Goal: Task Accomplishment & Management: Manage account settings

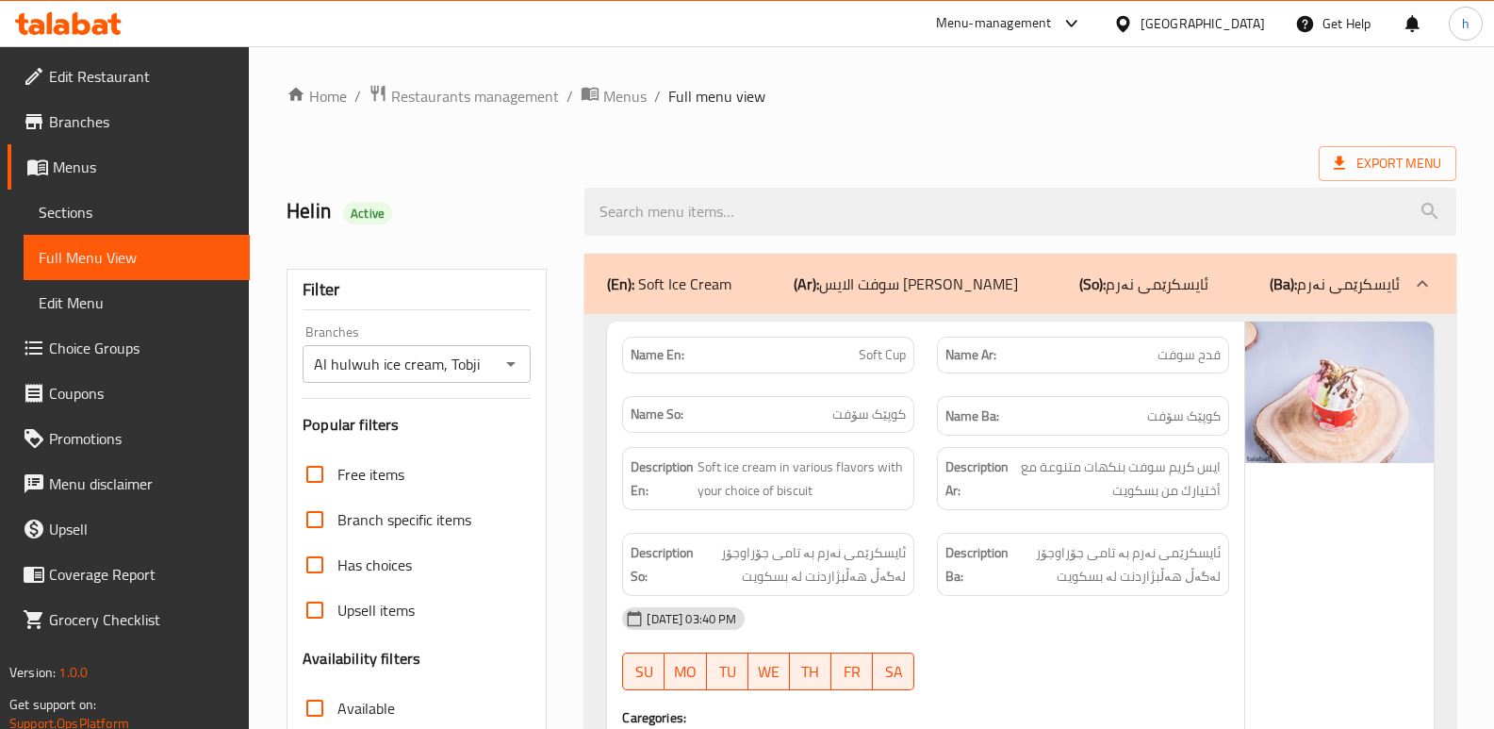
scroll to position [14568, 0]
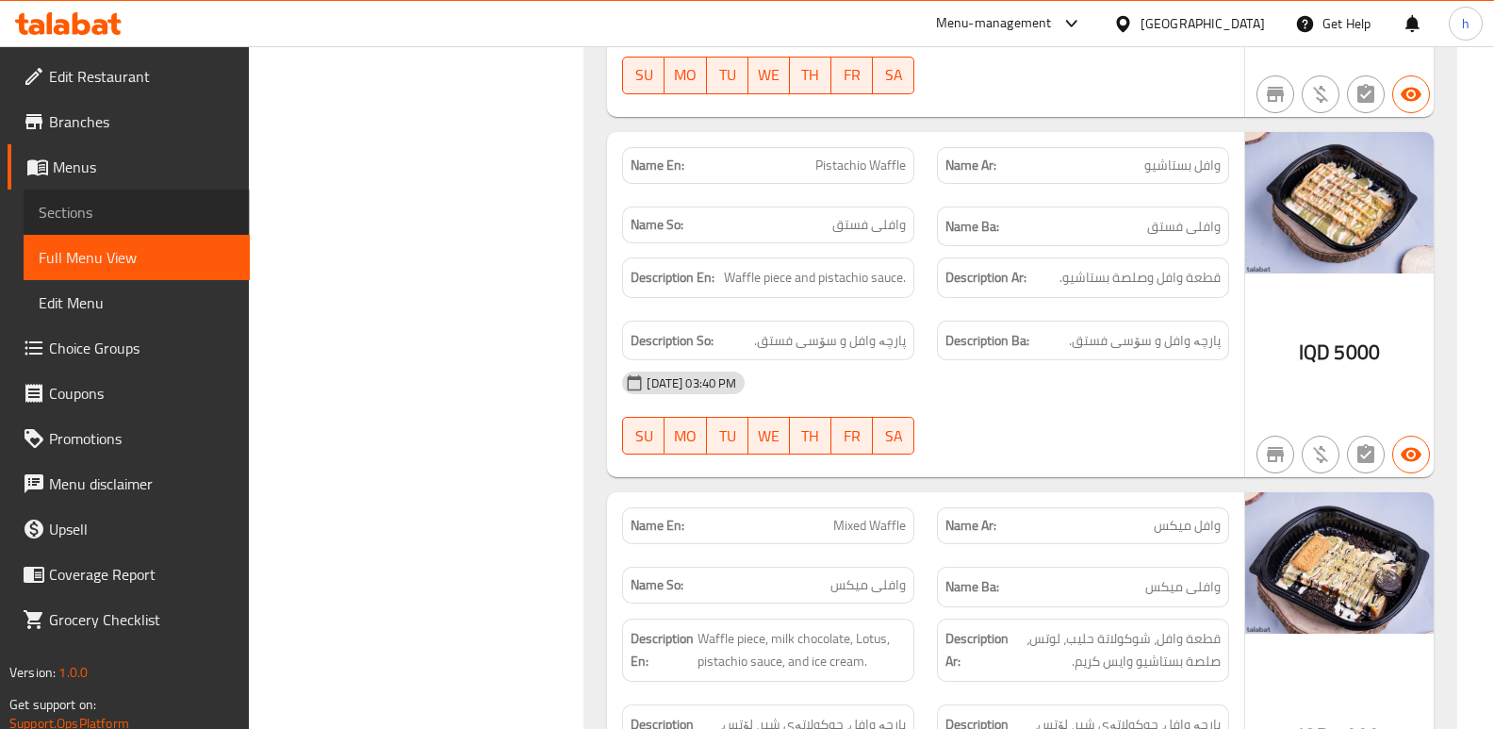
click at [112, 218] on span "Sections" at bounding box center [137, 212] width 196 height 23
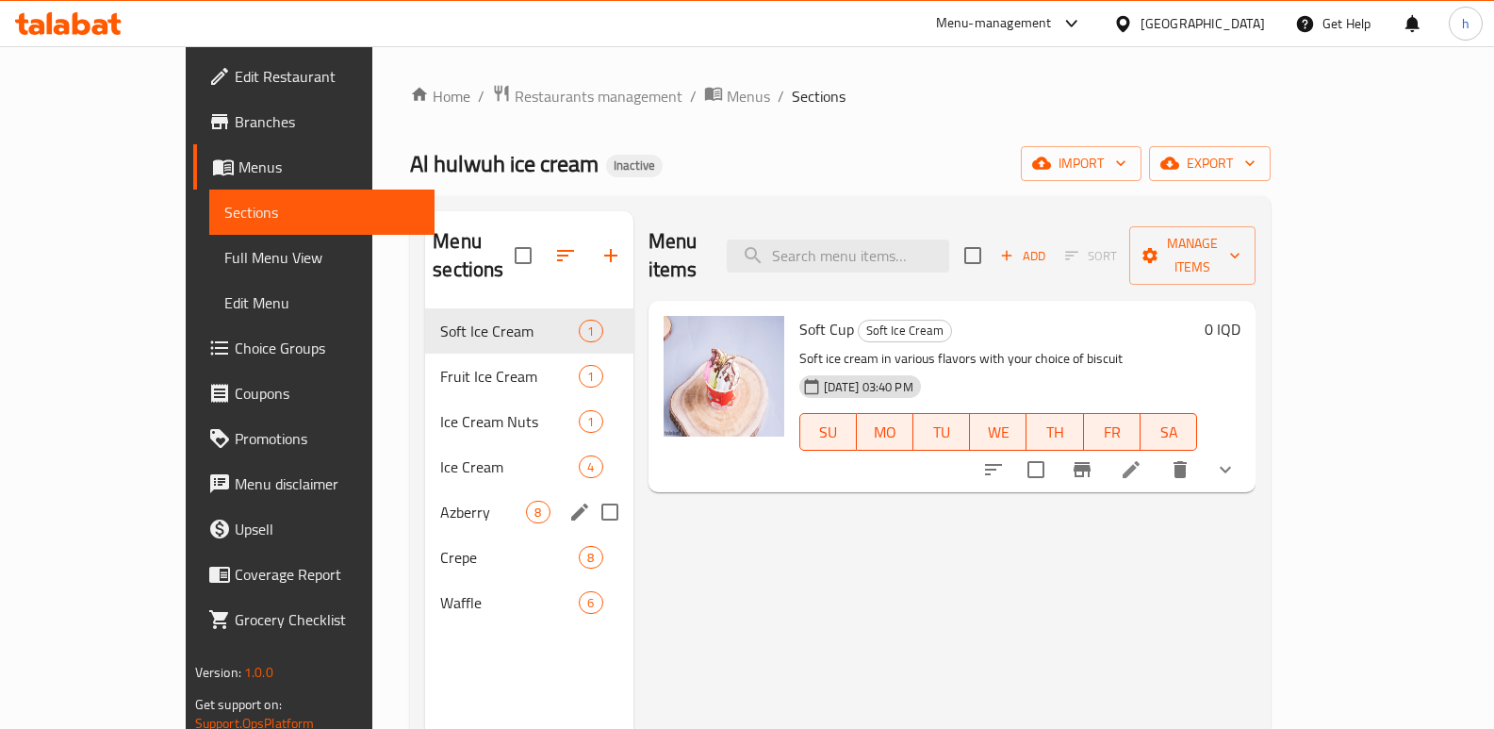
click at [440, 500] on span "Azberry" at bounding box center [483, 511] width 86 height 23
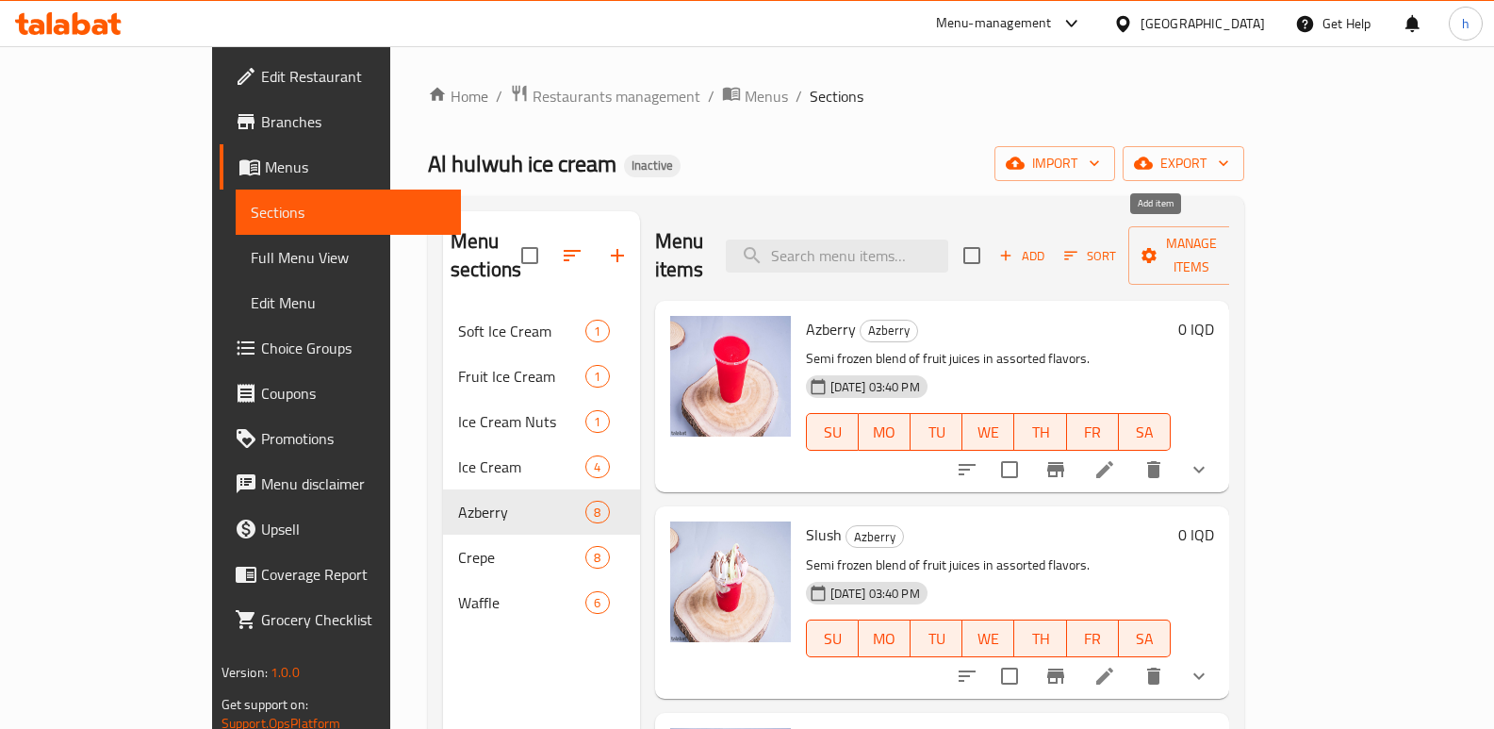
click at [1047, 250] on span "Add" at bounding box center [1021, 256] width 51 height 22
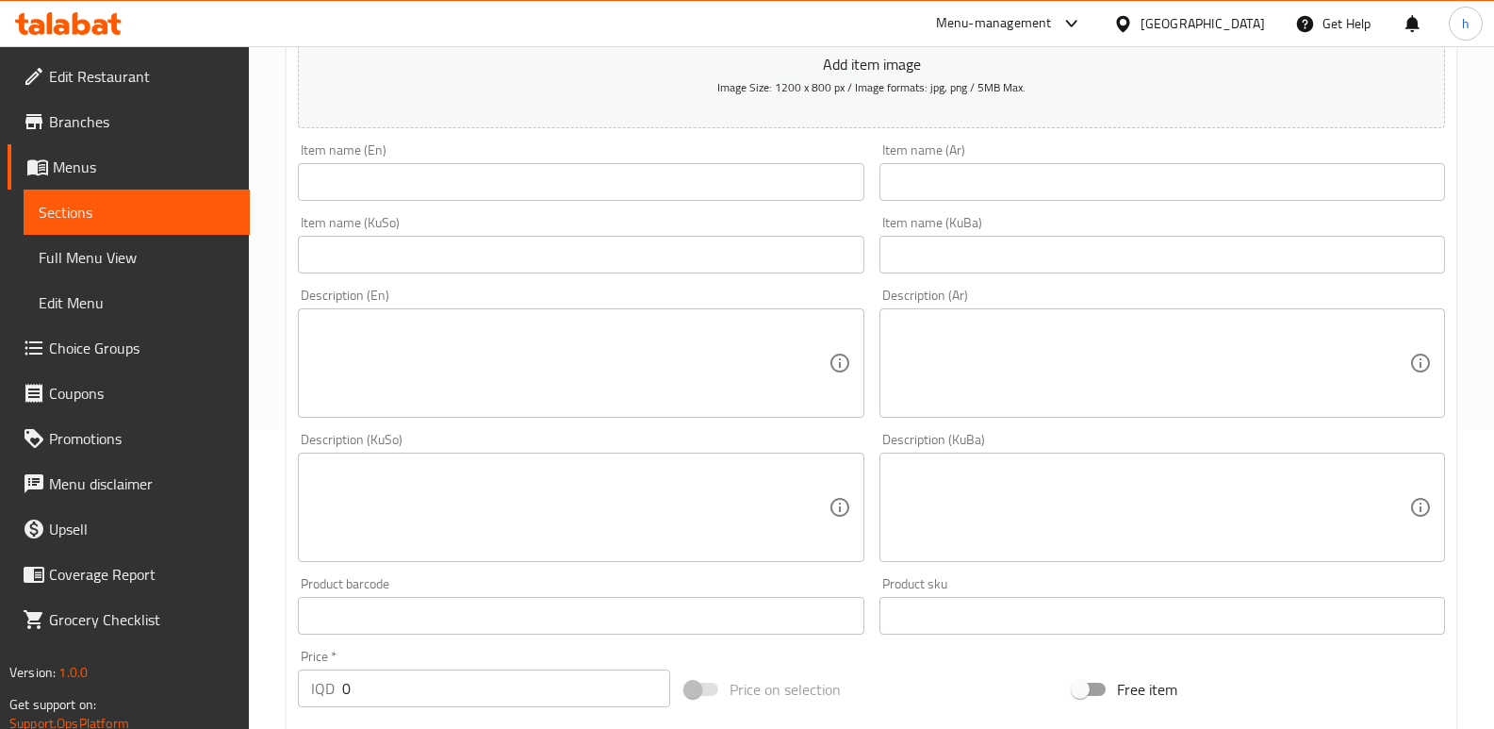
scroll to position [303, 0]
click at [942, 500] on textarea at bounding box center [1151, 504] width 516 height 90
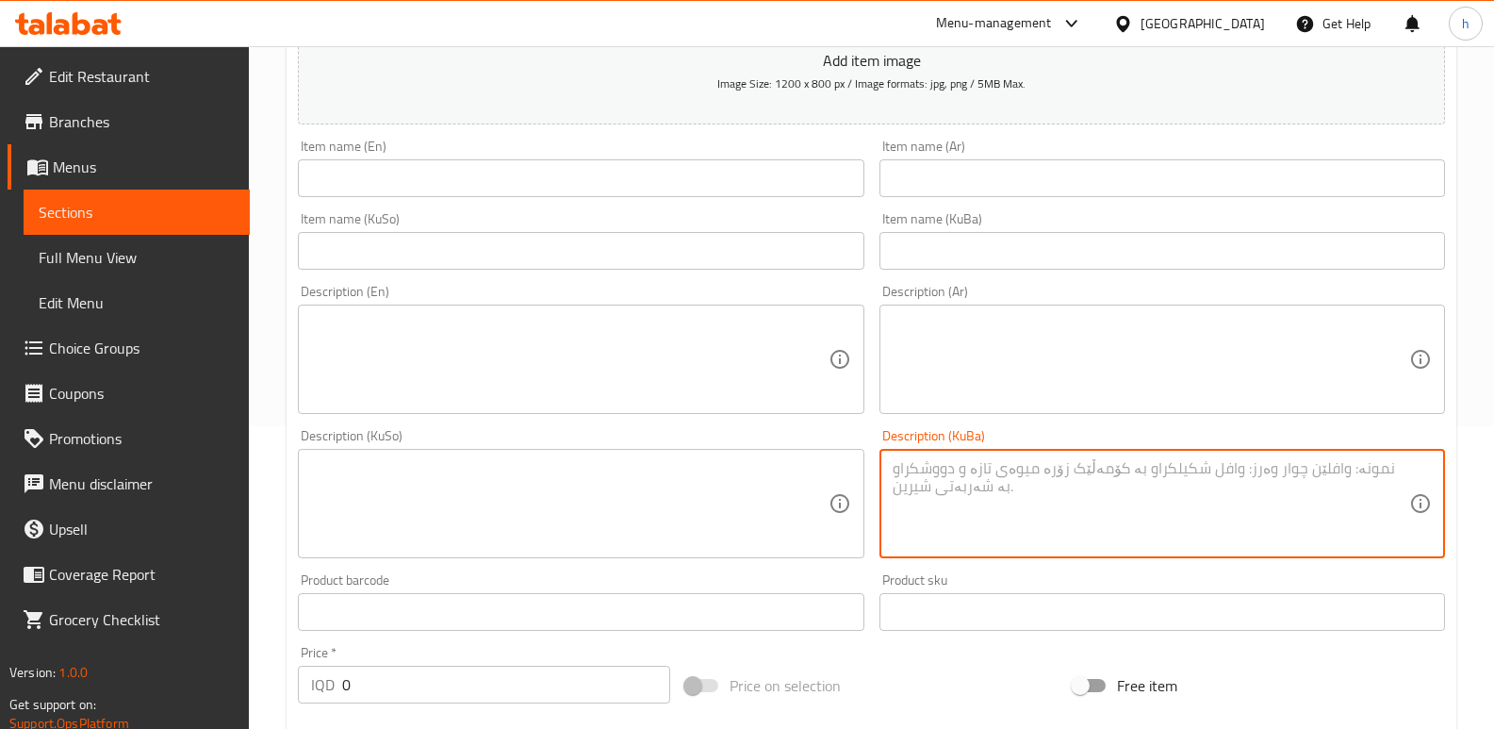
paste textarea "تێکەڵەیەکی نیمچە بەستوو لە سەهۆڵ، شەربەتی تامی پانکەیک و شیرینکەرەوە."
type textarea "تێکەڵەیەکی نیمچە بەستوو لە سەهۆڵ، شەربەتی تامی پانکەیک و شیرینکەرەوە."
click at [652, 507] on textarea at bounding box center [569, 504] width 516 height 90
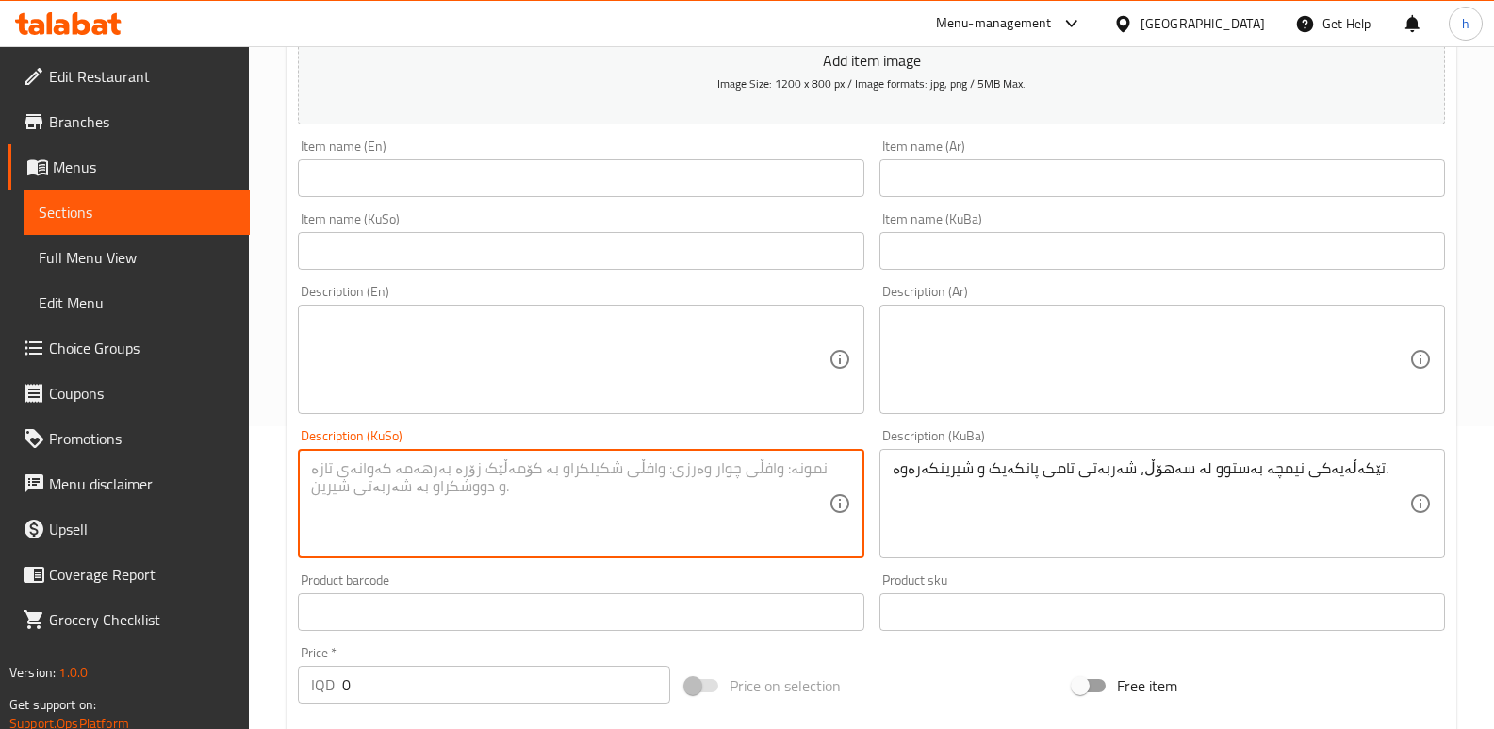
paste textarea "تێکەڵەیەکی نیمچە بەستوو لە سەهۆڵ، شەربەتی تامی پانکەیک و شیرینکەرەوە."
type textarea "تێکەڵەیەکی نیمچە بەستوو لە سەهۆڵ، شەربەتی تامی پانکەیک و شیرینکەرەوە."
click at [419, 363] on textarea at bounding box center [569, 360] width 516 height 90
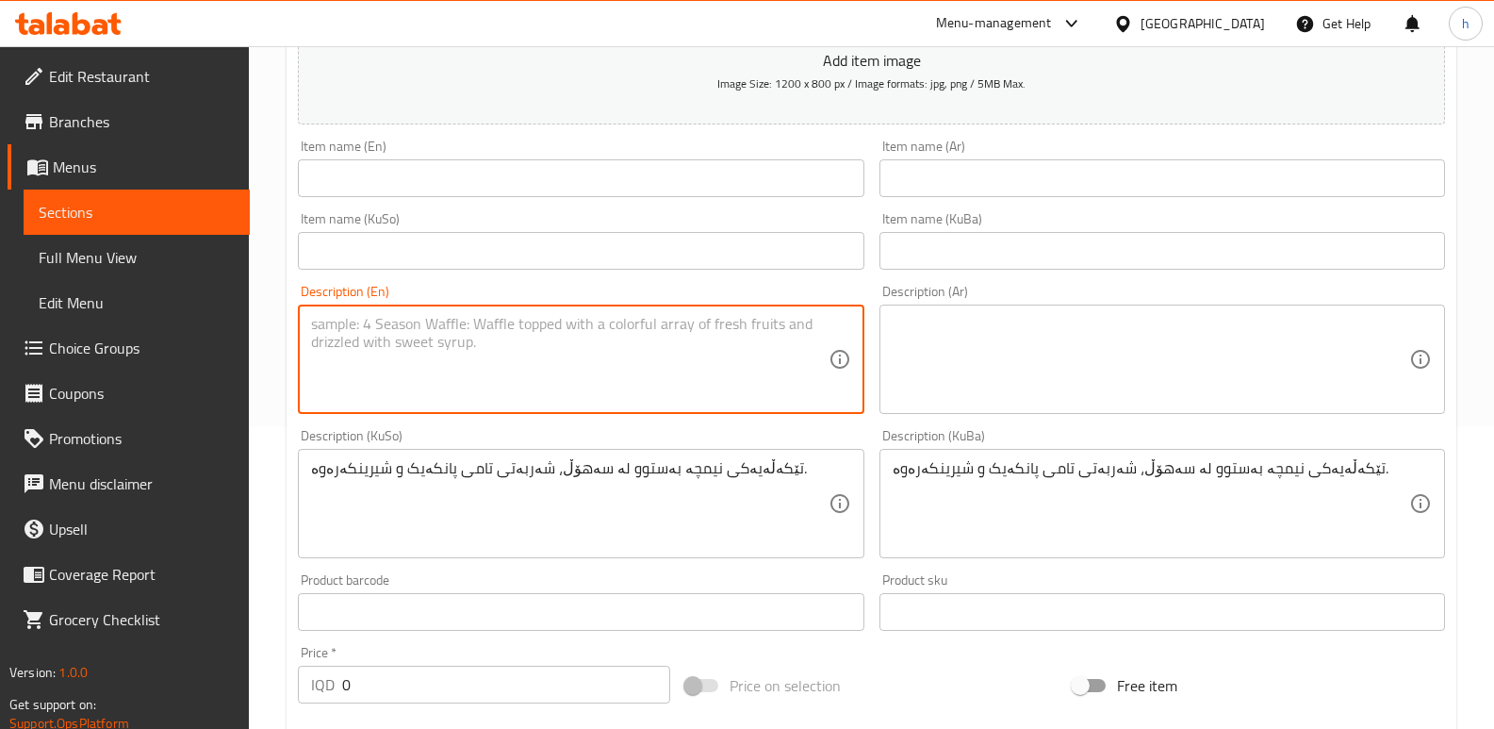
paste textarea "خليط شبه مجمد من ثلج، عصير بنكهة بان كيك ومحليات."
type textarea "خليط شبه مجمد من ثلج، عصير بنكهة بان كيك ومحليات."
click at [1054, 342] on textarea at bounding box center [1151, 360] width 516 height 90
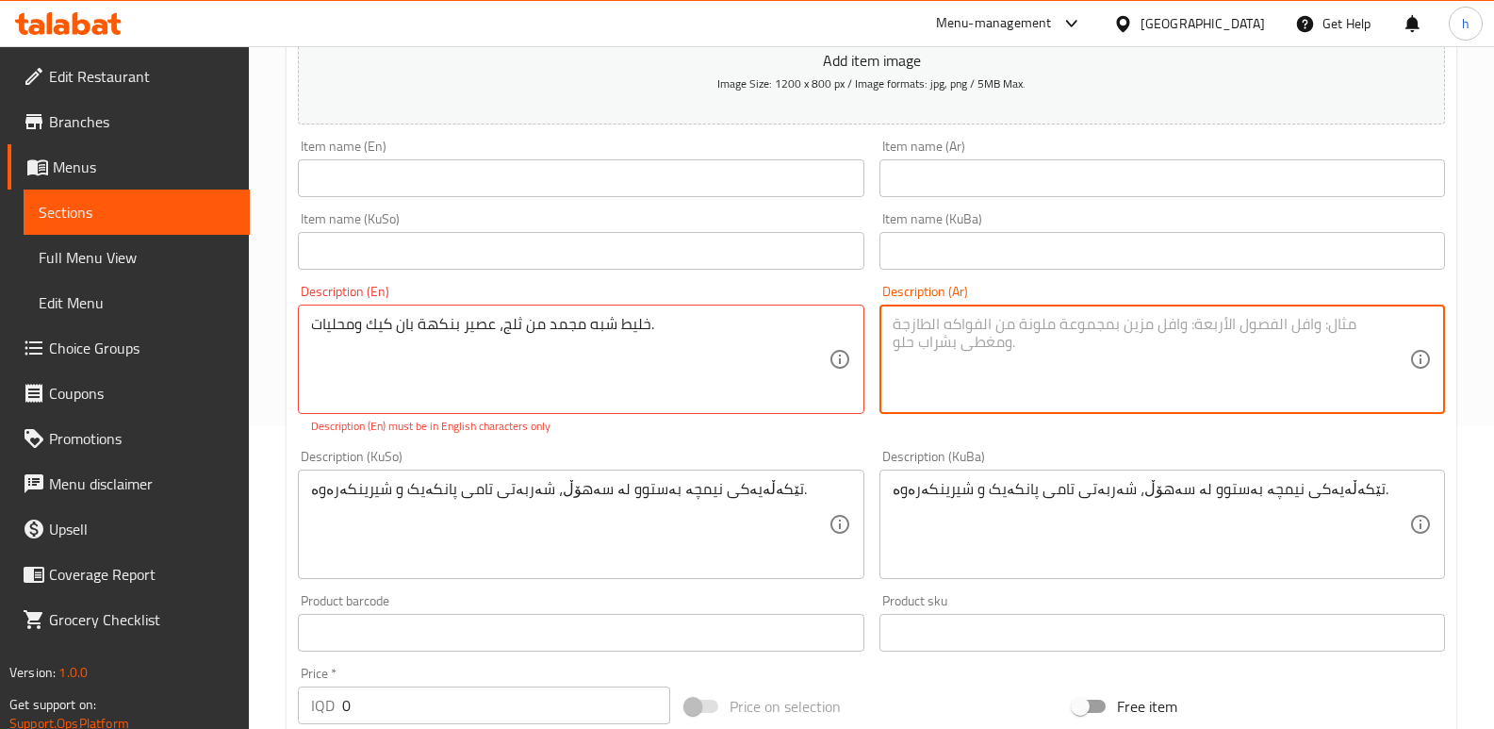
paste textarea "خليط شبه مجمد من ثلج، عصير بنكهة بان كيك ومحليات."
type textarea "خليط شبه مجمد من ثلج، عصير بنكهة بان كيك ومحليات."
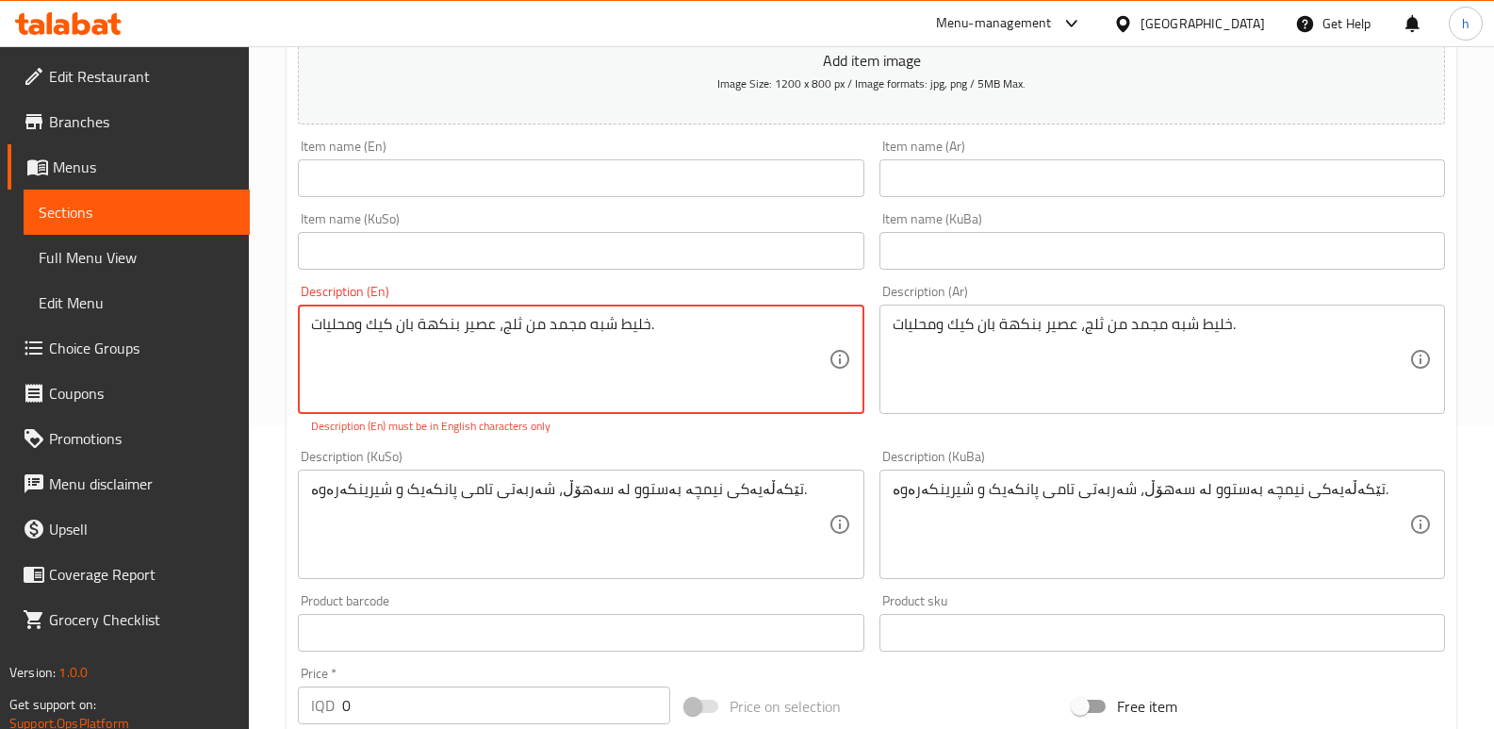
drag, startPoint x: 666, startPoint y: 330, endPoint x: 428, endPoint y: 352, distance: 239.5
paste textarea "semi frozen mixture of ice, pancake flavored juice, and sweeteners."
type textarea "semi frozen mixture of ice, pancake flavored juice, and sweeteners."
click at [296, 698] on div "Price   * IQD 0 Price *" at bounding box center [483, 695] width 387 height 73
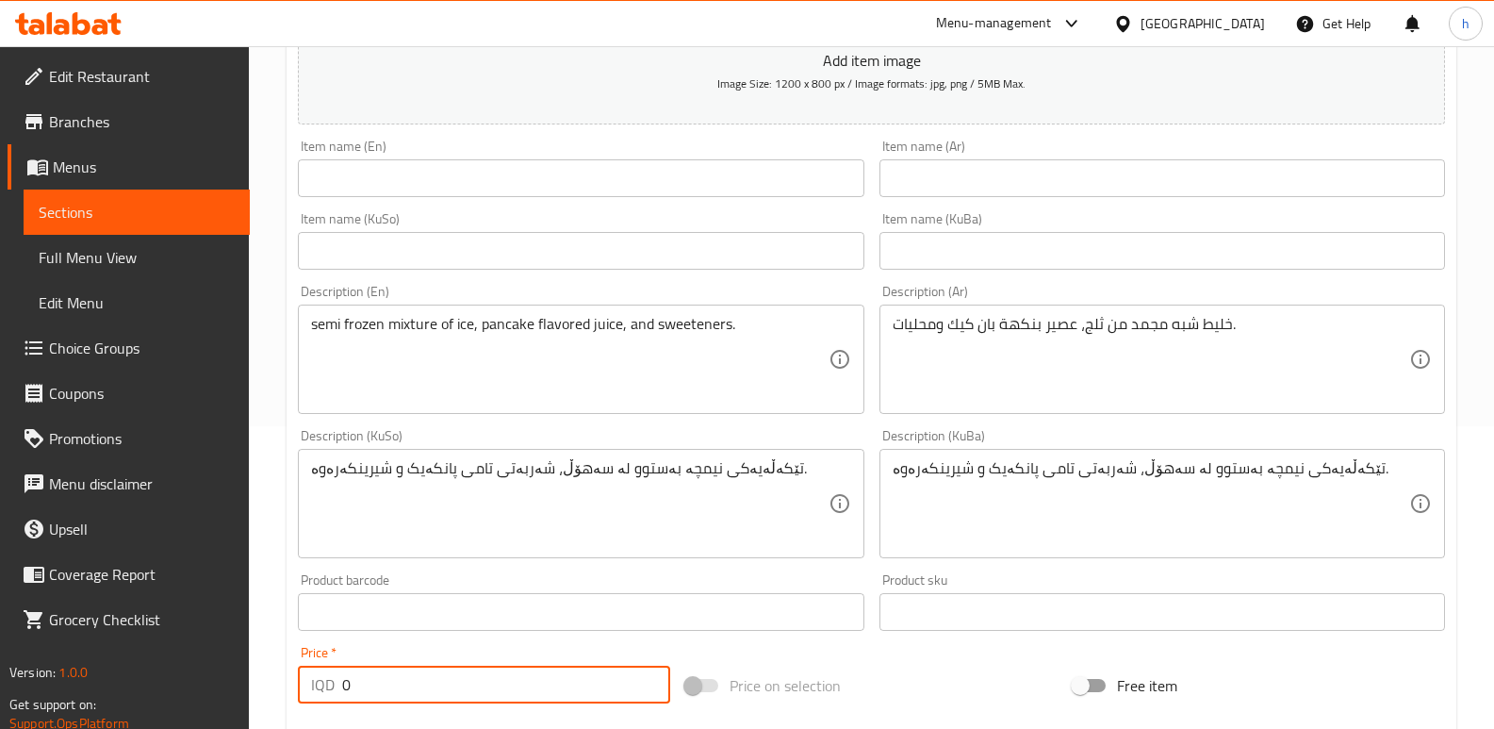
paste input "100"
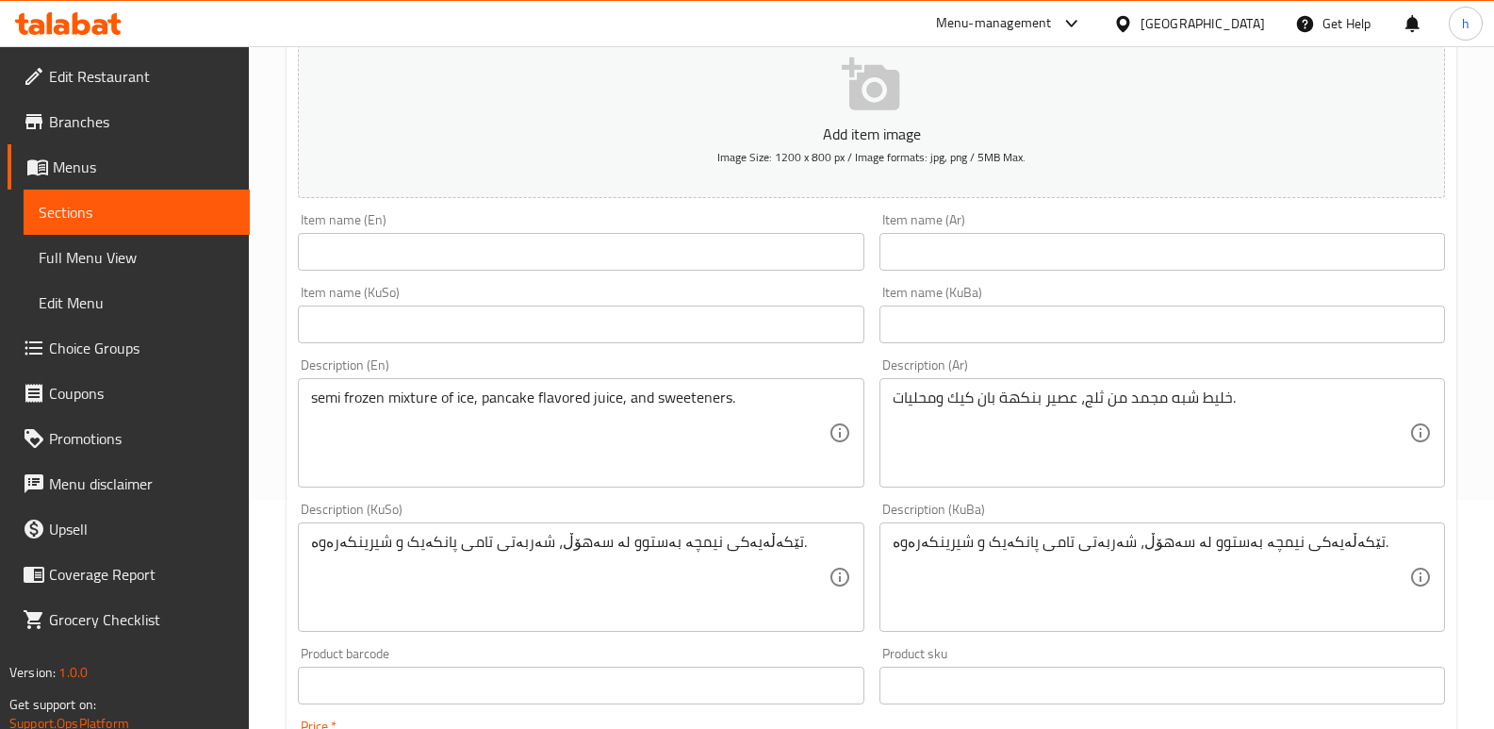
scroll to position [219, 0]
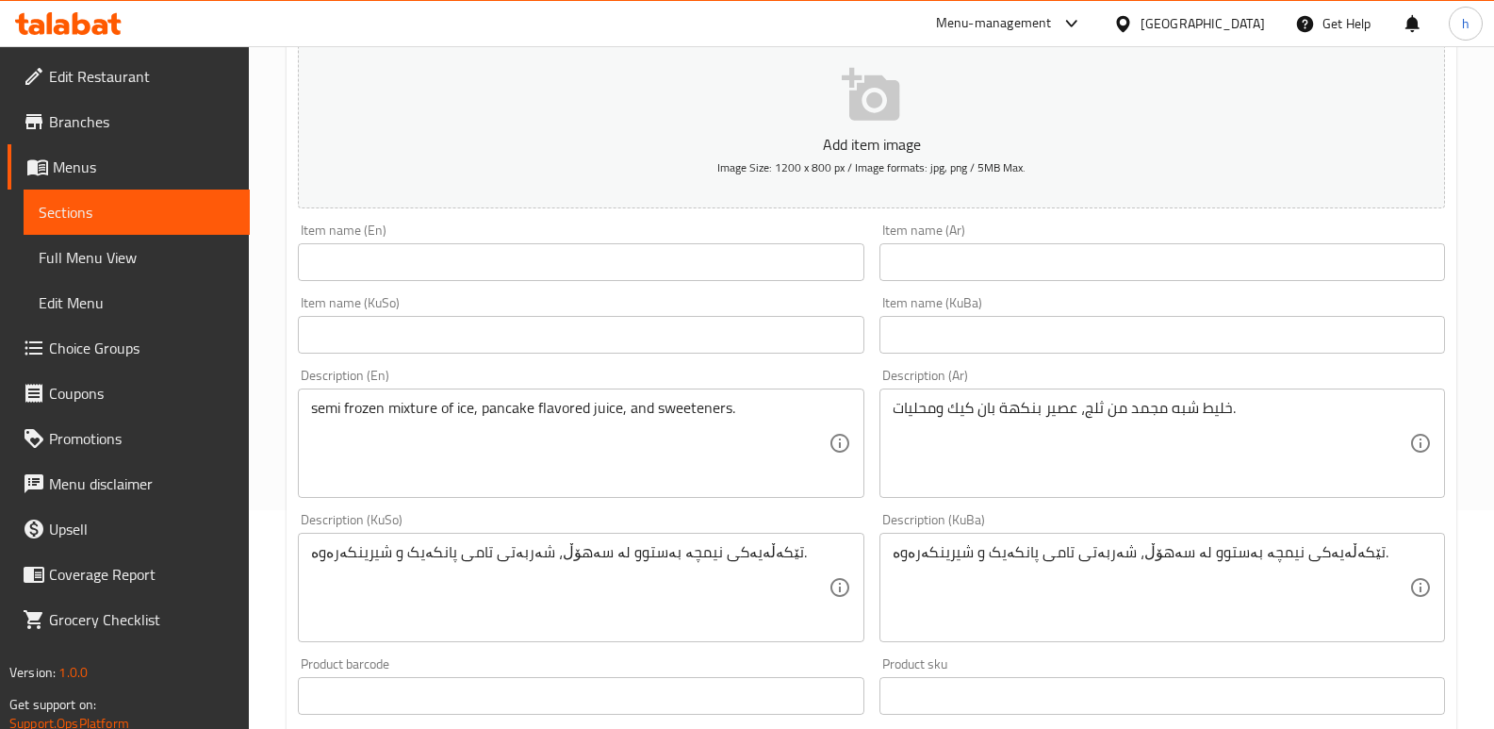
type input "1000"
click at [368, 267] on input "text" at bounding box center [580, 262] width 565 height 38
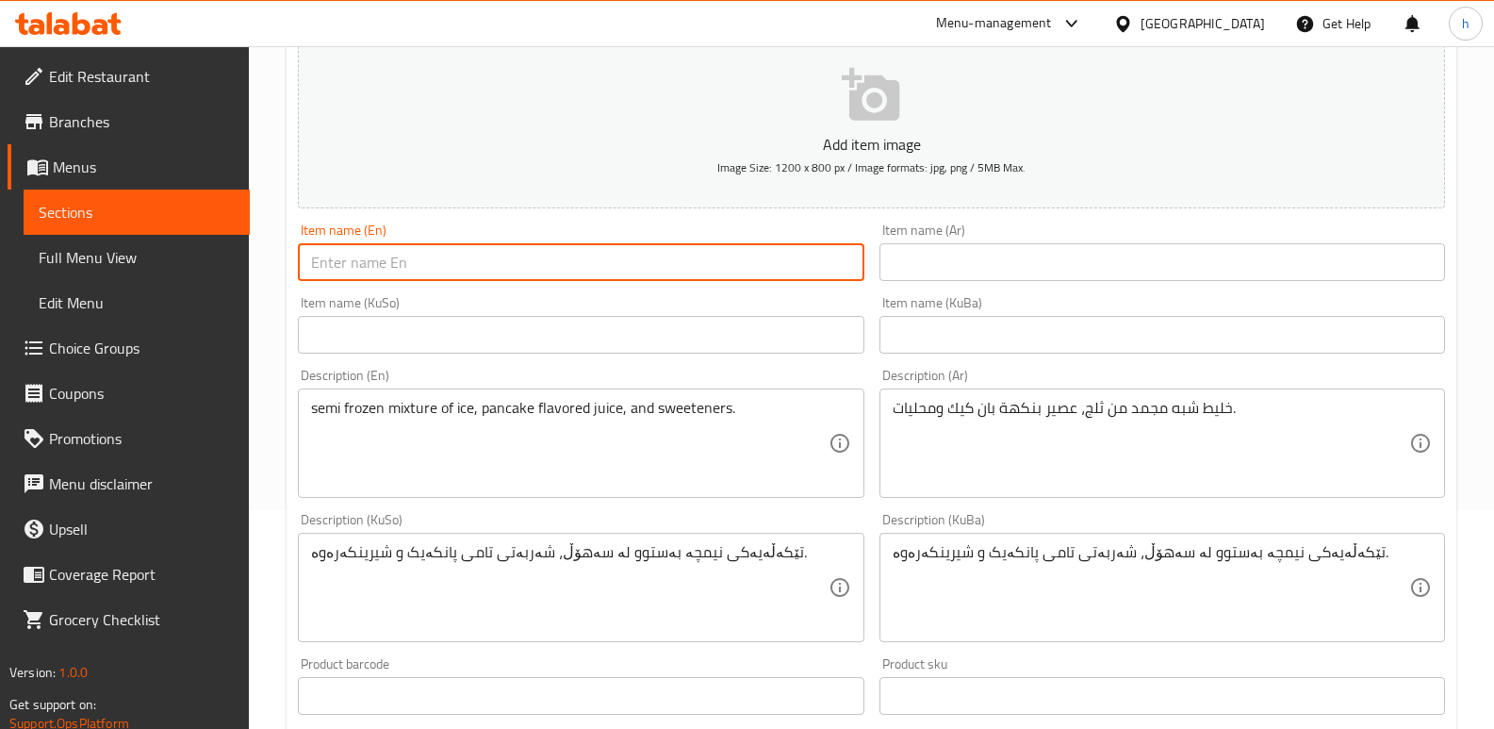
paste input "Pancake"
type input "Pancake"
click at [465, 340] on input "text" at bounding box center [580, 335] width 565 height 38
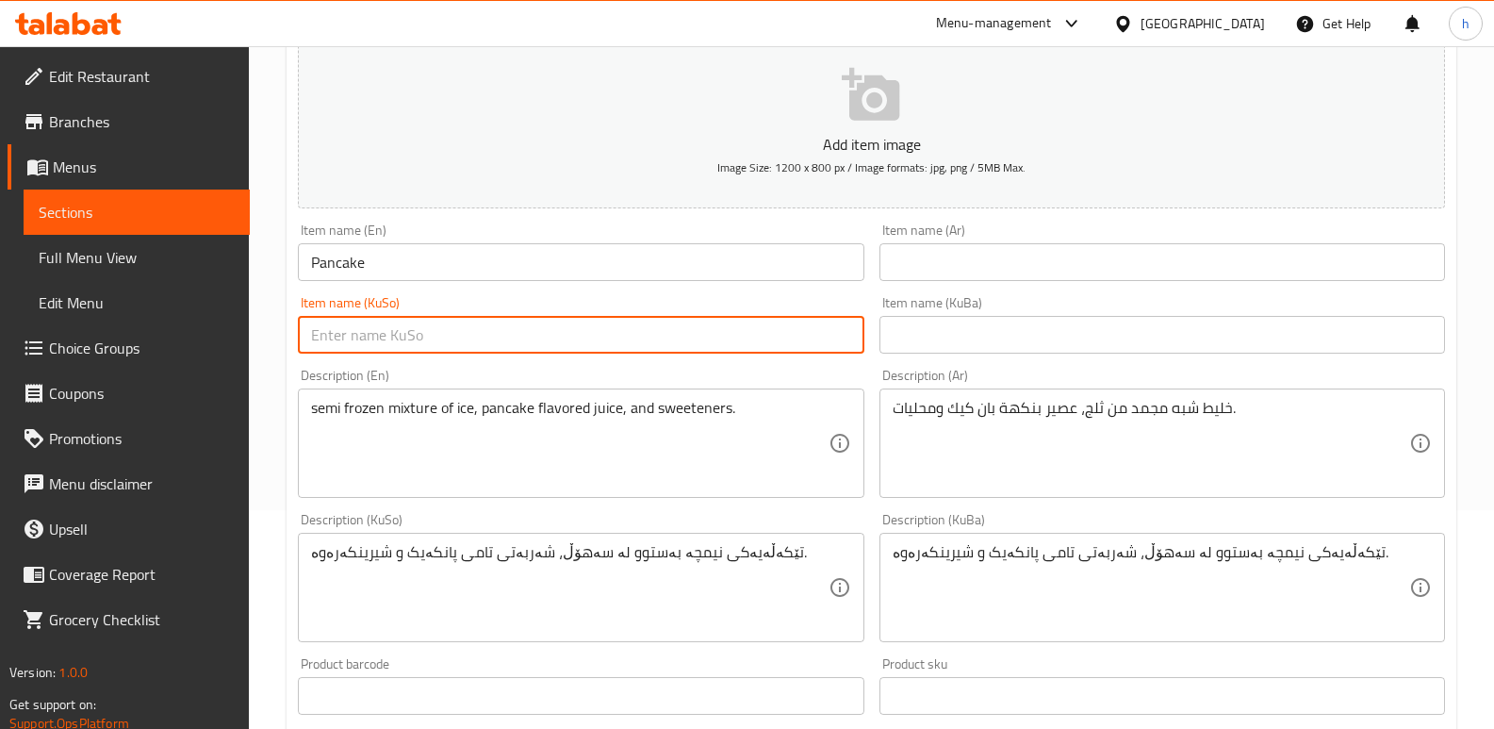
paste input "پانکەیک"
type input "پانکەیک"
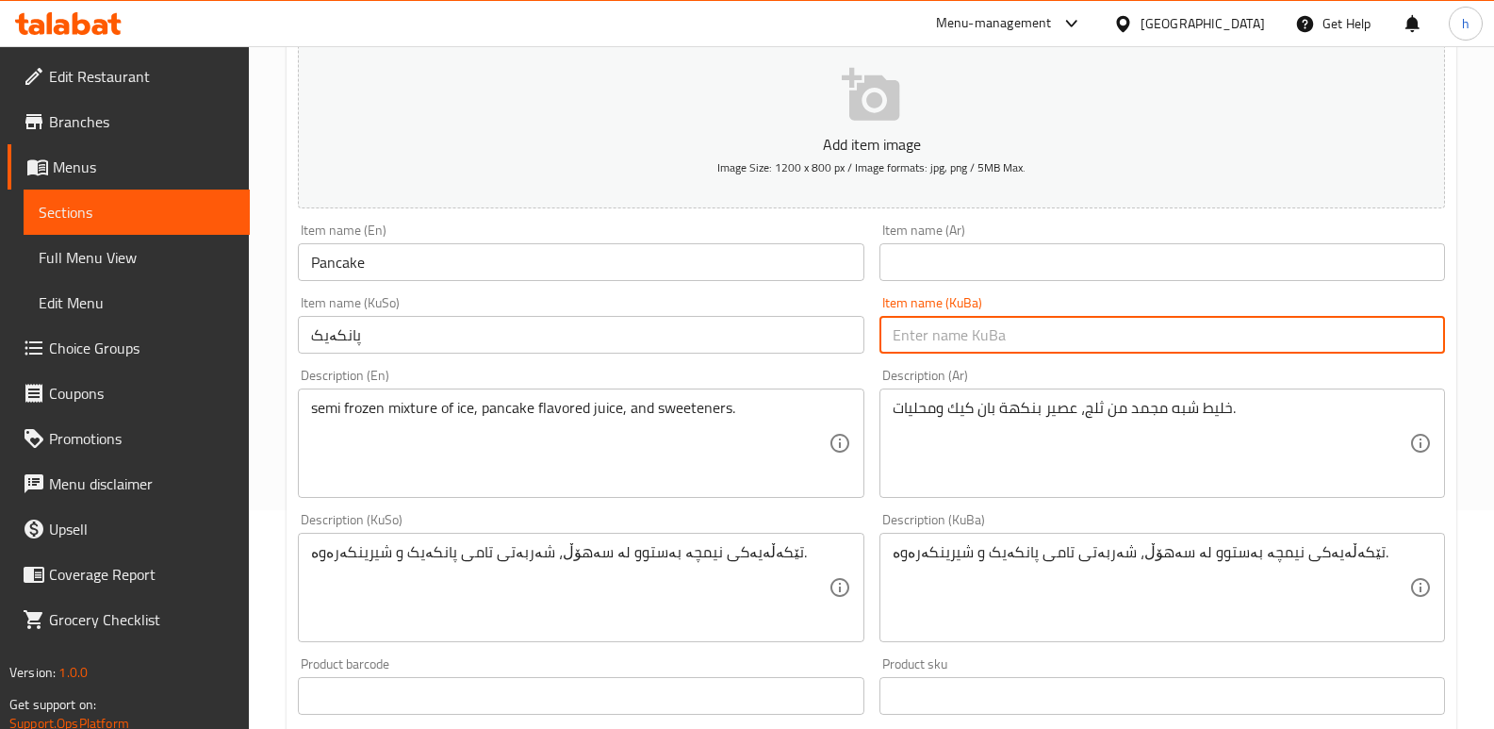
click at [1063, 335] on input "text" at bounding box center [1161, 335] width 565 height 38
paste input "پانکەیک"
type input "پانکەیک"
click at [1038, 249] on input "text" at bounding box center [1161, 262] width 565 height 38
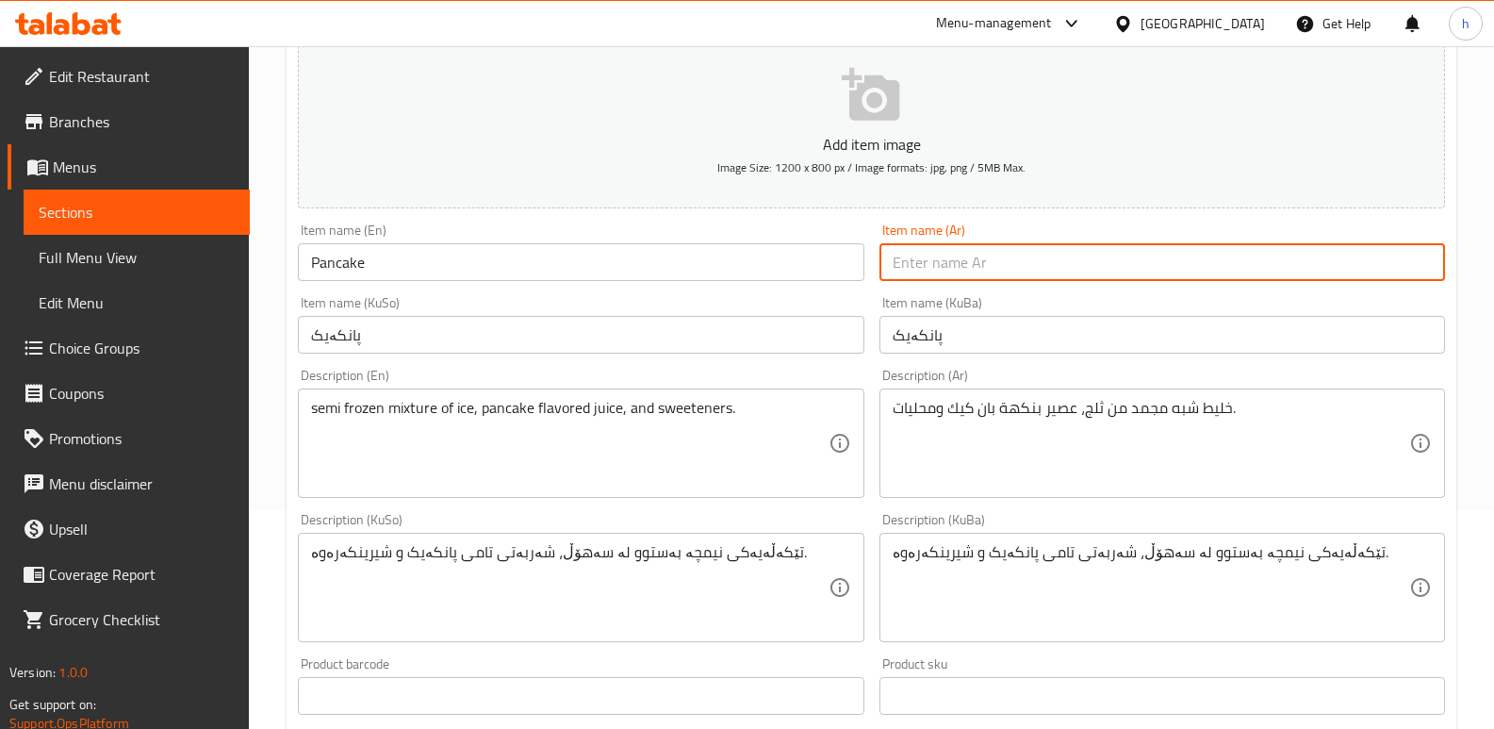
paste input "بان كيك"
type input "بان كيك"
drag, startPoint x: 1295, startPoint y: 217, endPoint x: 1292, endPoint y: 235, distance: 18.1
click at [1295, 217] on div "Item name (Ar) [PERSON_NAME] Item name (Ar)" at bounding box center [1162, 252] width 581 height 73
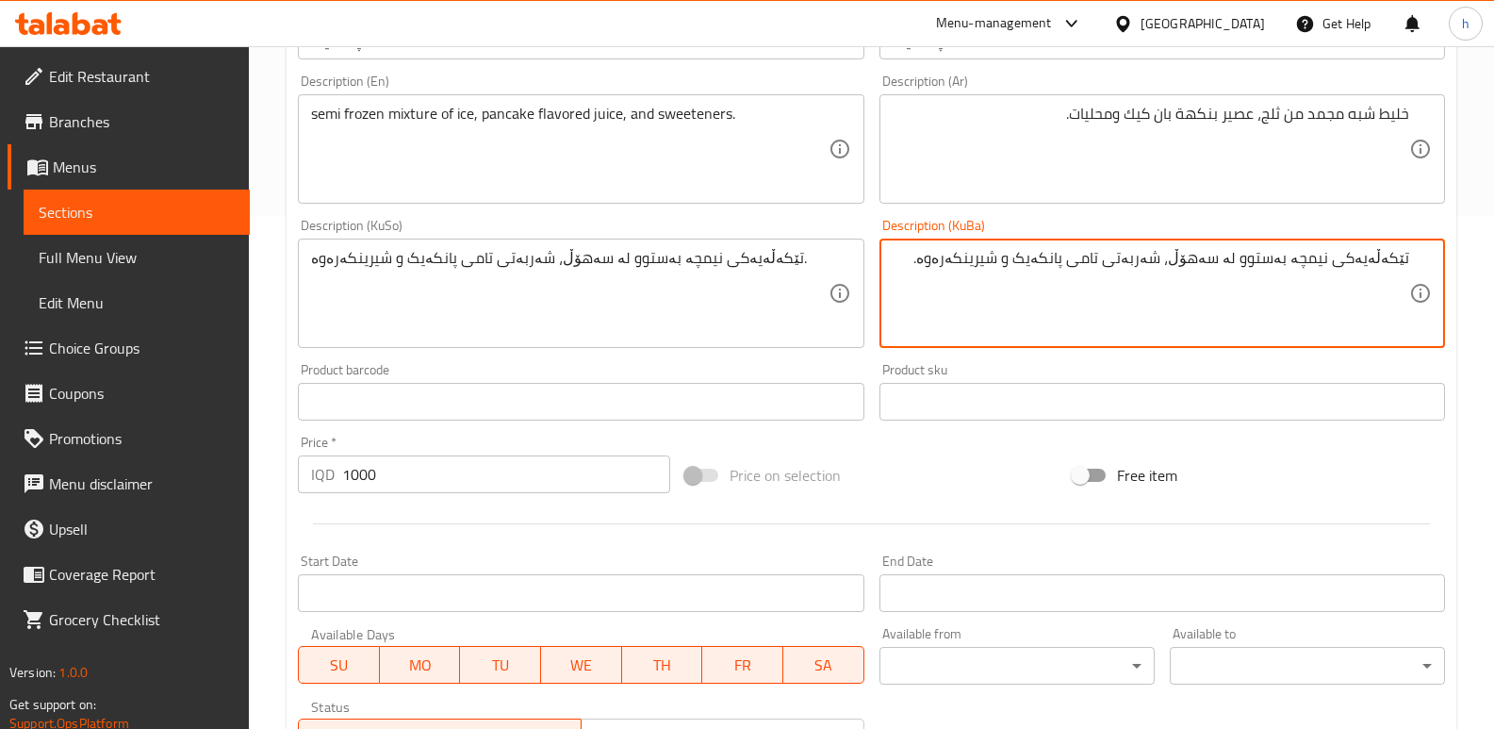
scroll to position [820, 0]
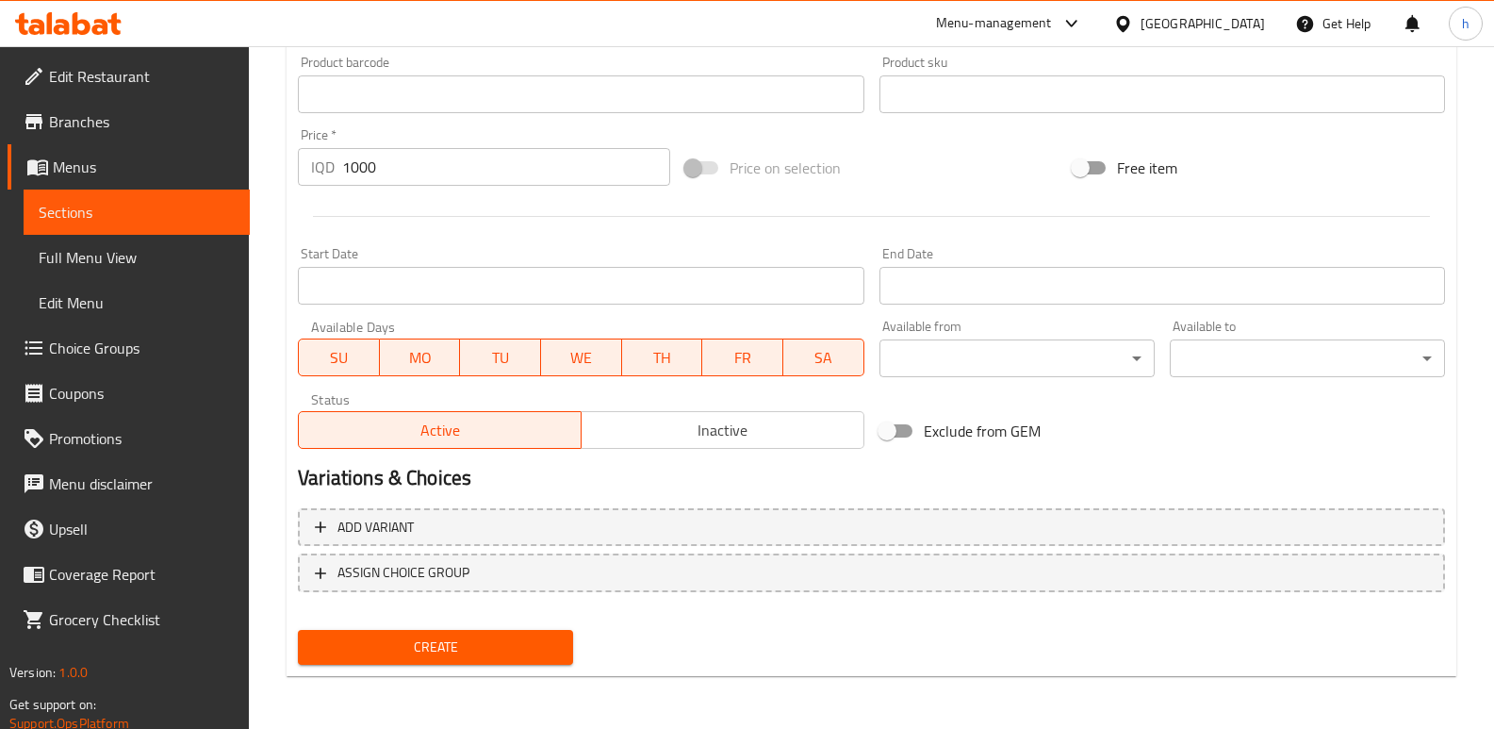
click at [513, 639] on span "Create" at bounding box center [435, 647] width 245 height 24
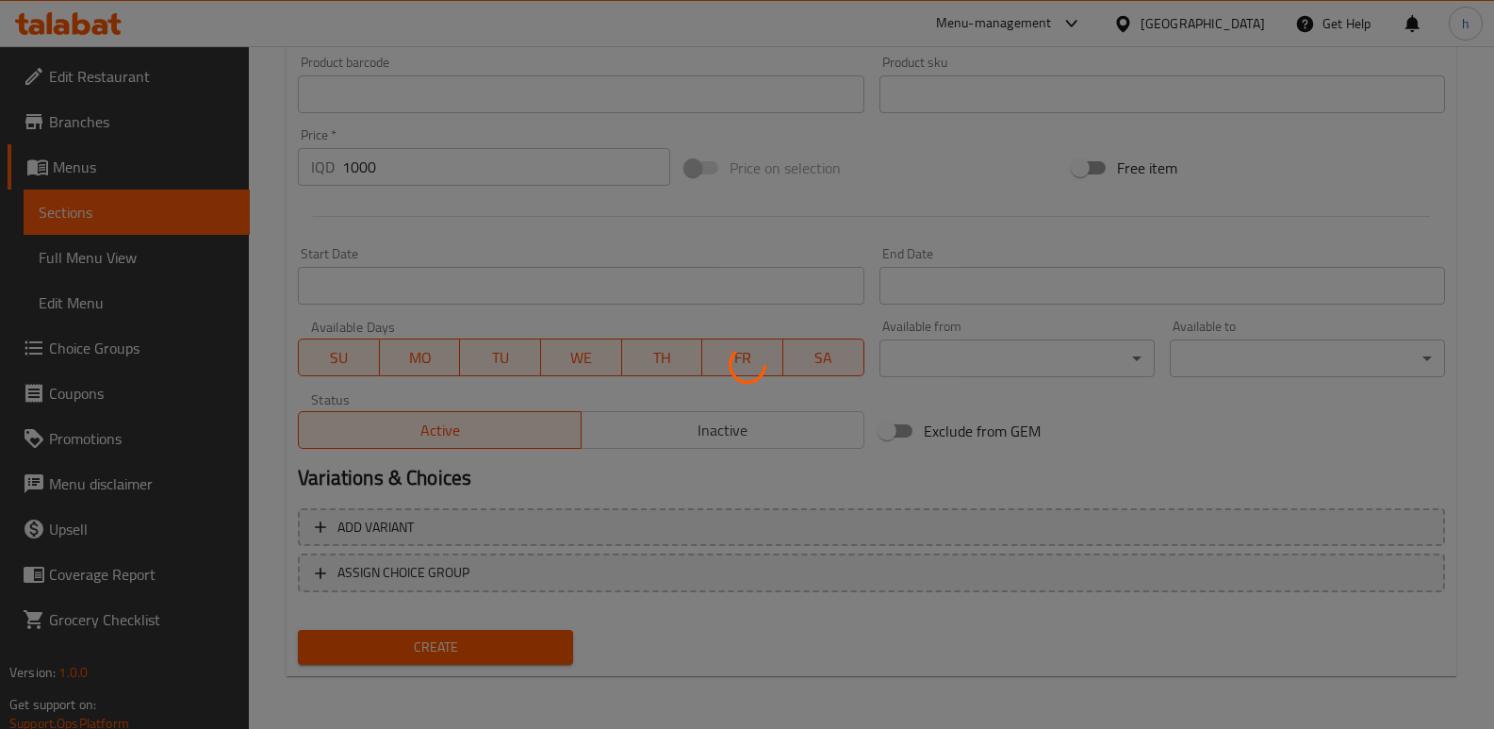
type input "0"
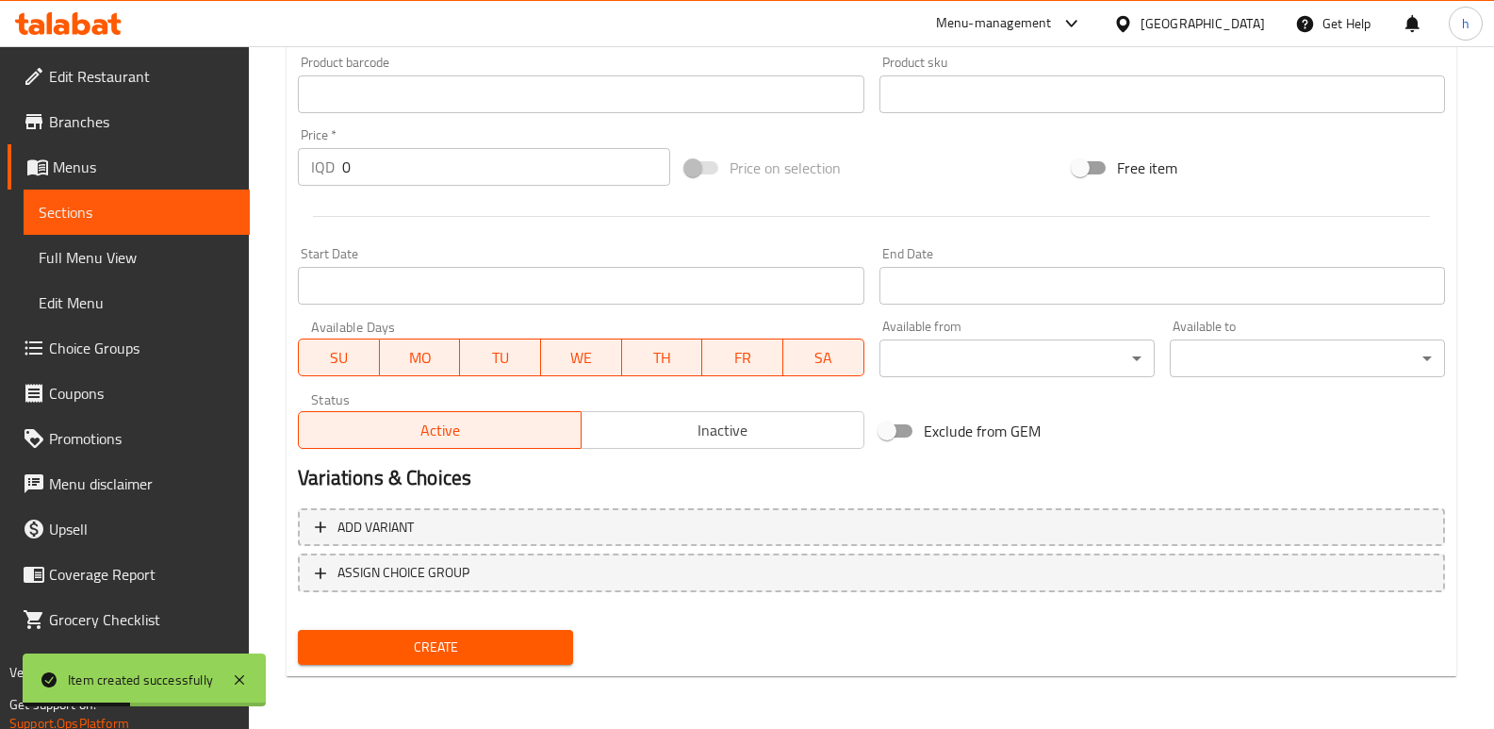
click at [116, 264] on span "Full Menu View" at bounding box center [137, 257] width 196 height 23
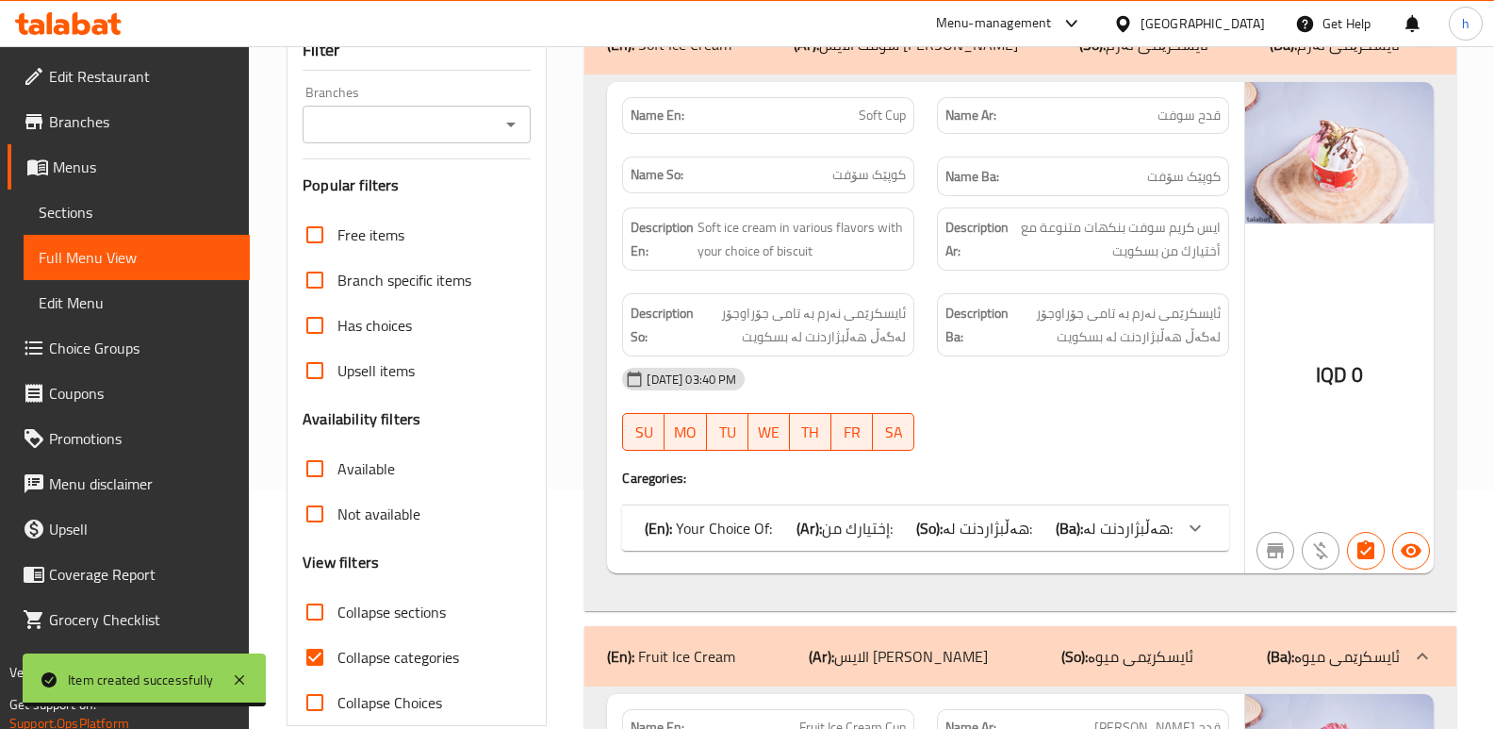
scroll to position [252, 0]
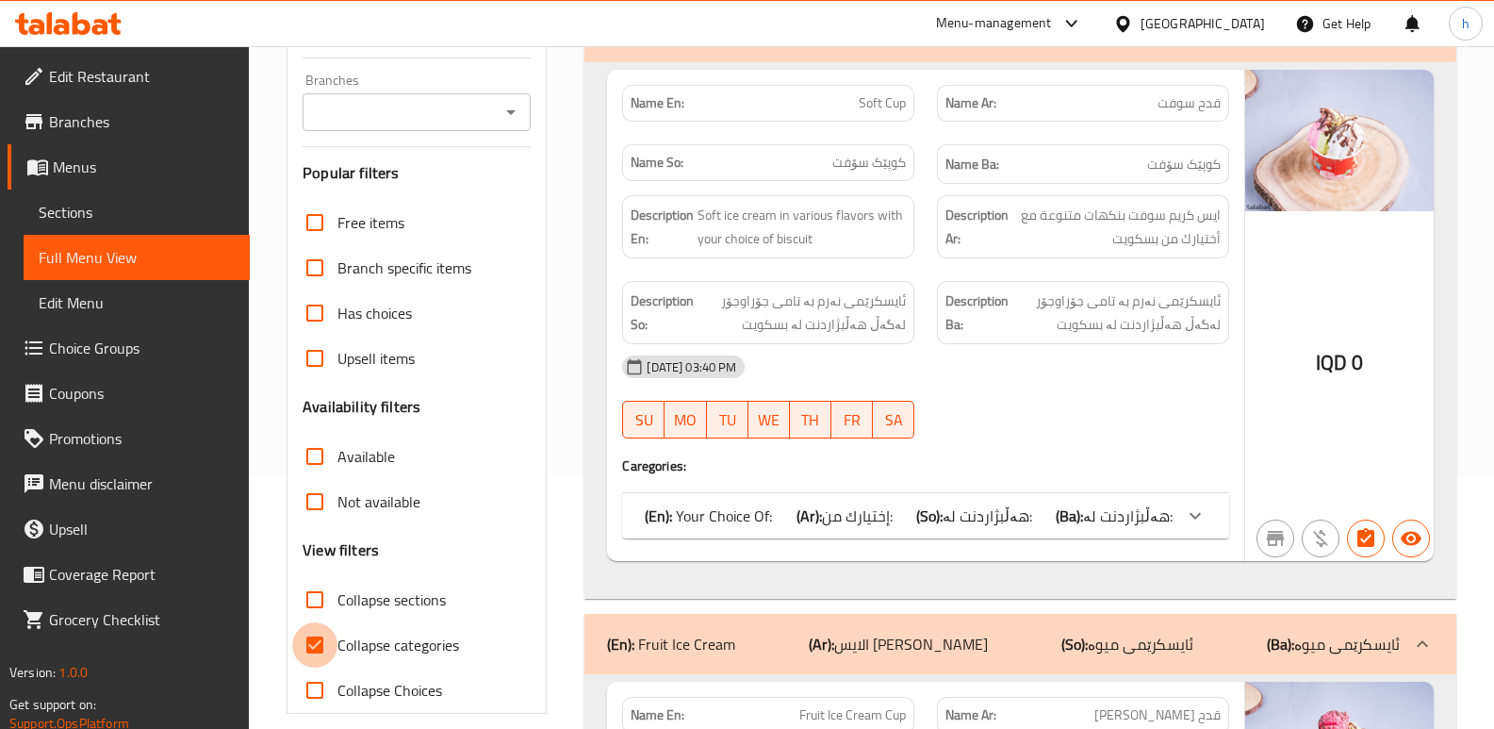
click at [314, 638] on input "Collapse categories" at bounding box center [314, 644] width 45 height 45
checkbox input "false"
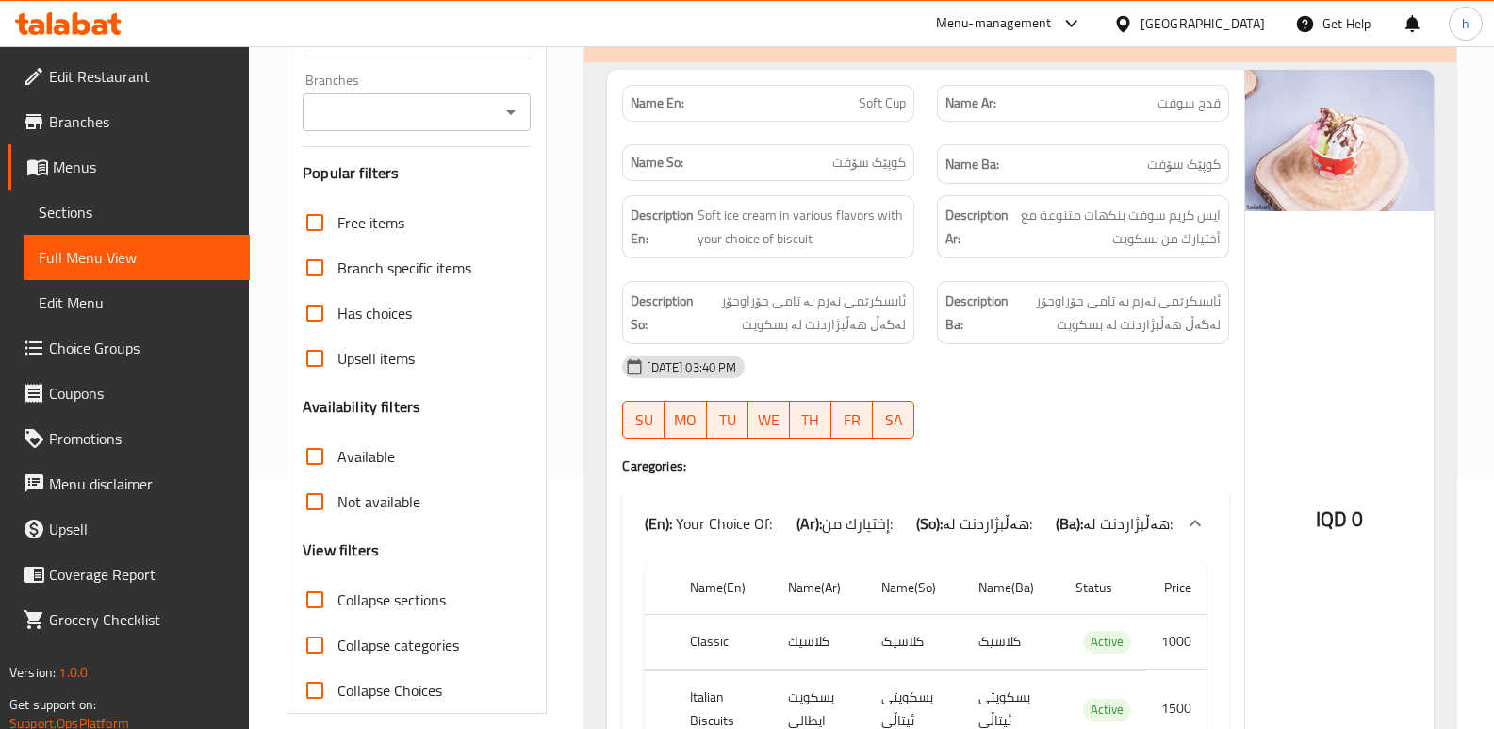
click at [450, 112] on input "Branches" at bounding box center [401, 112] width 186 height 26
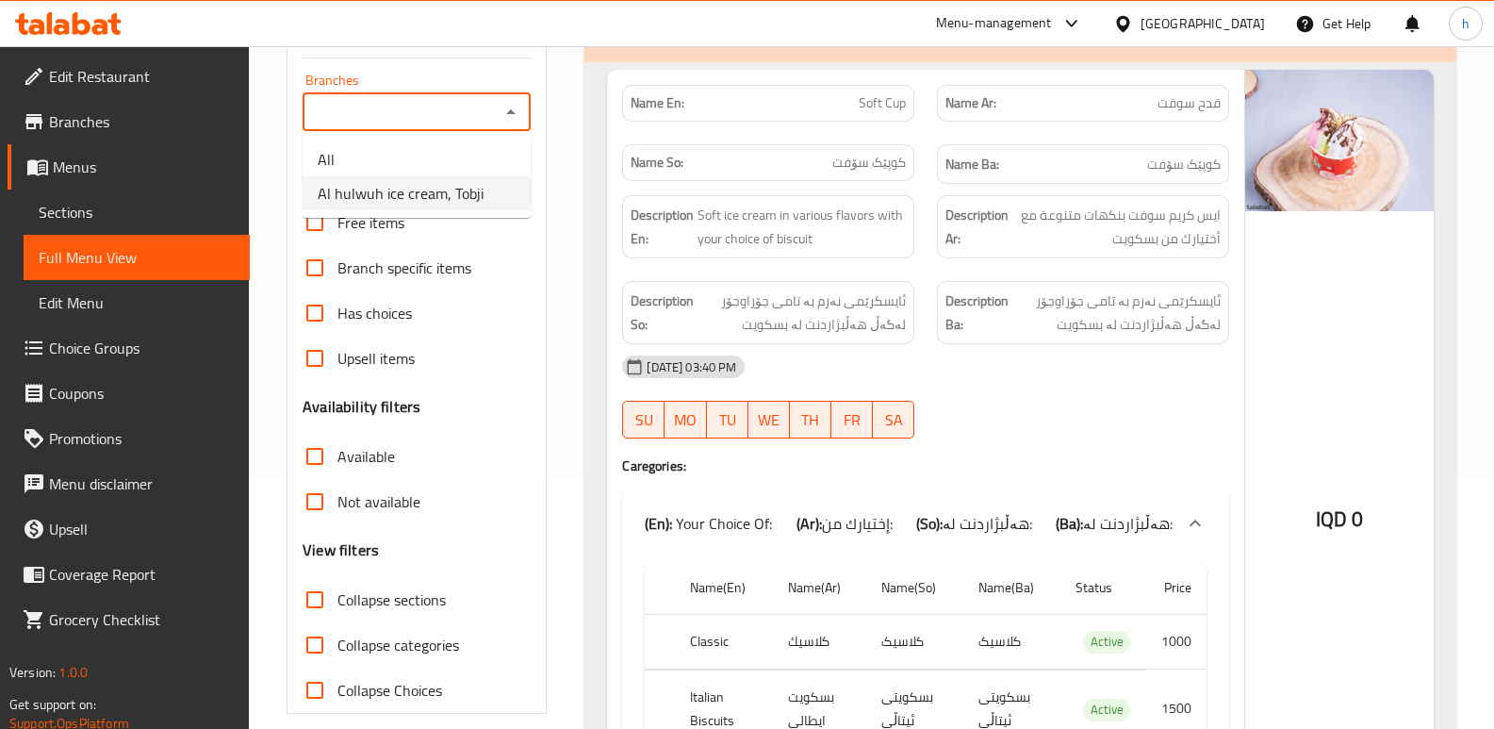
click at [439, 201] on span "Al hulwuh ice cream, Tobji" at bounding box center [401, 193] width 166 height 23
type input "Al hulwuh ice cream, Tobji"
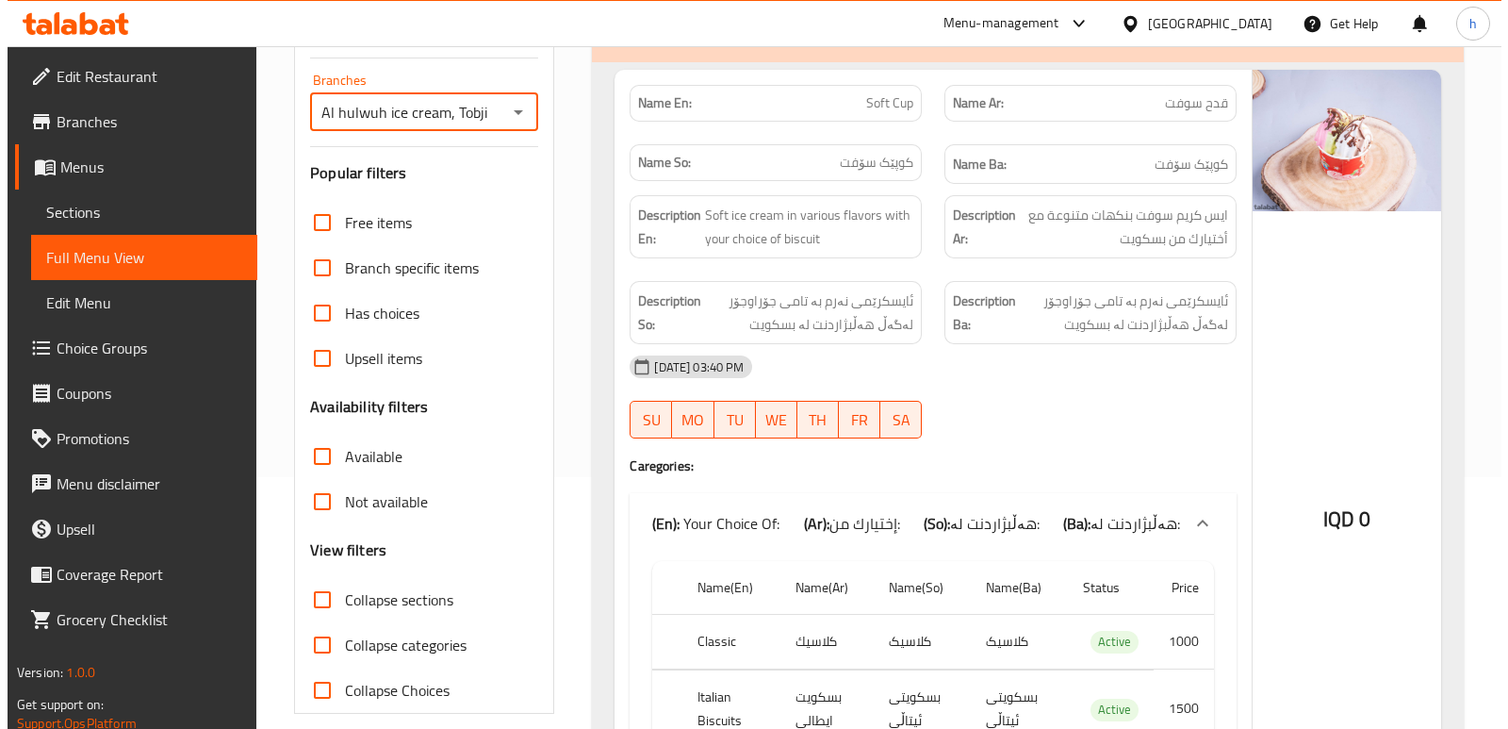
scroll to position [0, 0]
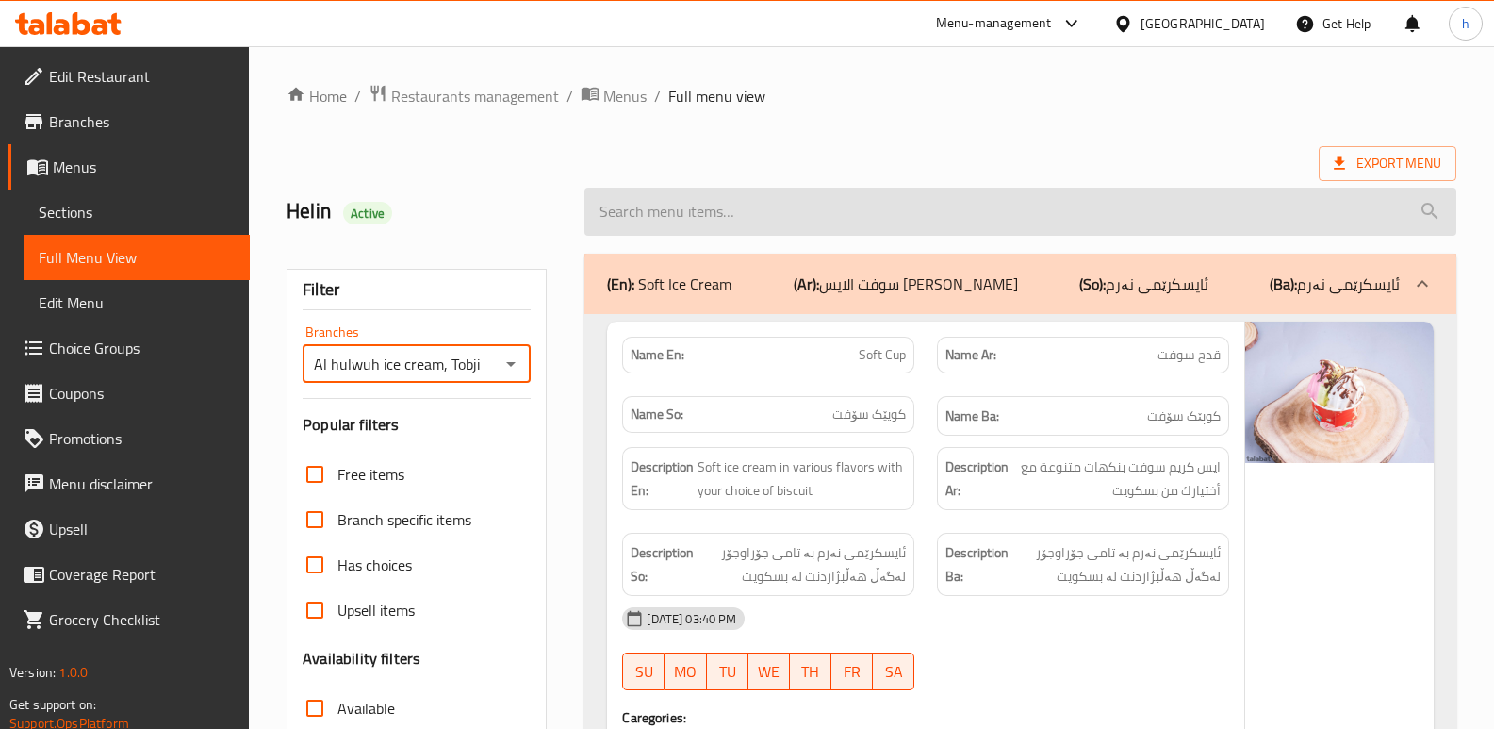
click at [929, 223] on input "search" at bounding box center [1020, 212] width 872 height 48
type input "pan"
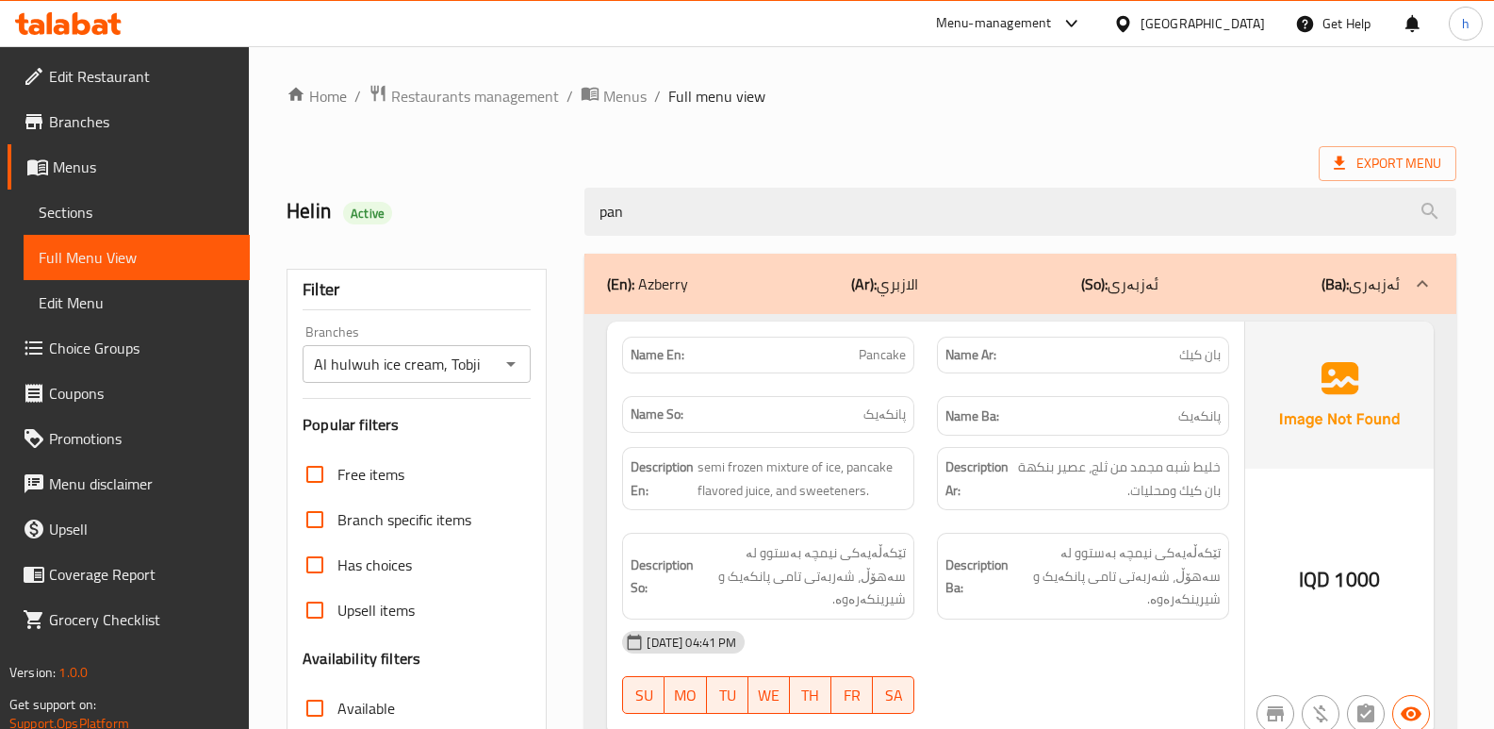
drag, startPoint x: 670, startPoint y: 209, endPoint x: 459, endPoint y: 165, distance: 215.7
click at [465, 168] on div "Home / Restaurants management / Menus / Full menu view Export Menu Helin Active…" at bounding box center [872, 524] width 1170 height 881
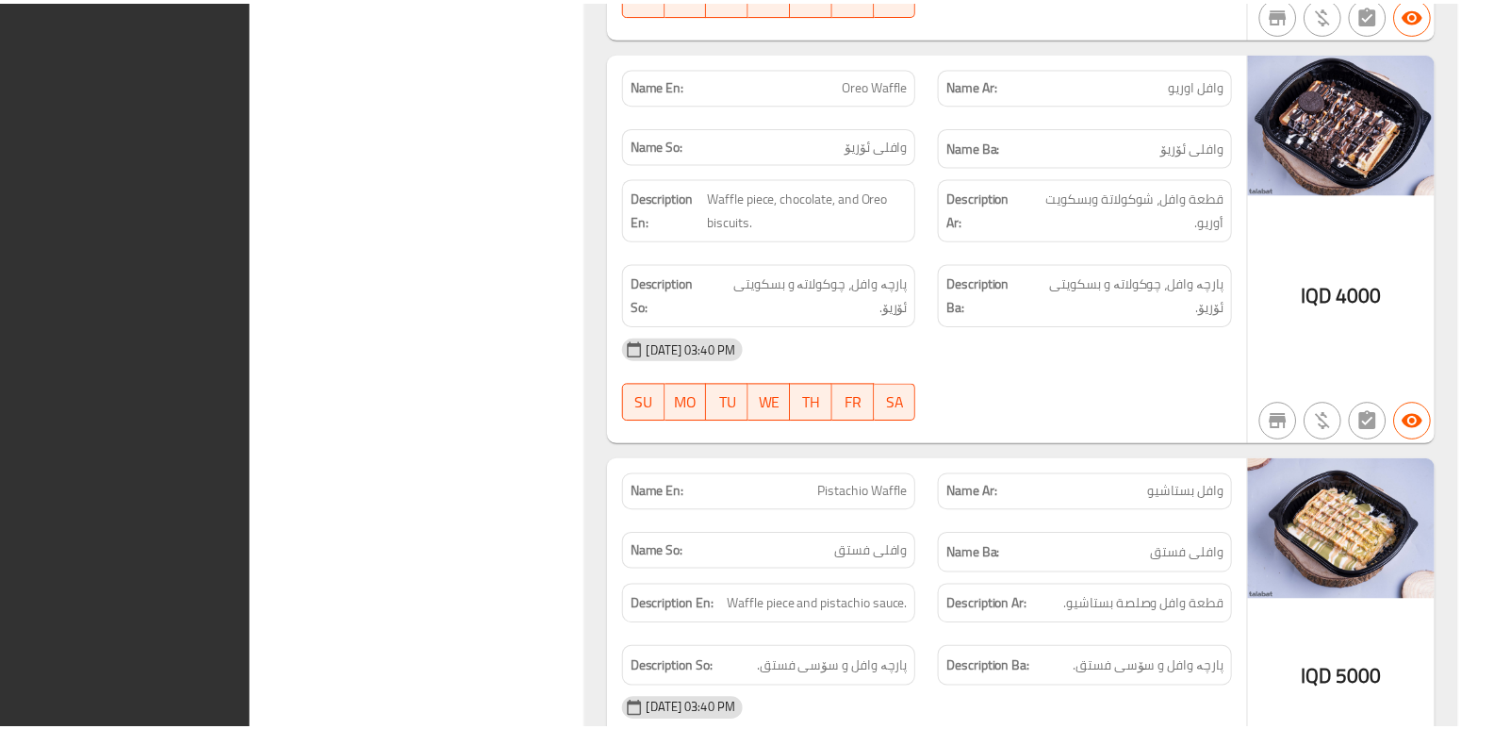
scroll to position [14974, 0]
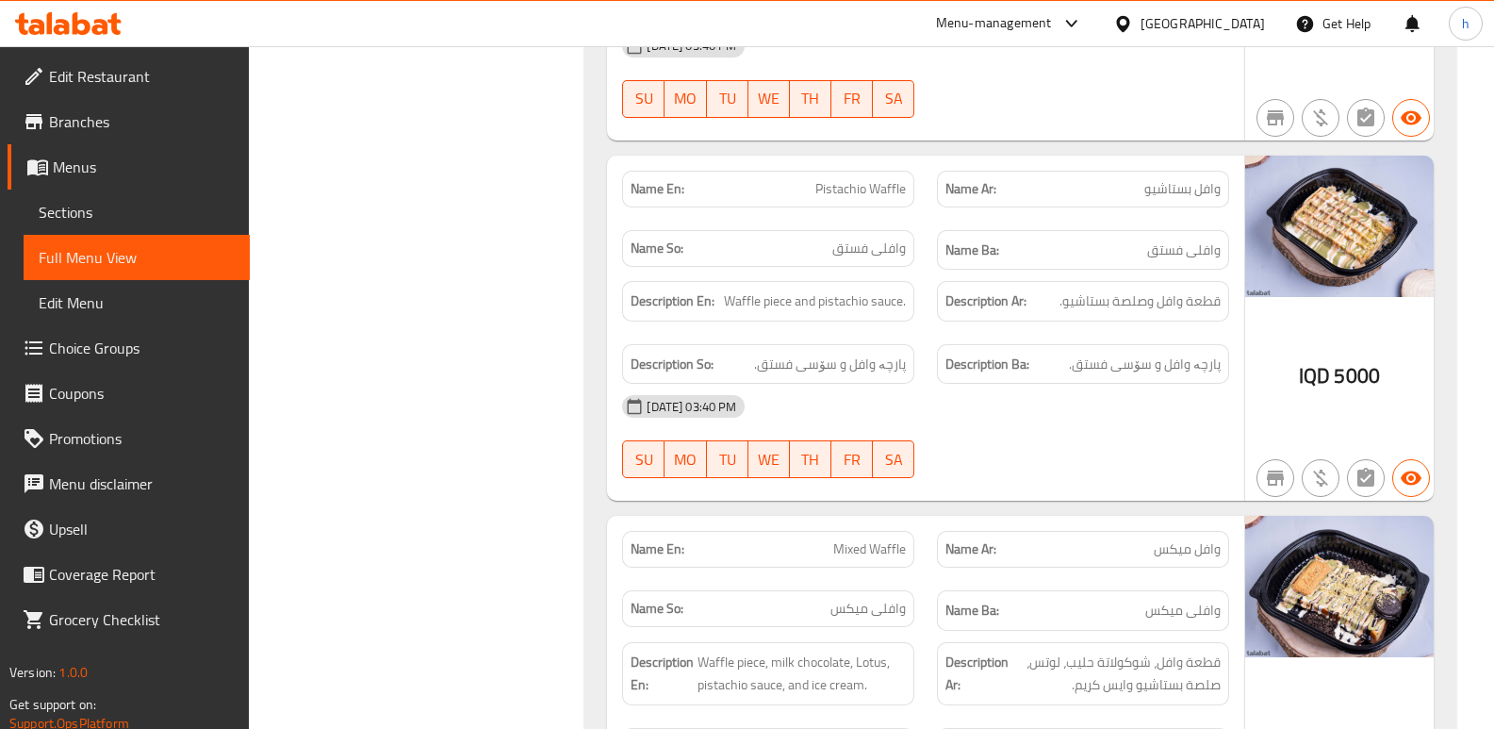
click at [103, 30] on icon at bounding box center [100, 27] width 16 height 16
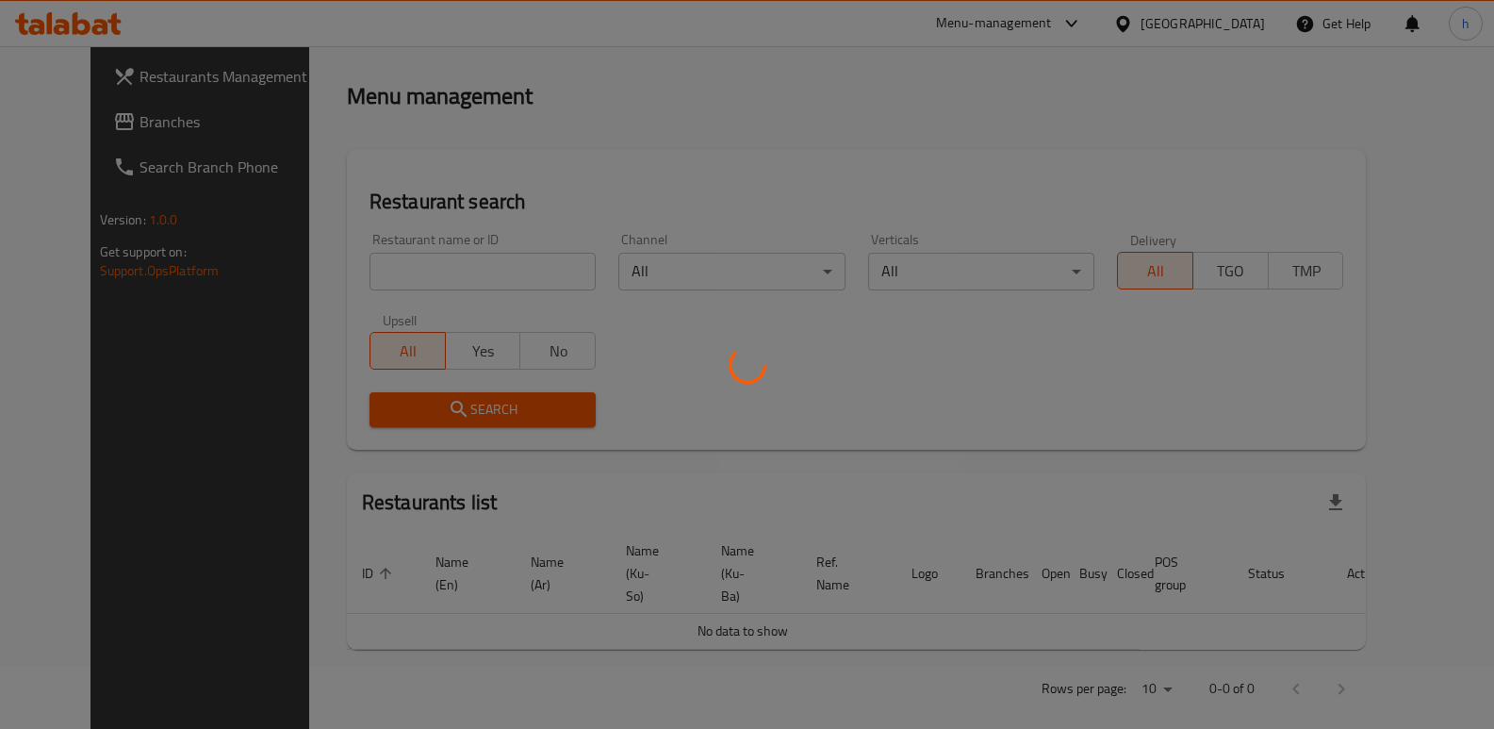
scroll to position [246, 0]
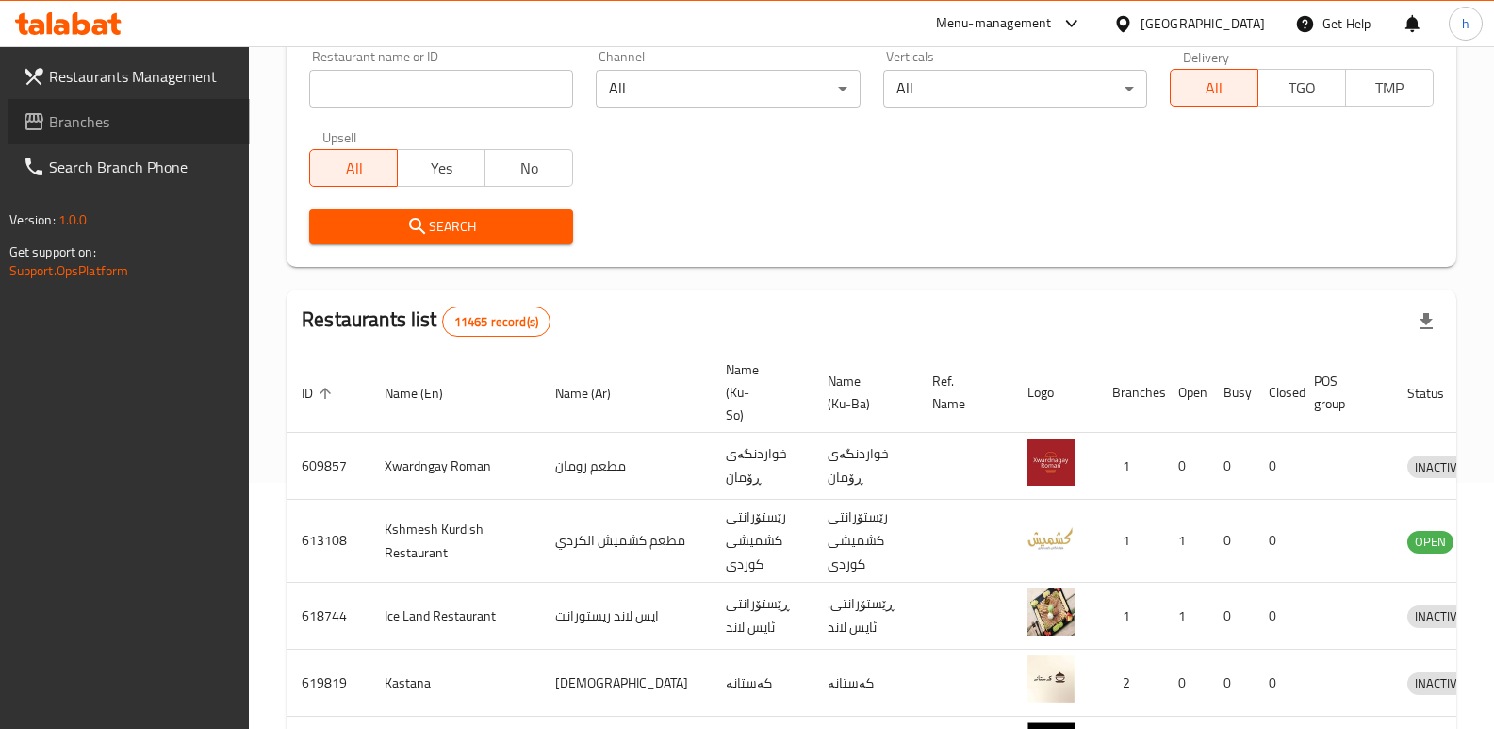
click at [112, 122] on span "Branches" at bounding box center [142, 121] width 186 height 23
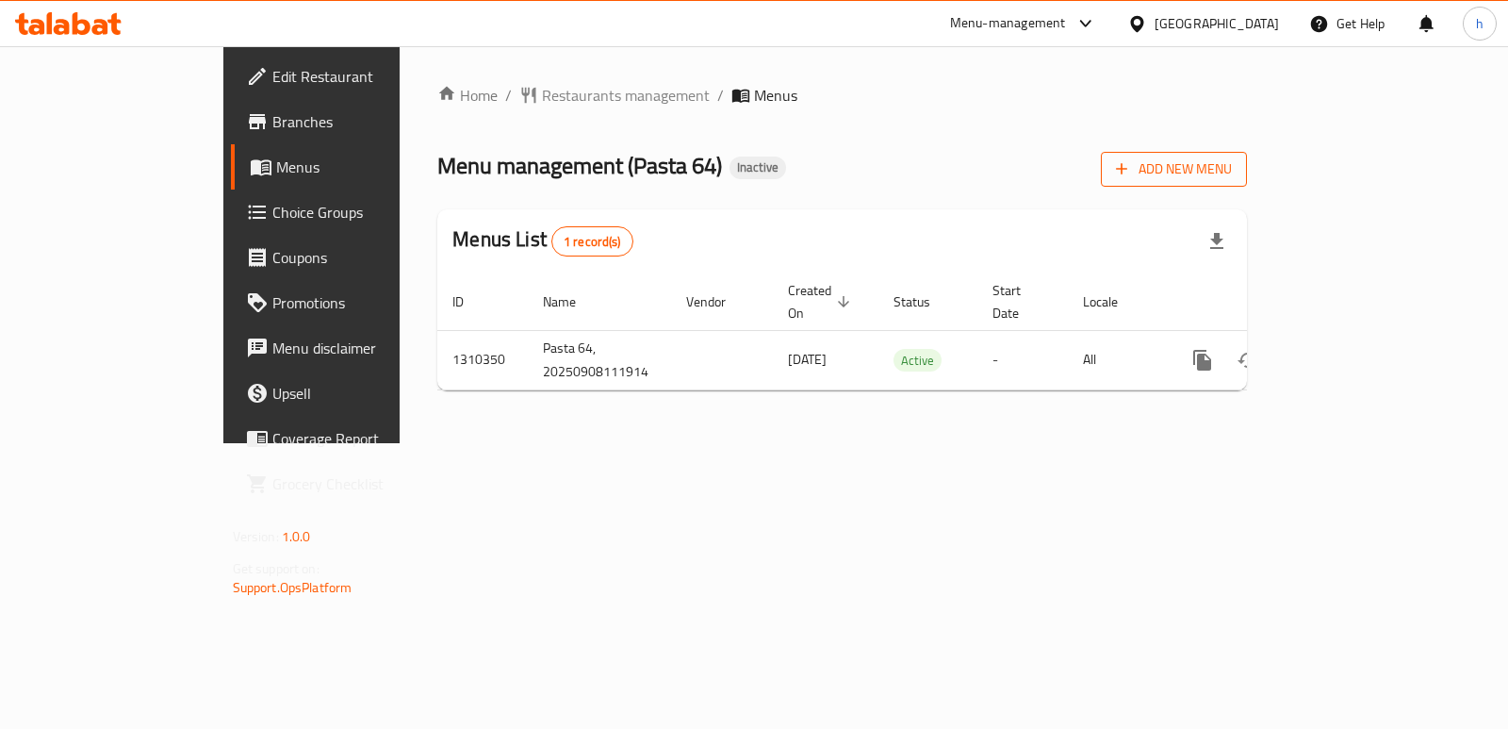
click at [1232, 177] on span "Add New Menu" at bounding box center [1174, 169] width 116 height 24
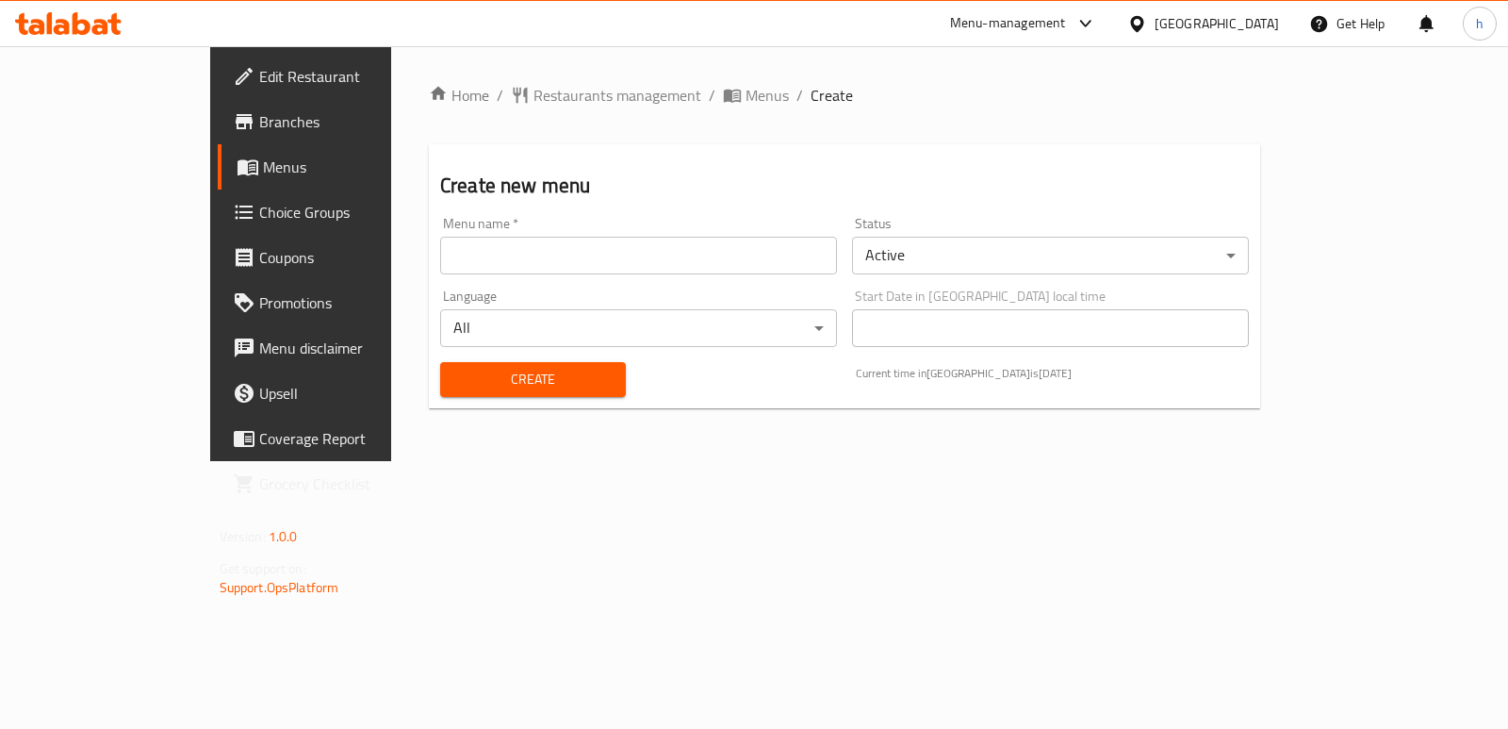
click at [779, 240] on input "text" at bounding box center [638, 256] width 397 height 38
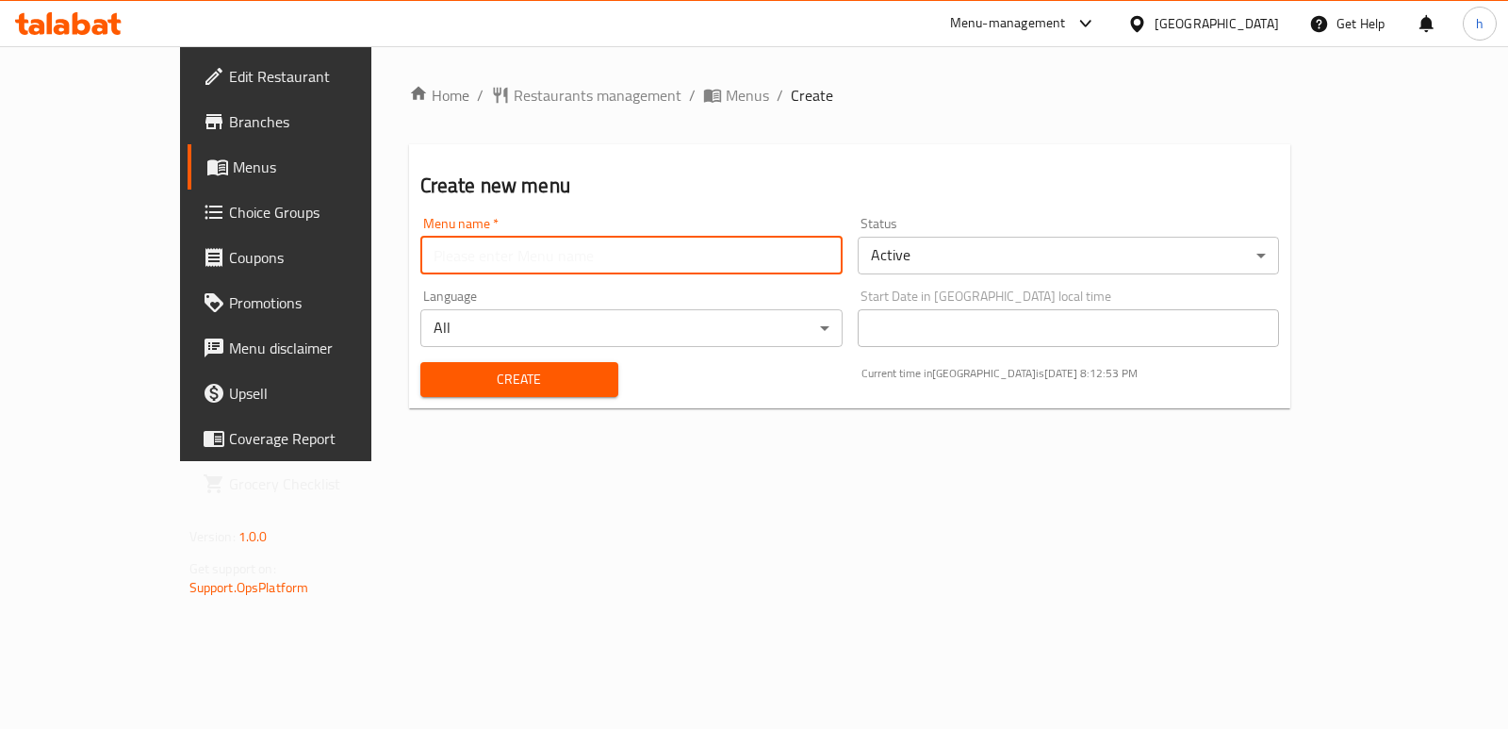
type input "Helin"
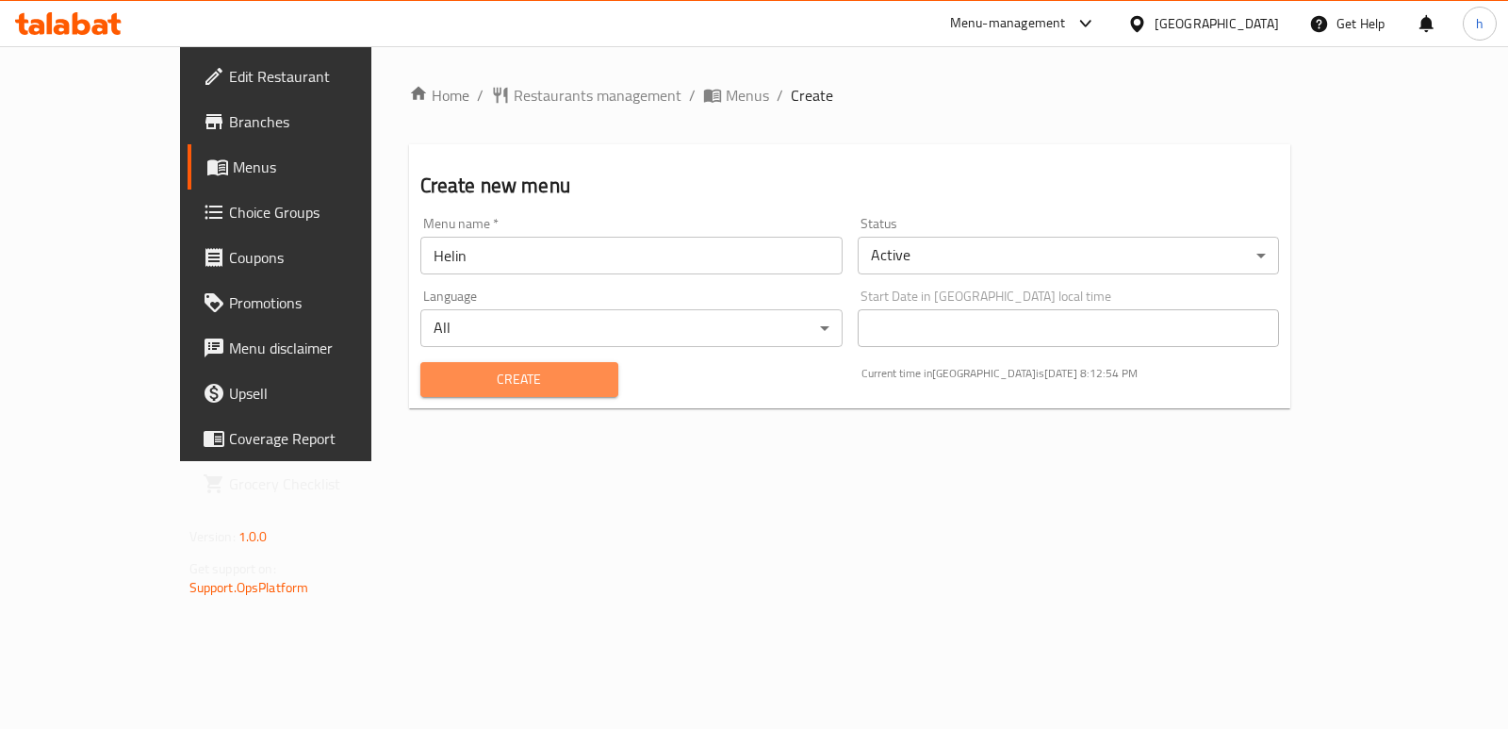
click at [446, 392] on button "Create" at bounding box center [519, 379] width 198 height 35
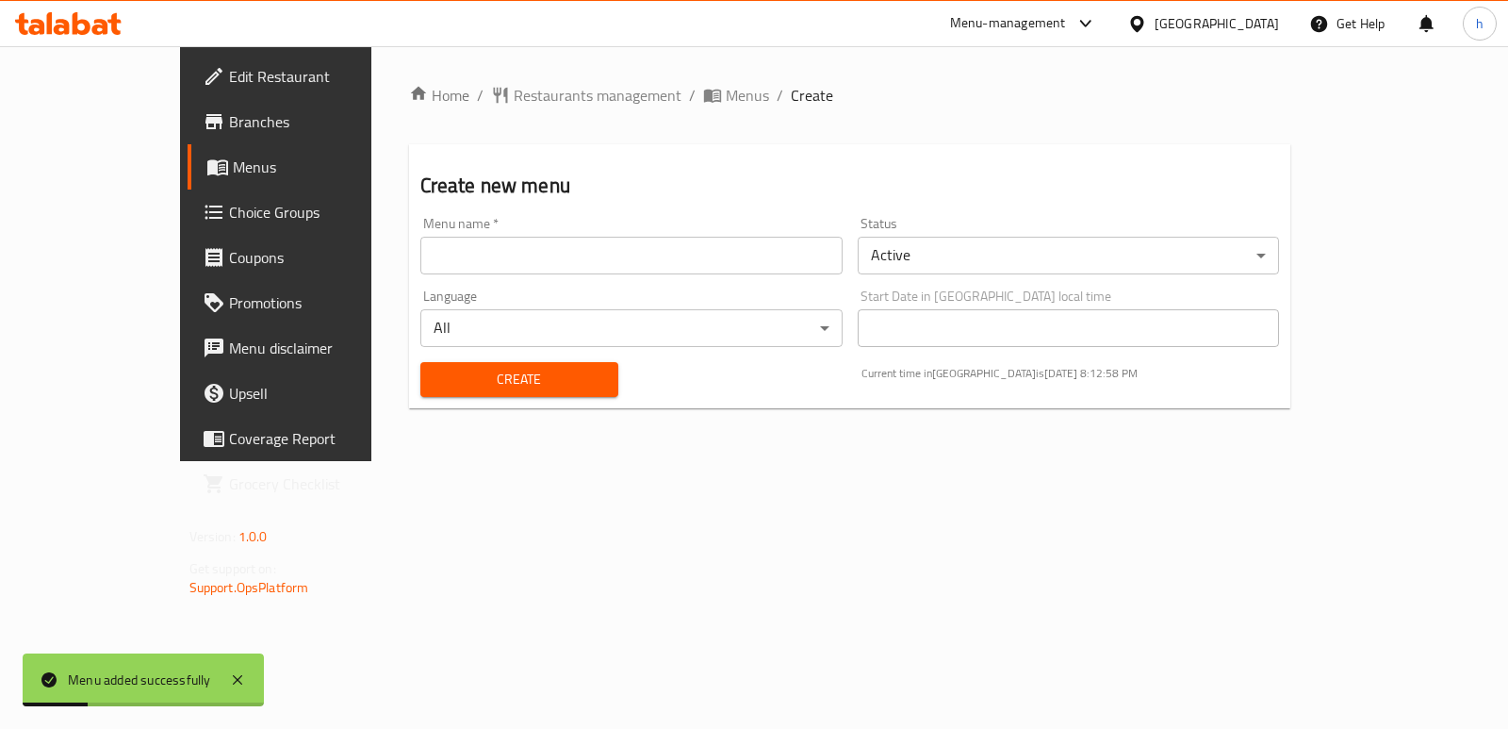
click at [233, 170] on span "Menus" at bounding box center [325, 167] width 184 height 23
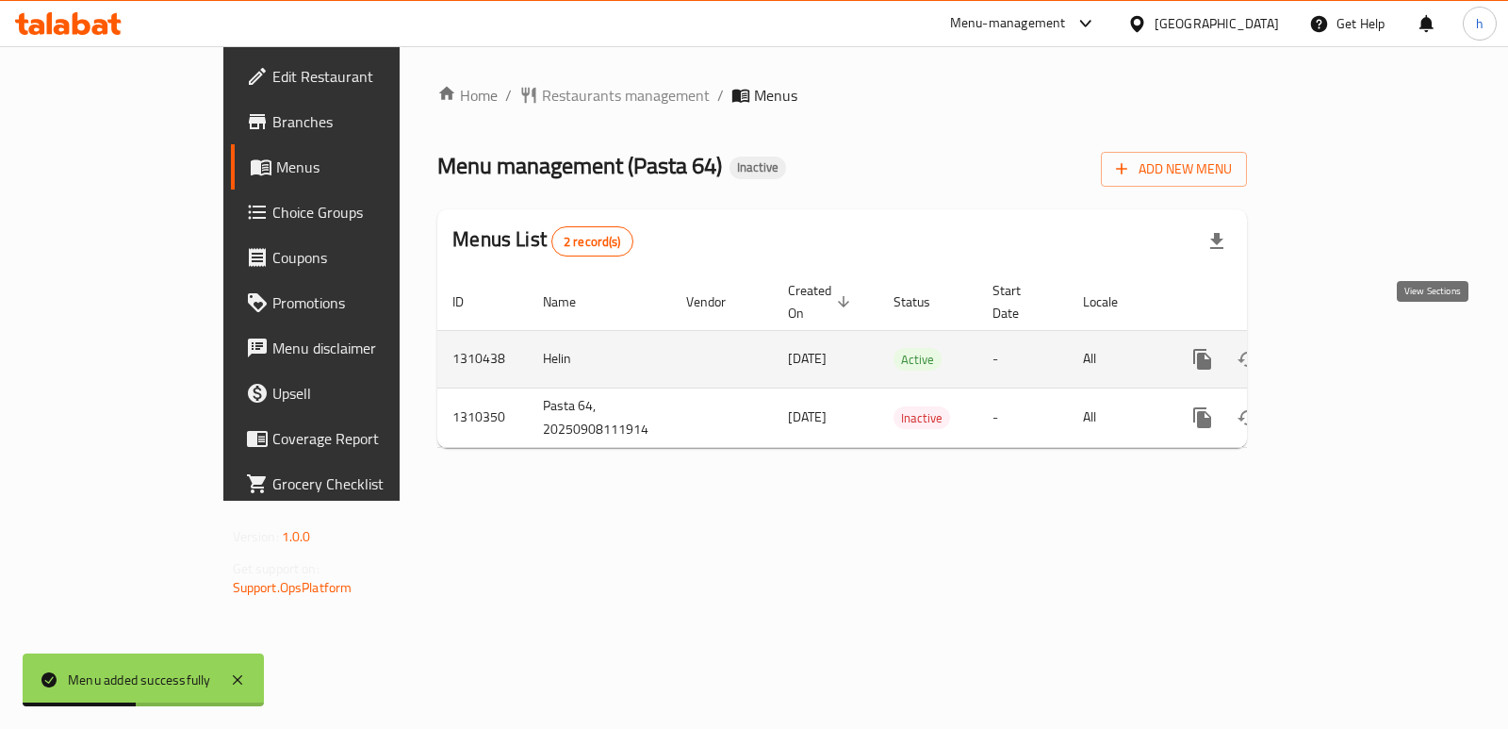
click at [1350, 348] on icon "enhanced table" at bounding box center [1338, 359] width 23 height 23
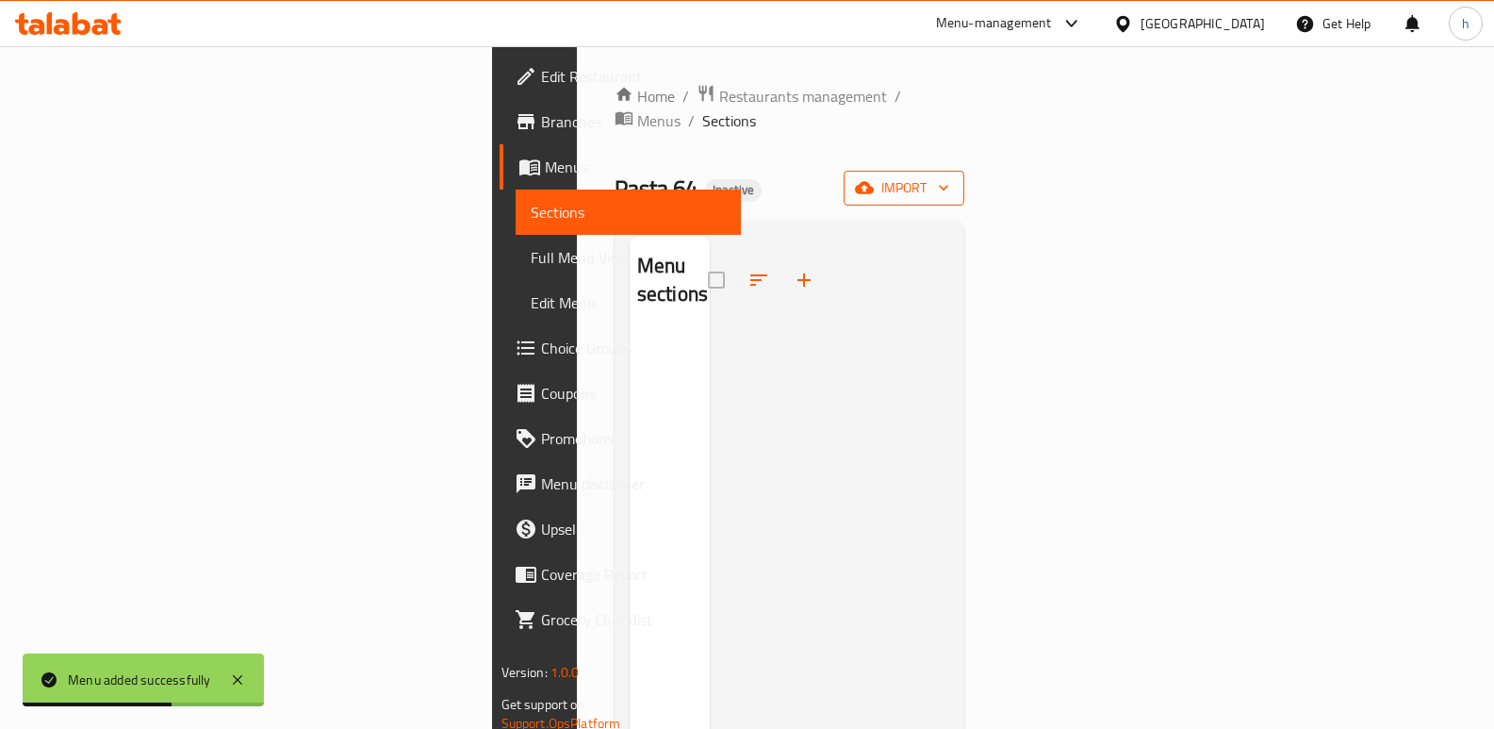
click at [949, 176] on span "import" at bounding box center [904, 188] width 90 height 24
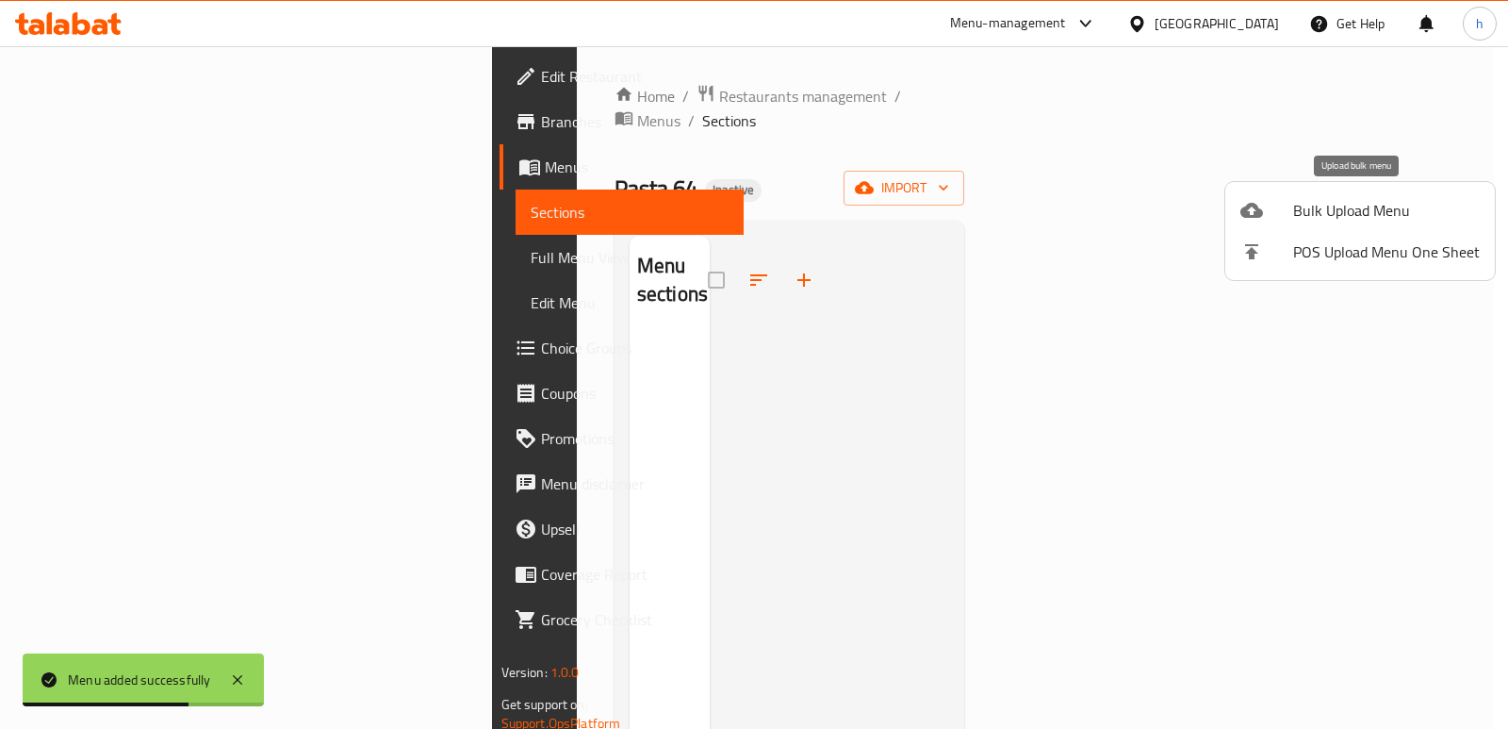
click at [1288, 203] on div at bounding box center [1266, 210] width 53 height 23
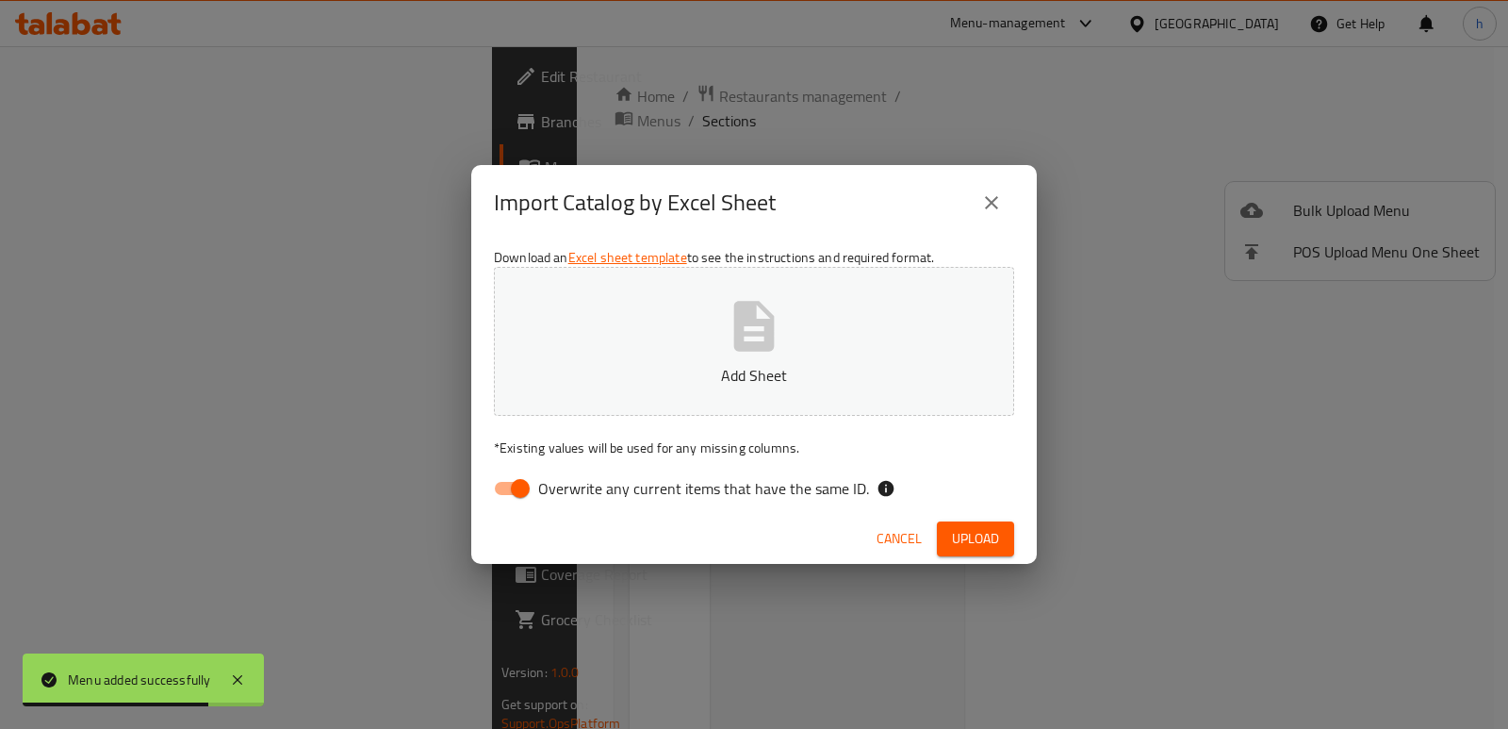
click at [514, 497] on input "Overwrite any current items that have the same ID." at bounding box center [520, 488] width 107 height 36
checkbox input "false"
click at [658, 385] on button "Add Sheet" at bounding box center [754, 341] width 520 height 149
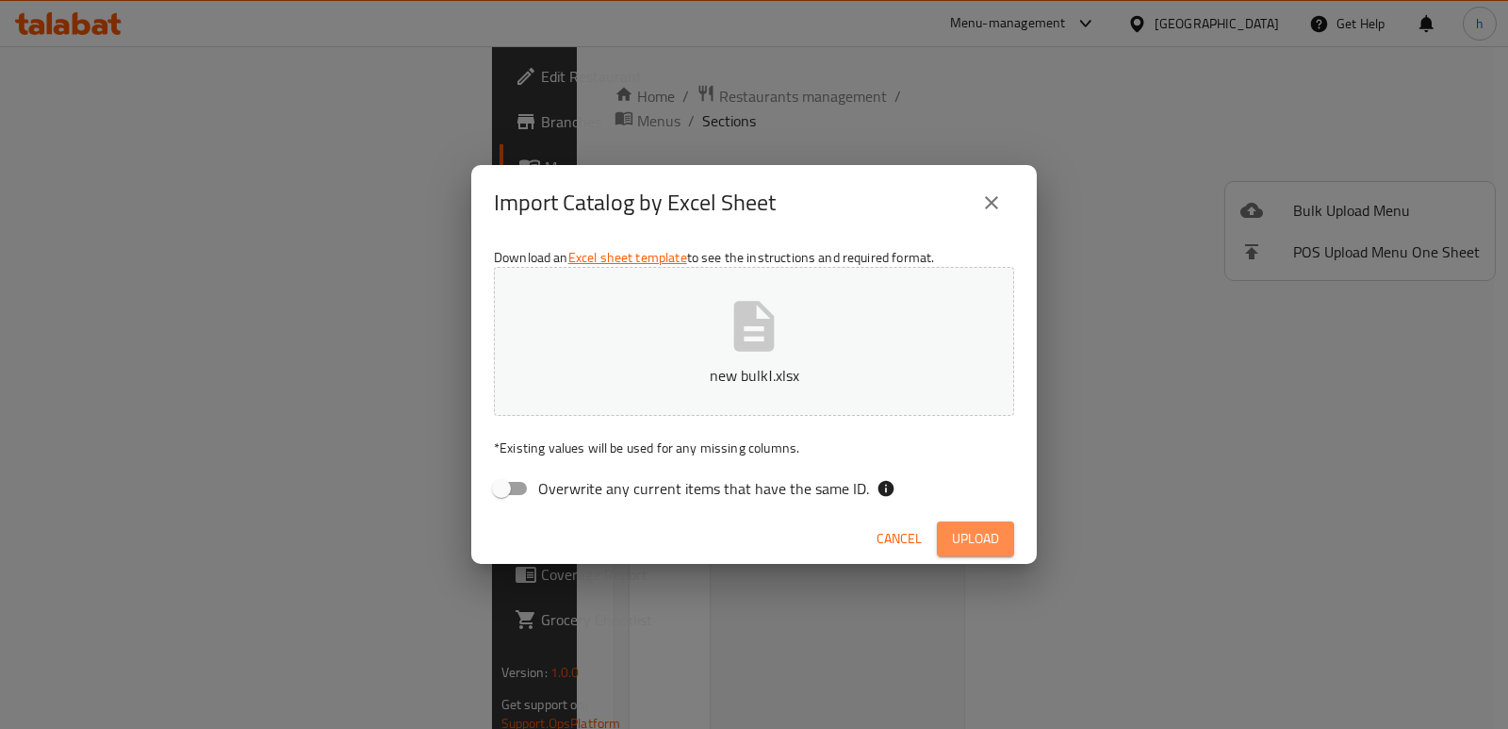
click at [983, 530] on span "Upload" at bounding box center [975, 539] width 47 height 24
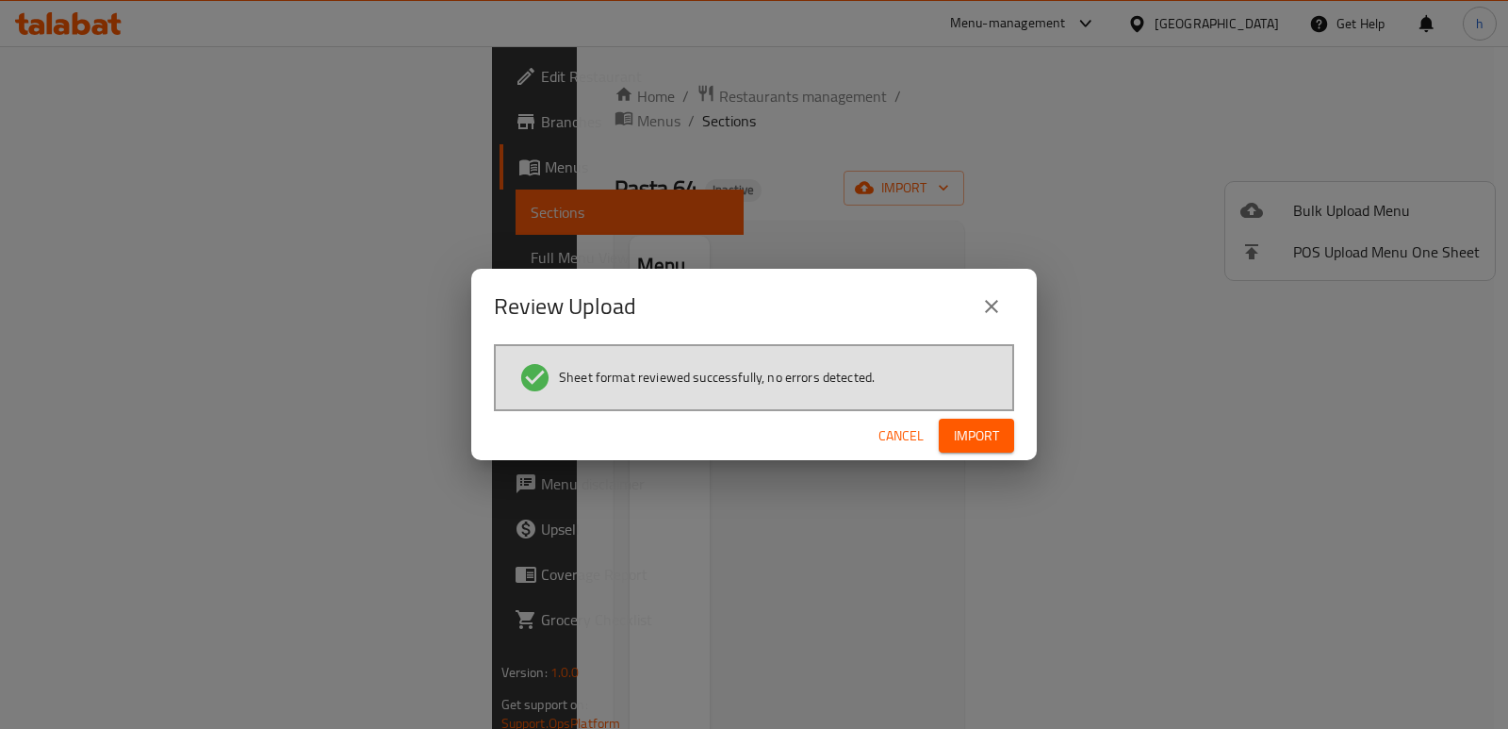
click at [974, 438] on span "Import" at bounding box center [976, 436] width 45 height 24
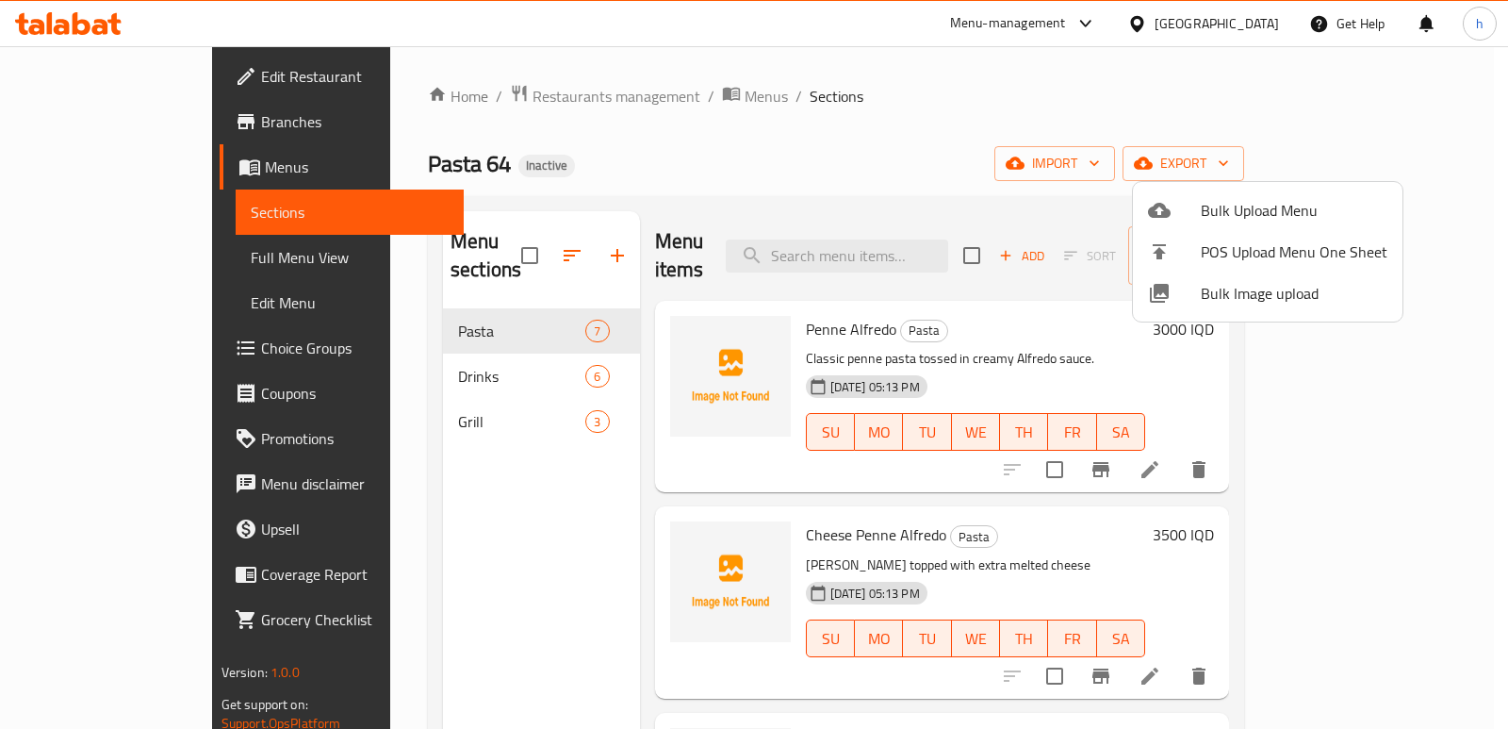
drag, startPoint x: 412, startPoint y: 586, endPoint x: 409, endPoint y: 572, distance: 14.4
click at [412, 586] on div at bounding box center [754, 364] width 1508 height 729
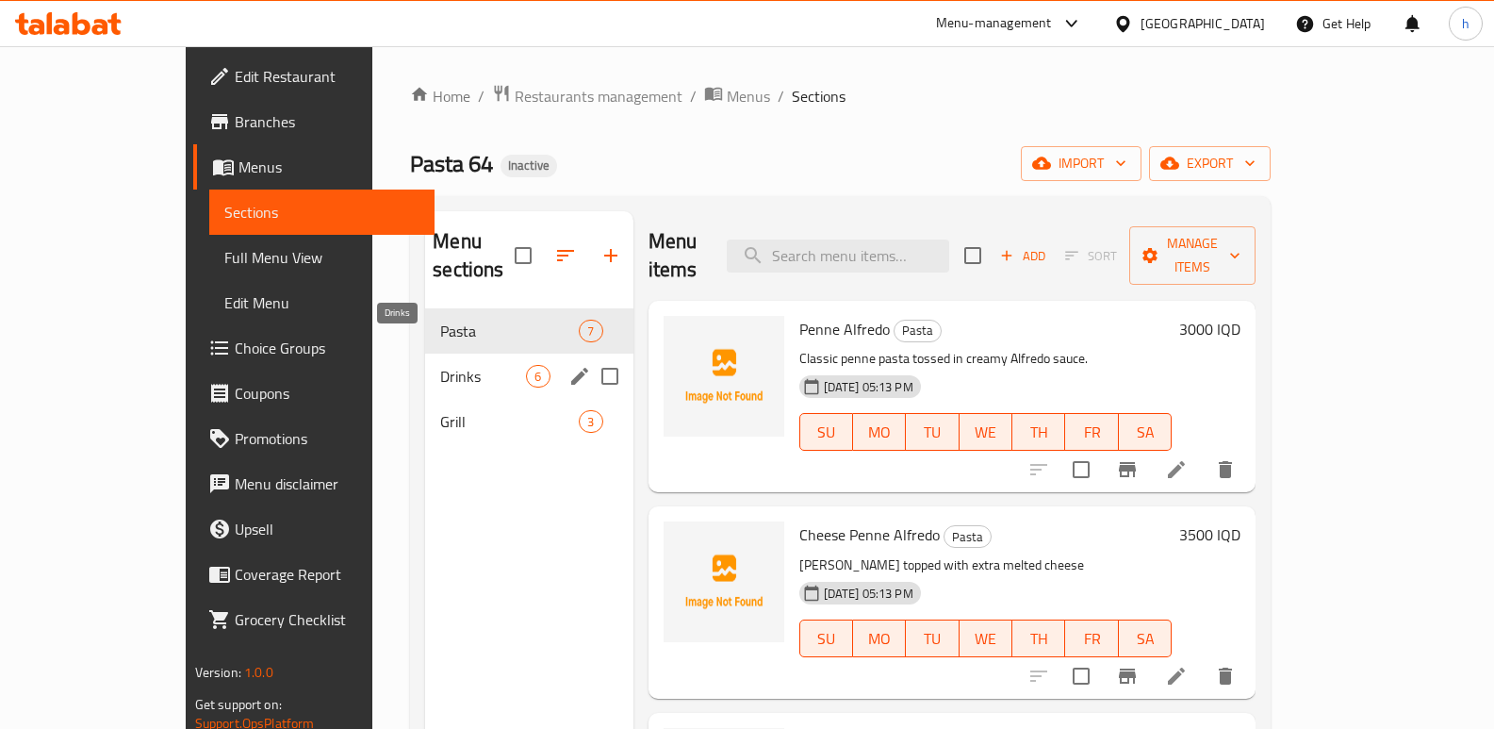
click at [440, 365] on span "Drinks" at bounding box center [483, 376] width 86 height 23
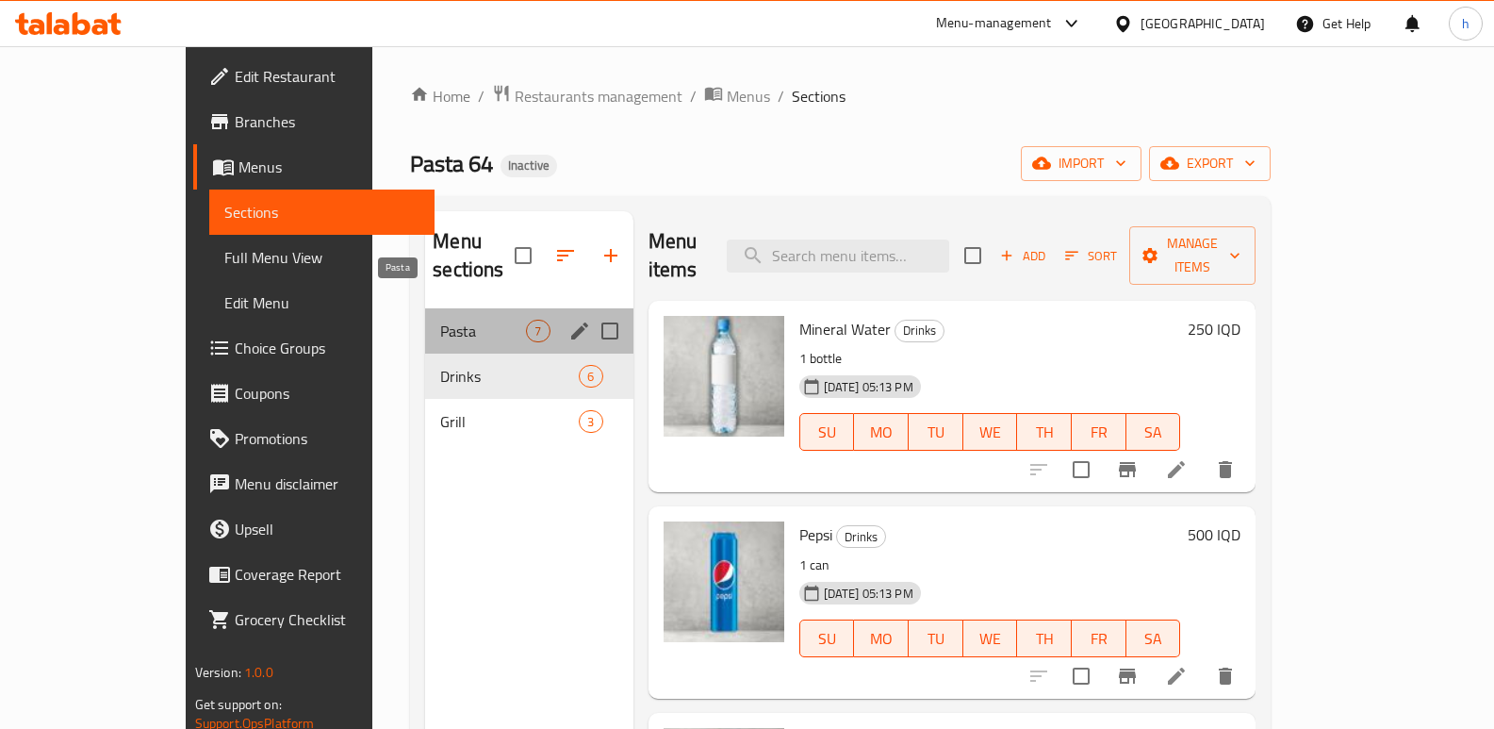
click at [440, 320] on span "Pasta" at bounding box center [483, 331] width 86 height 23
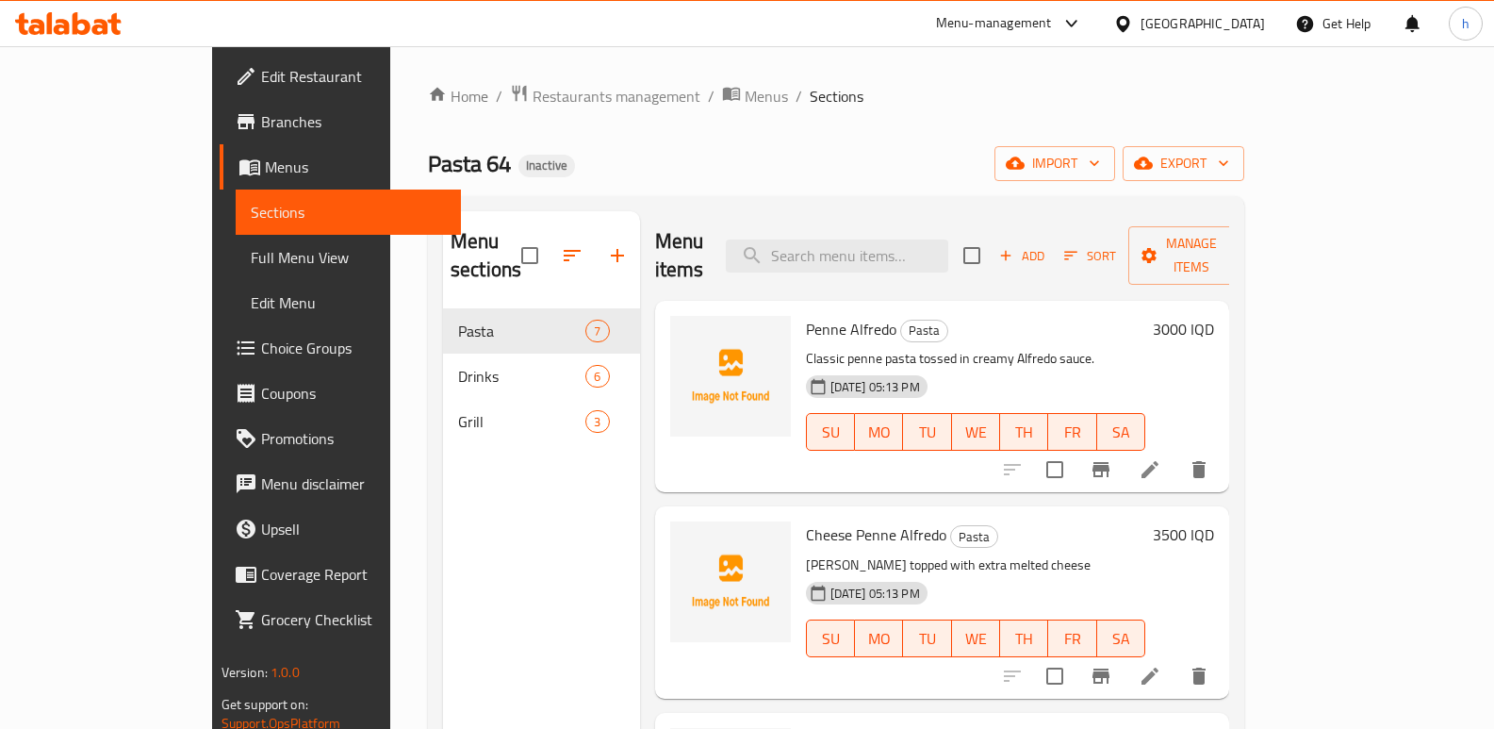
drag, startPoint x: 434, startPoint y: 548, endPoint x: 401, endPoint y: 454, distance: 99.0
click at [443, 549] on div "Menu sections Pasta 7 Drinks 6 Grill 3" at bounding box center [541, 575] width 197 height 729
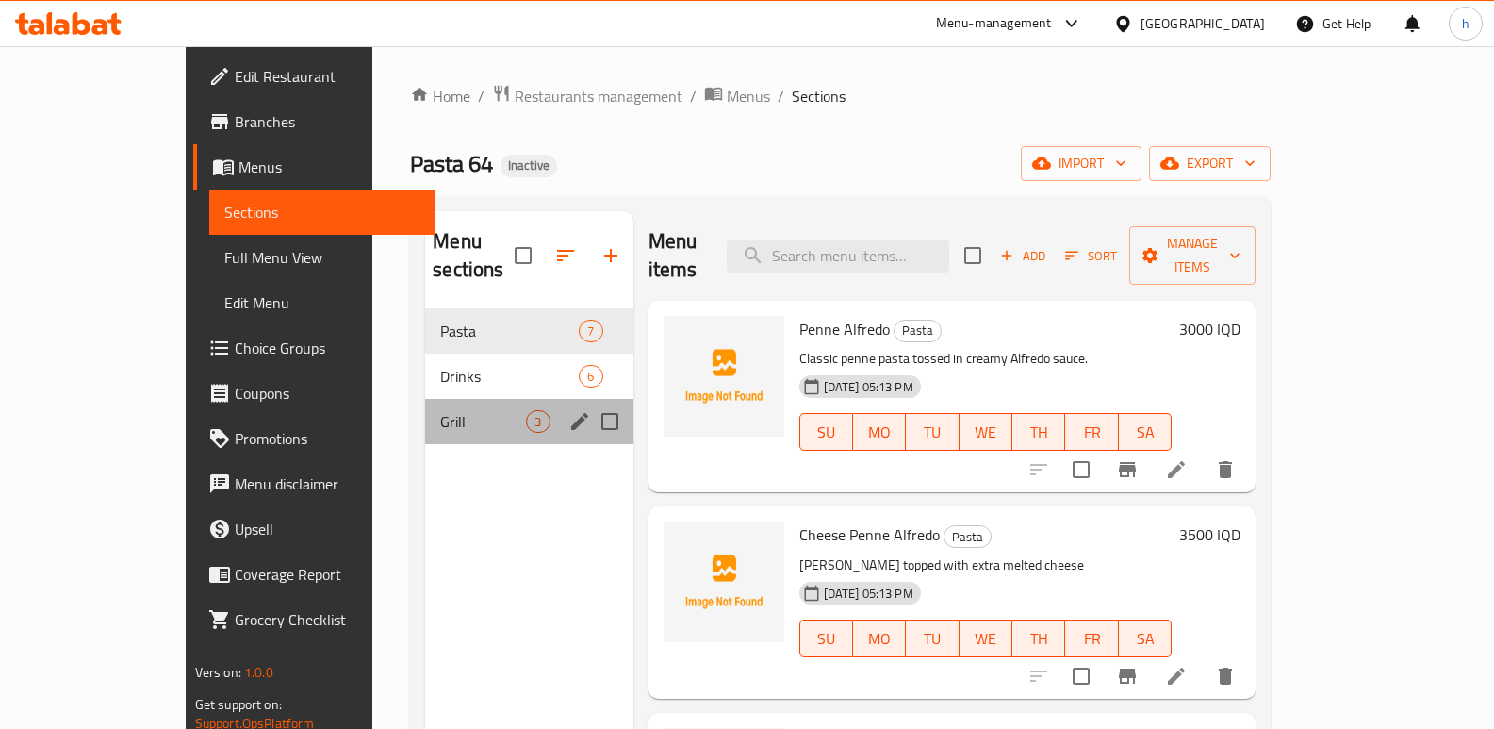
click at [440, 410] on span "Grill" at bounding box center [483, 421] width 86 height 23
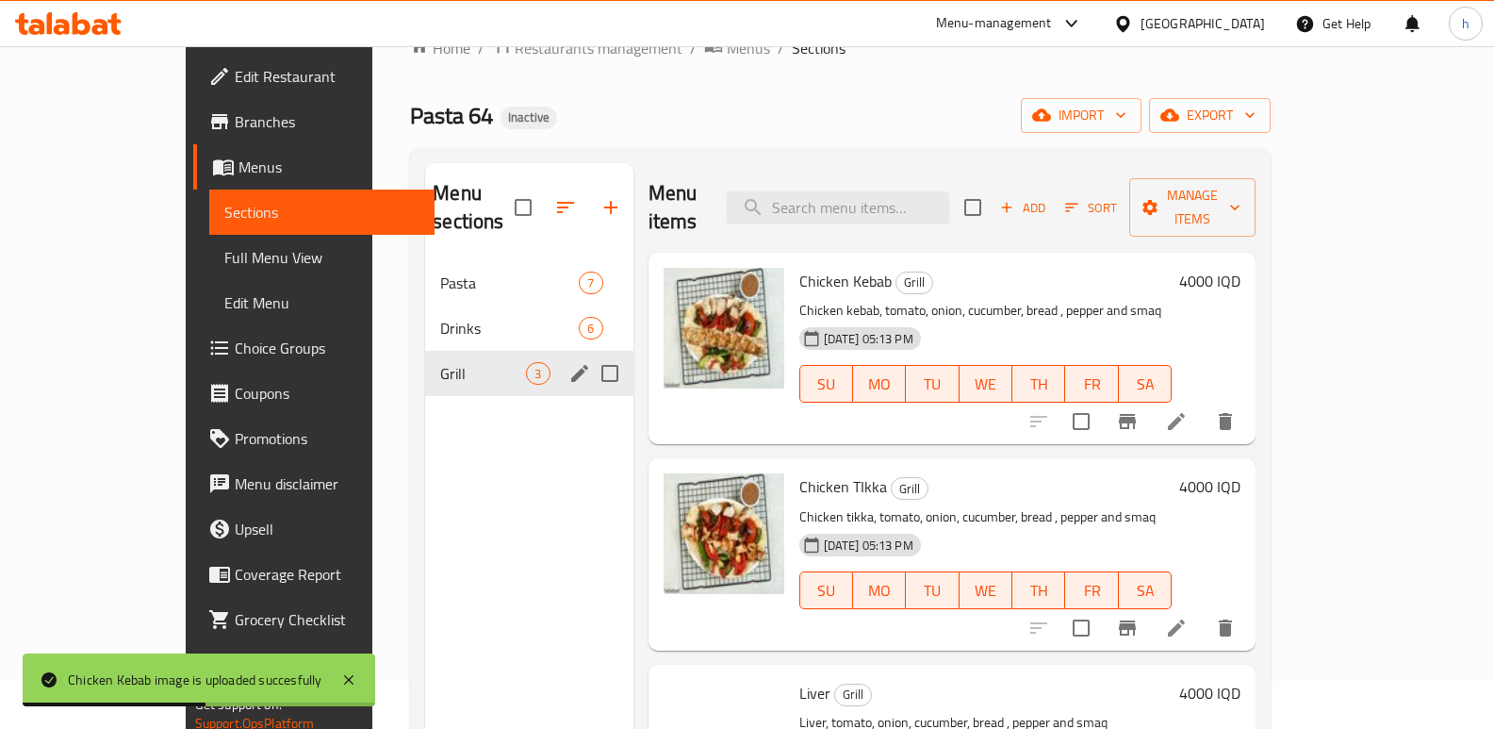
scroll to position [12, 0]
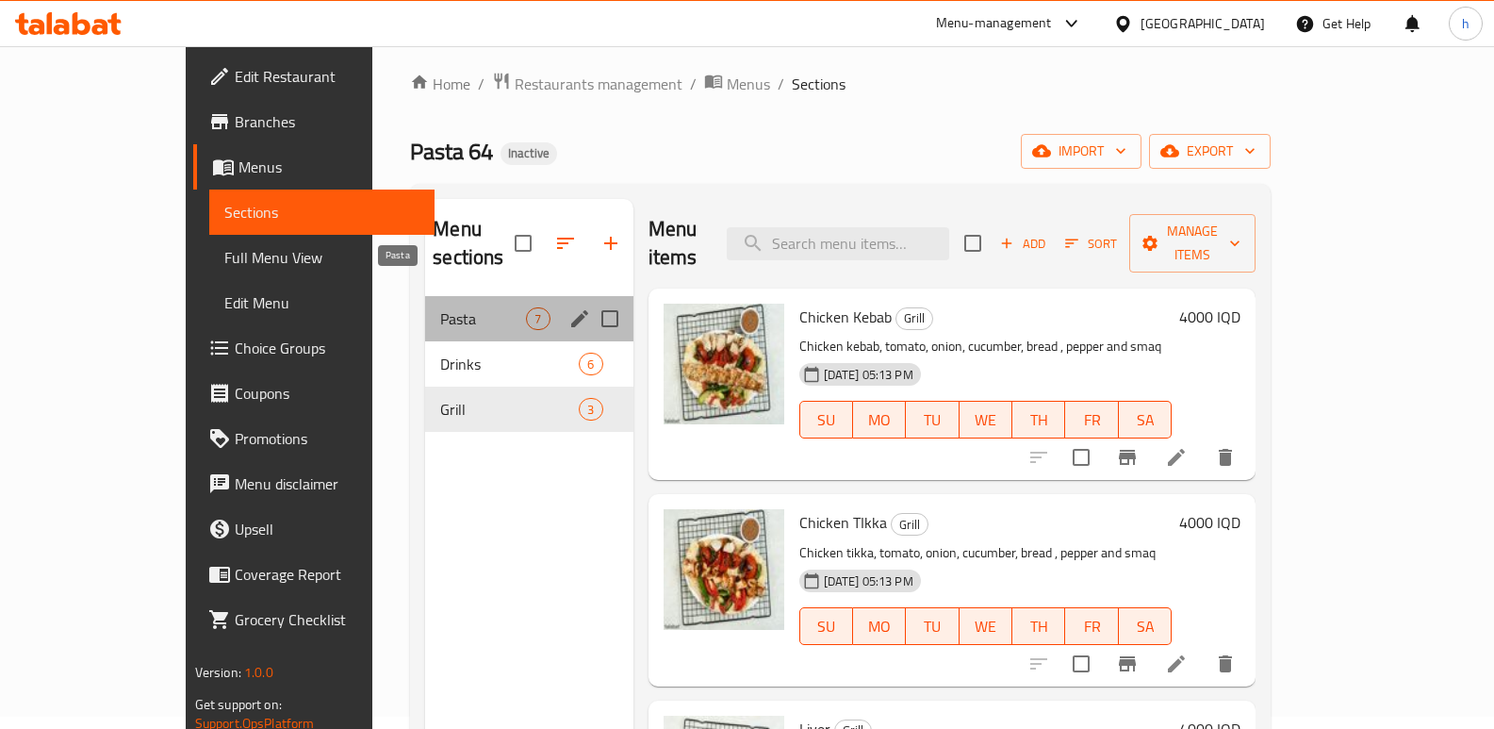
click at [440, 307] on span "Pasta" at bounding box center [483, 318] width 86 height 23
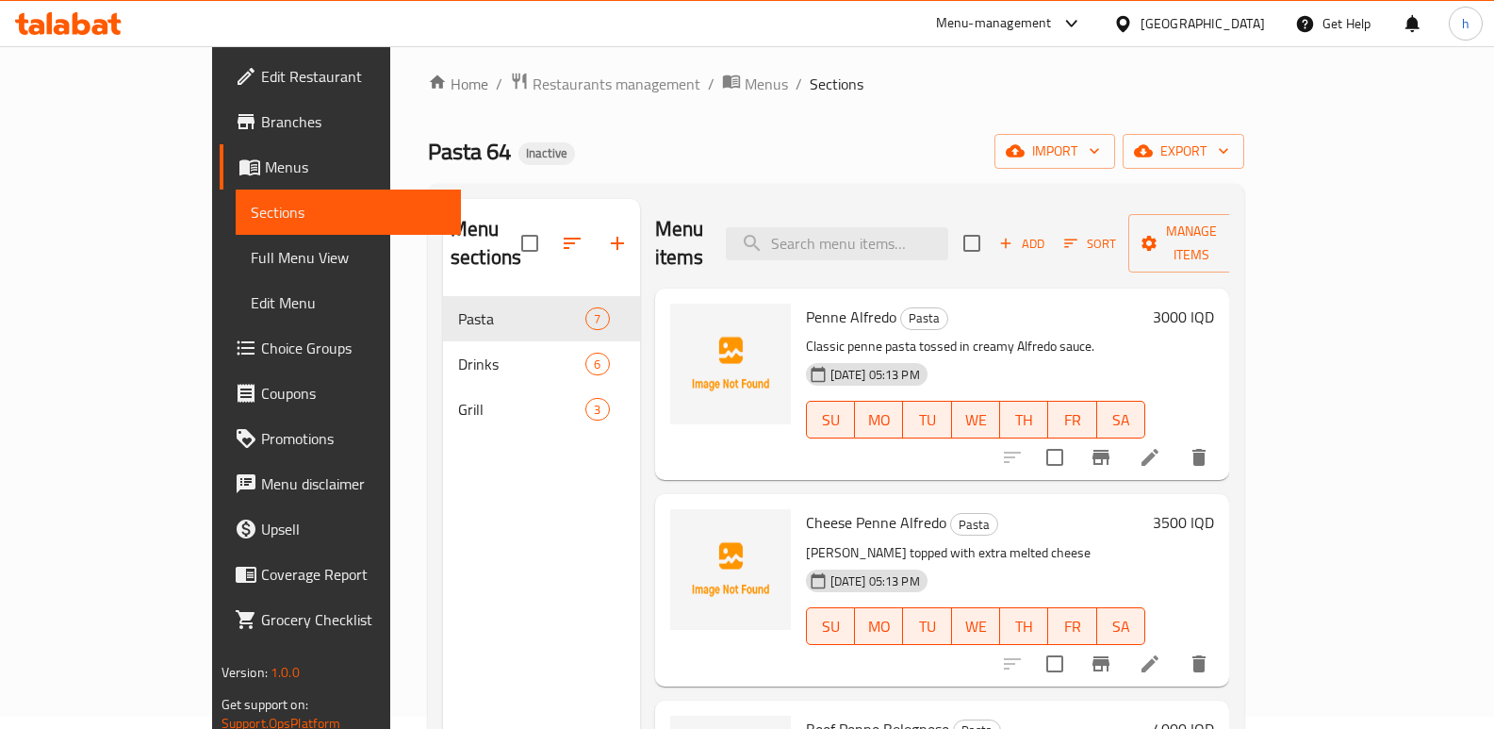
drag, startPoint x: 417, startPoint y: 522, endPoint x: 473, endPoint y: 610, distance: 104.3
click at [443, 522] on div "Menu sections Pasta 7 Drinks 6 Grill 3" at bounding box center [541, 563] width 197 height 729
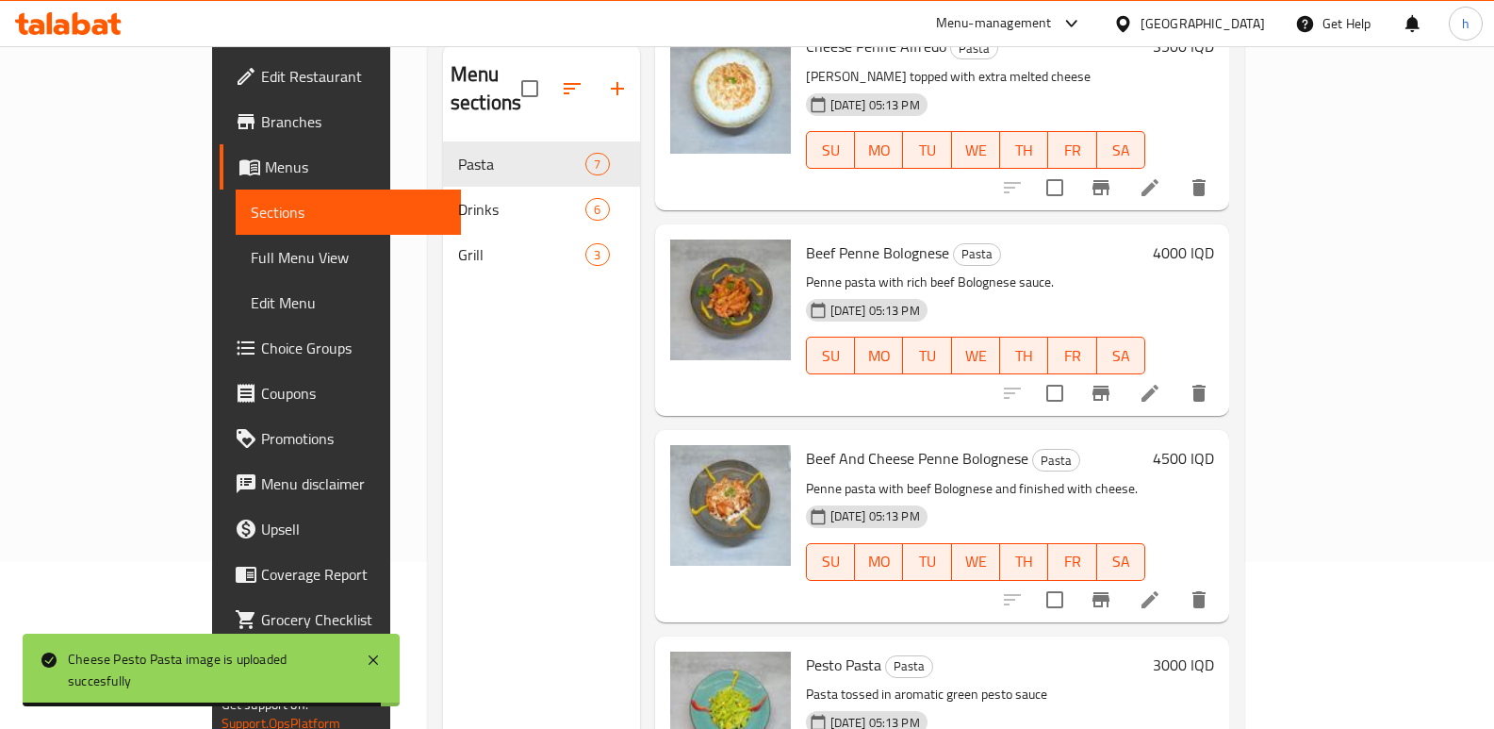
scroll to position [131, 0]
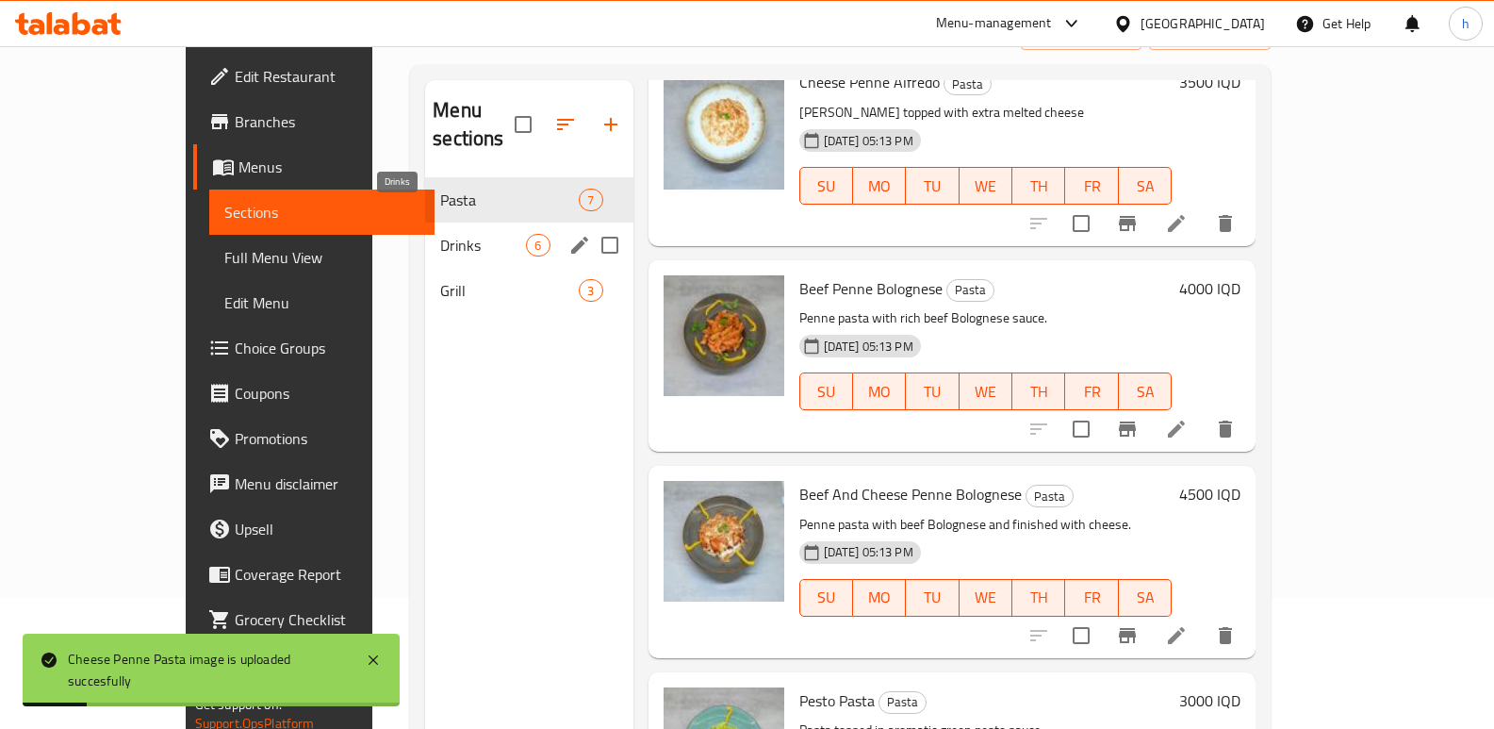
click at [440, 234] on span "Drinks" at bounding box center [483, 245] width 86 height 23
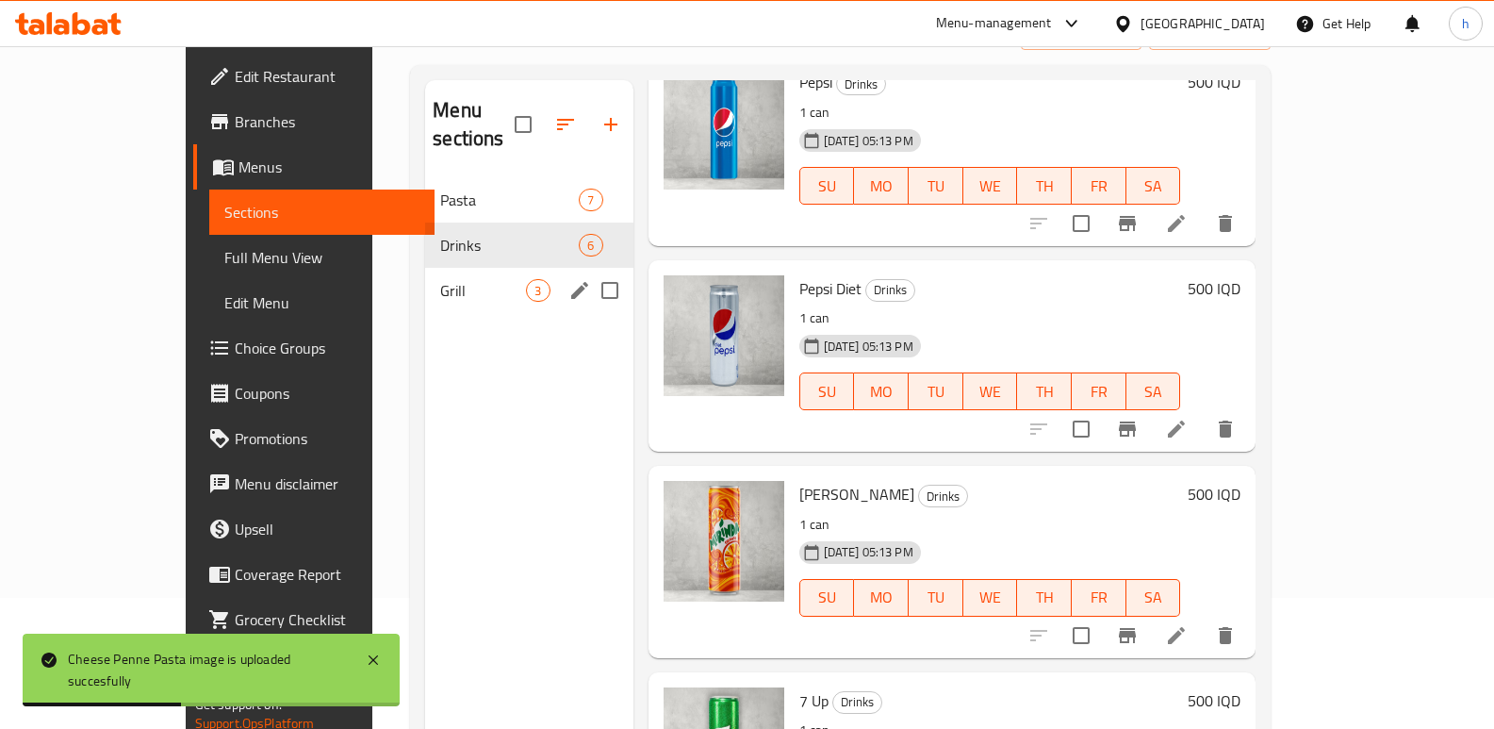
click at [425, 268] on div "Grill 3" at bounding box center [528, 290] width 207 height 45
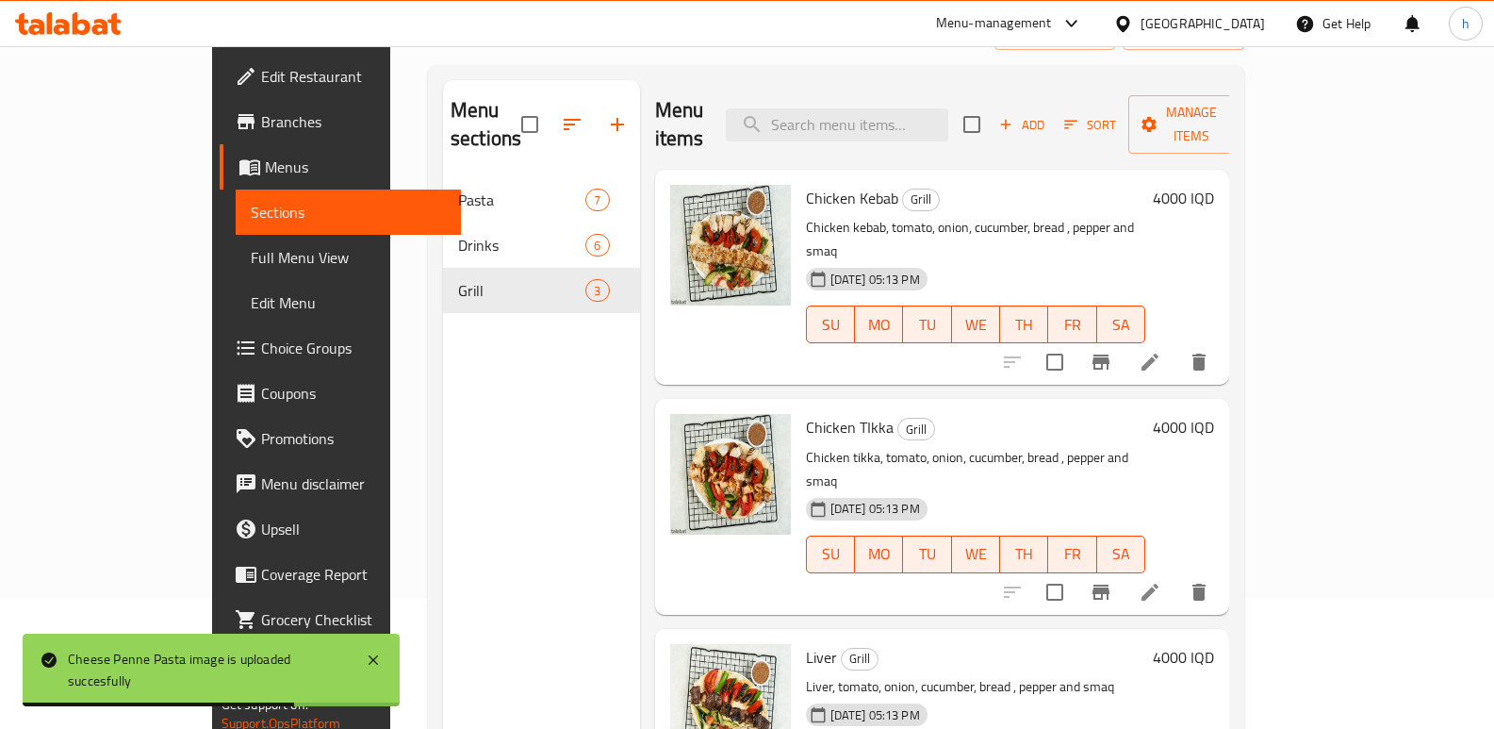
click at [261, 66] on span "Edit Restaurant" at bounding box center [354, 76] width 186 height 23
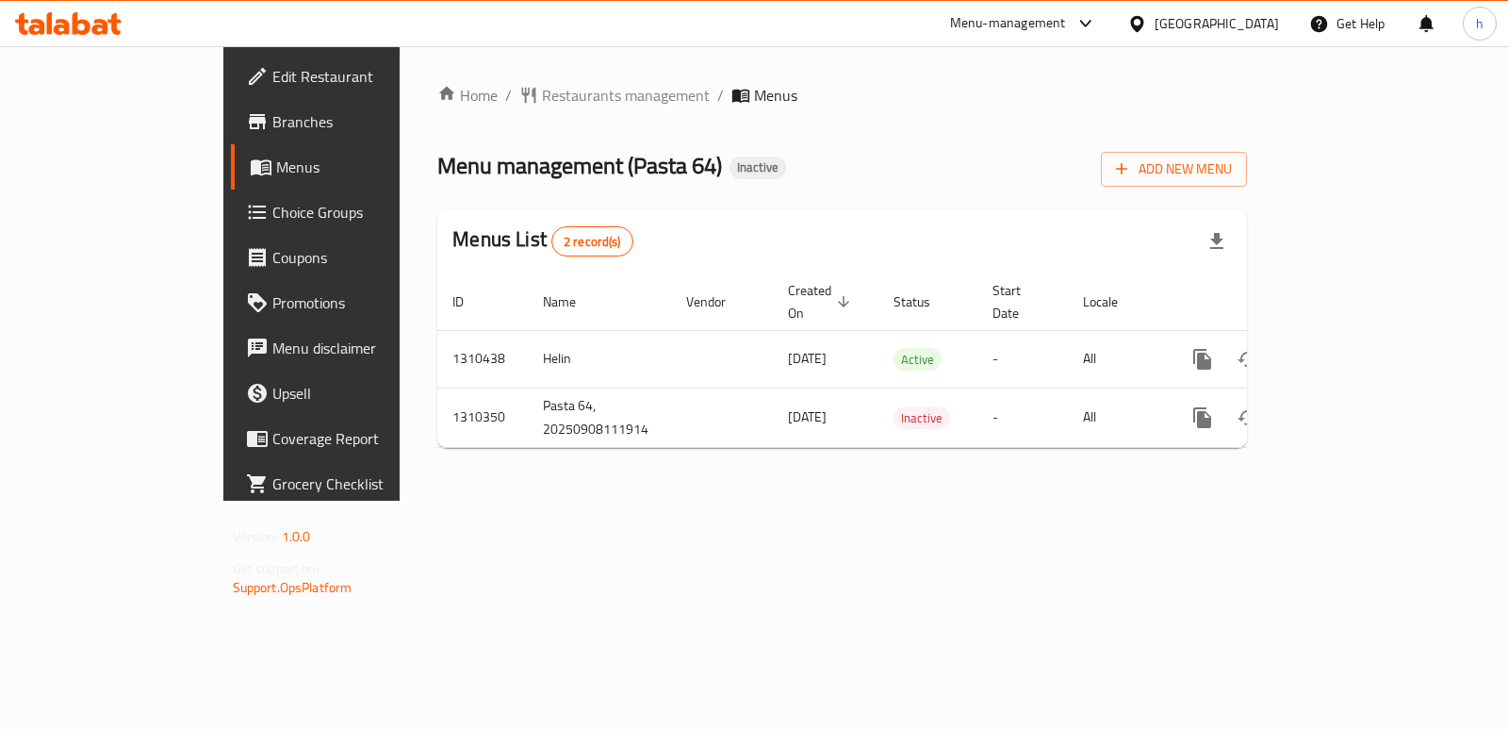
click at [272, 115] on span "Branches" at bounding box center [366, 121] width 188 height 23
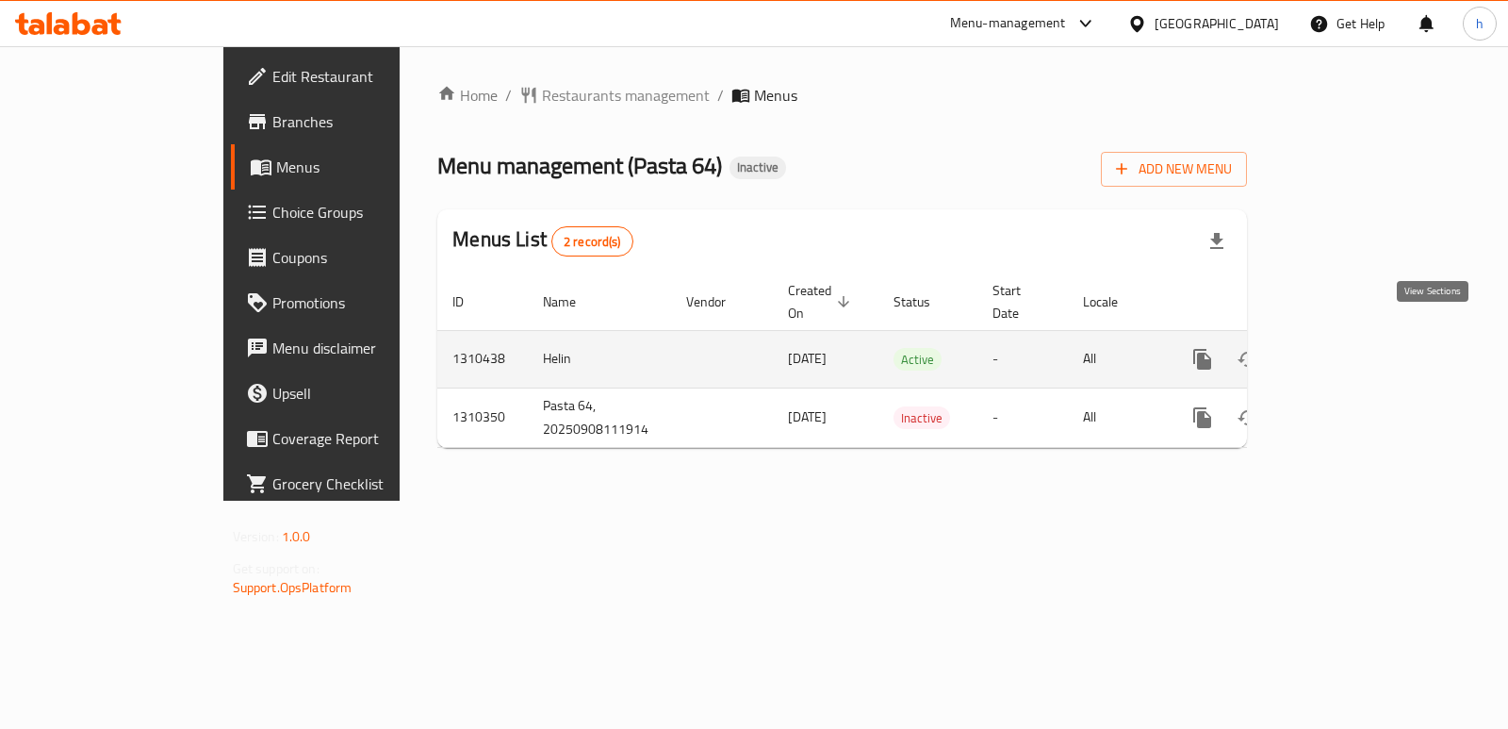
click at [1350, 348] on icon "enhanced table" at bounding box center [1338, 359] width 23 height 23
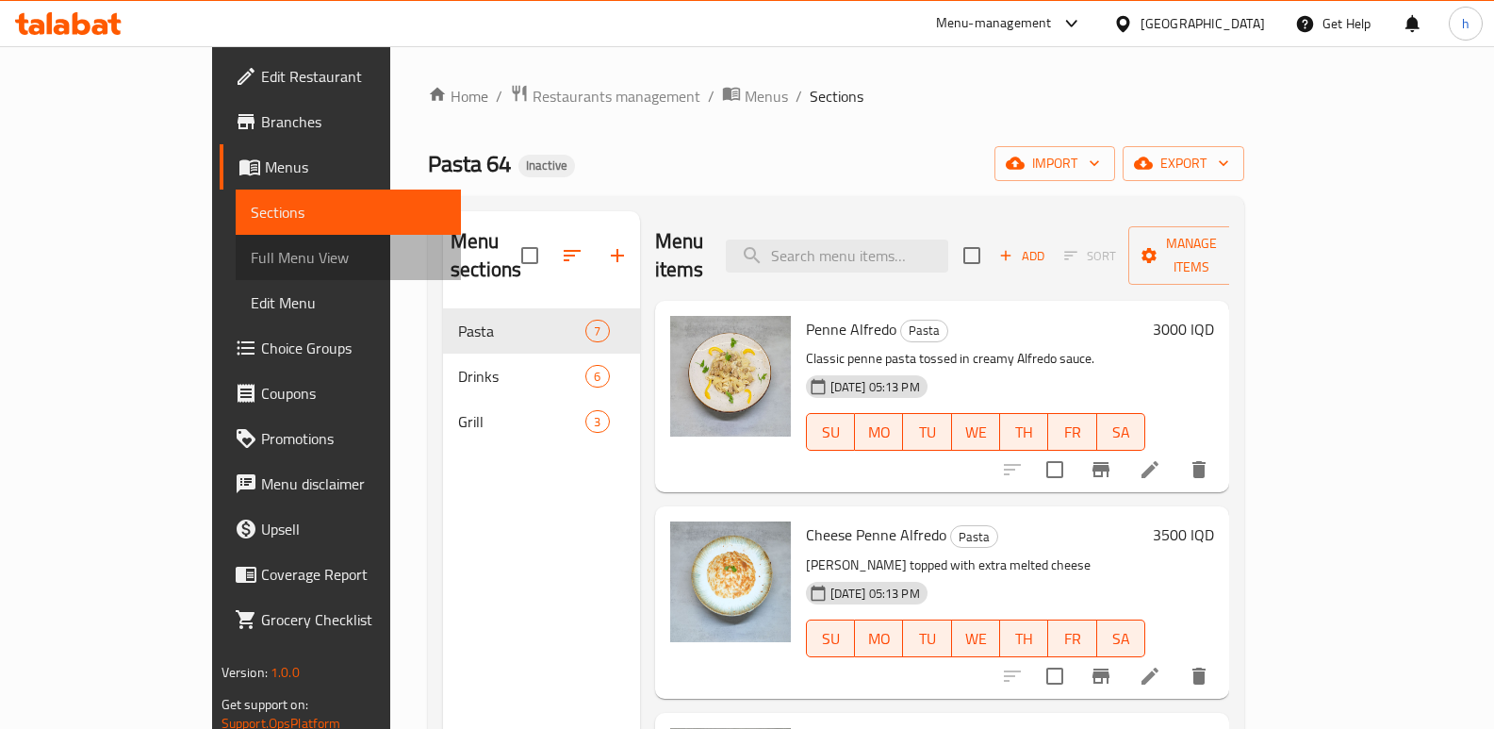
click at [251, 246] on span "Full Menu View" at bounding box center [349, 257] width 196 height 23
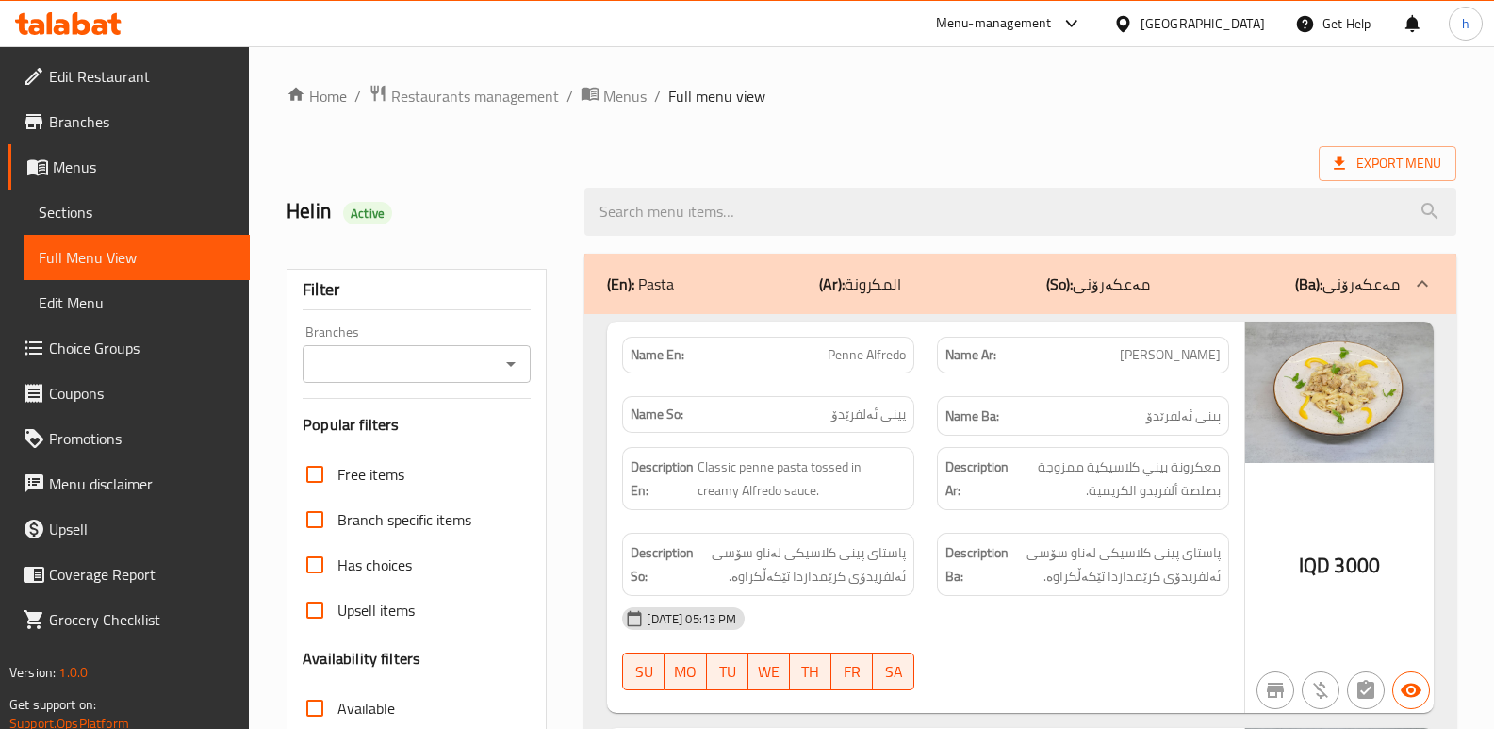
click at [448, 352] on input "Branches" at bounding box center [401, 364] width 186 height 26
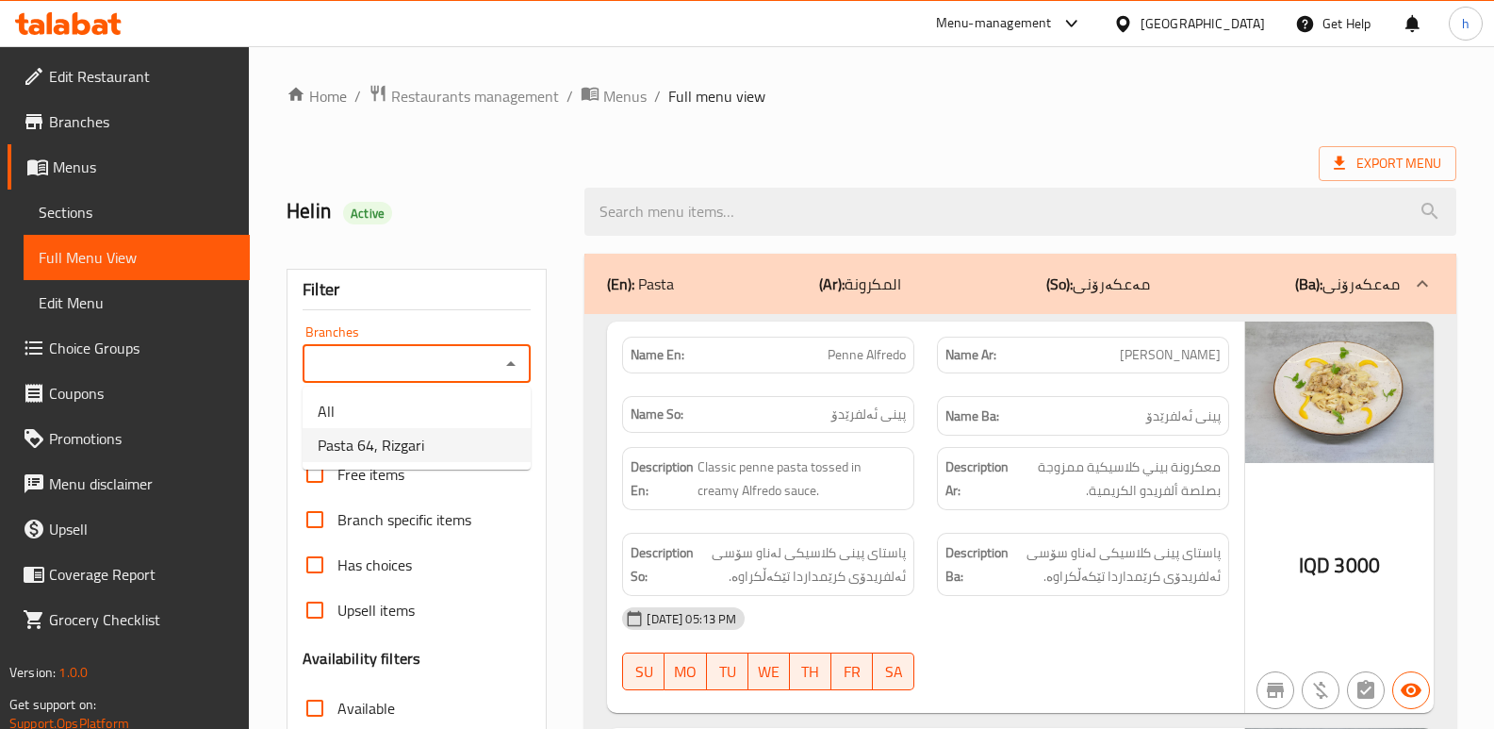
click at [430, 446] on li "Pasta 64, Rizgari" at bounding box center [417, 445] width 228 height 34
type input "Pasta 64, Rizgari"
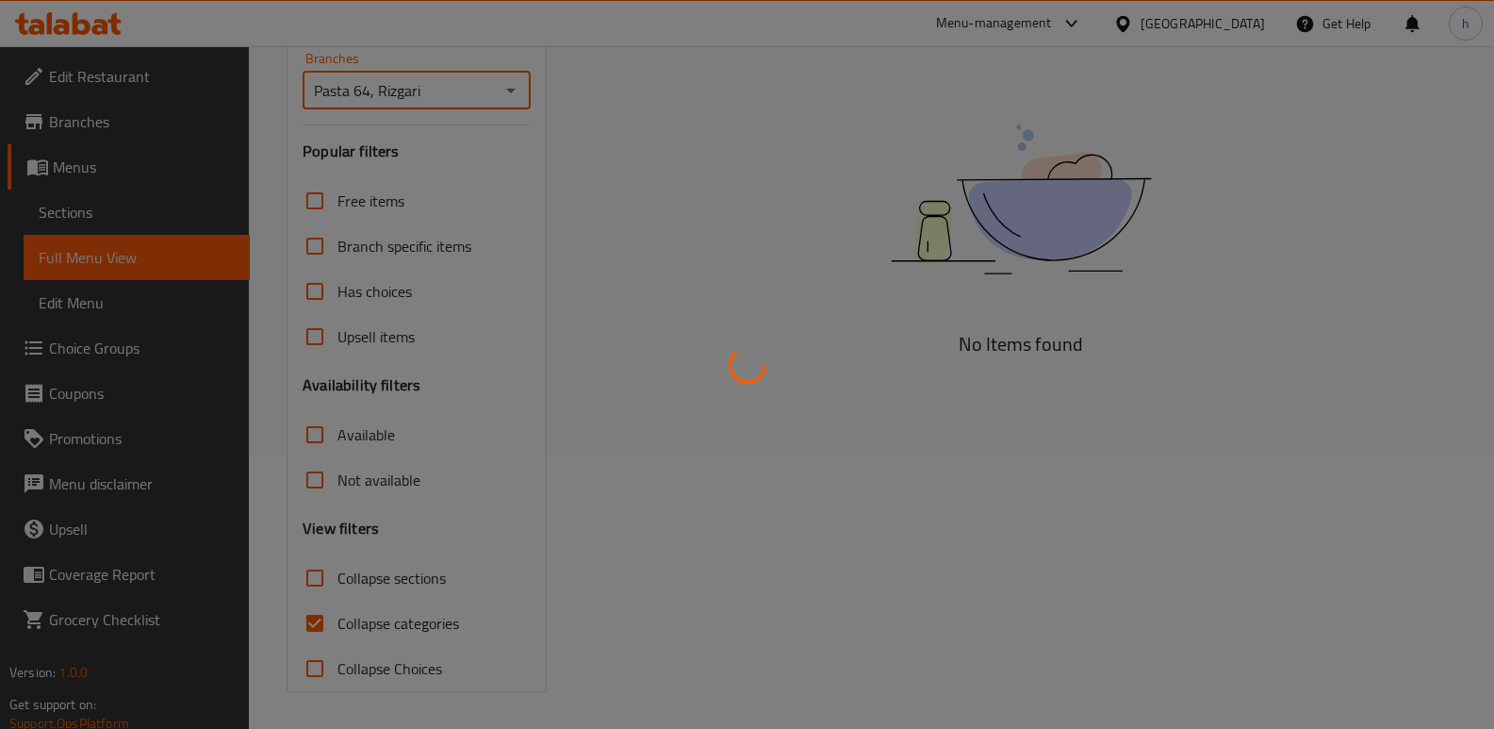
scroll to position [274, 0]
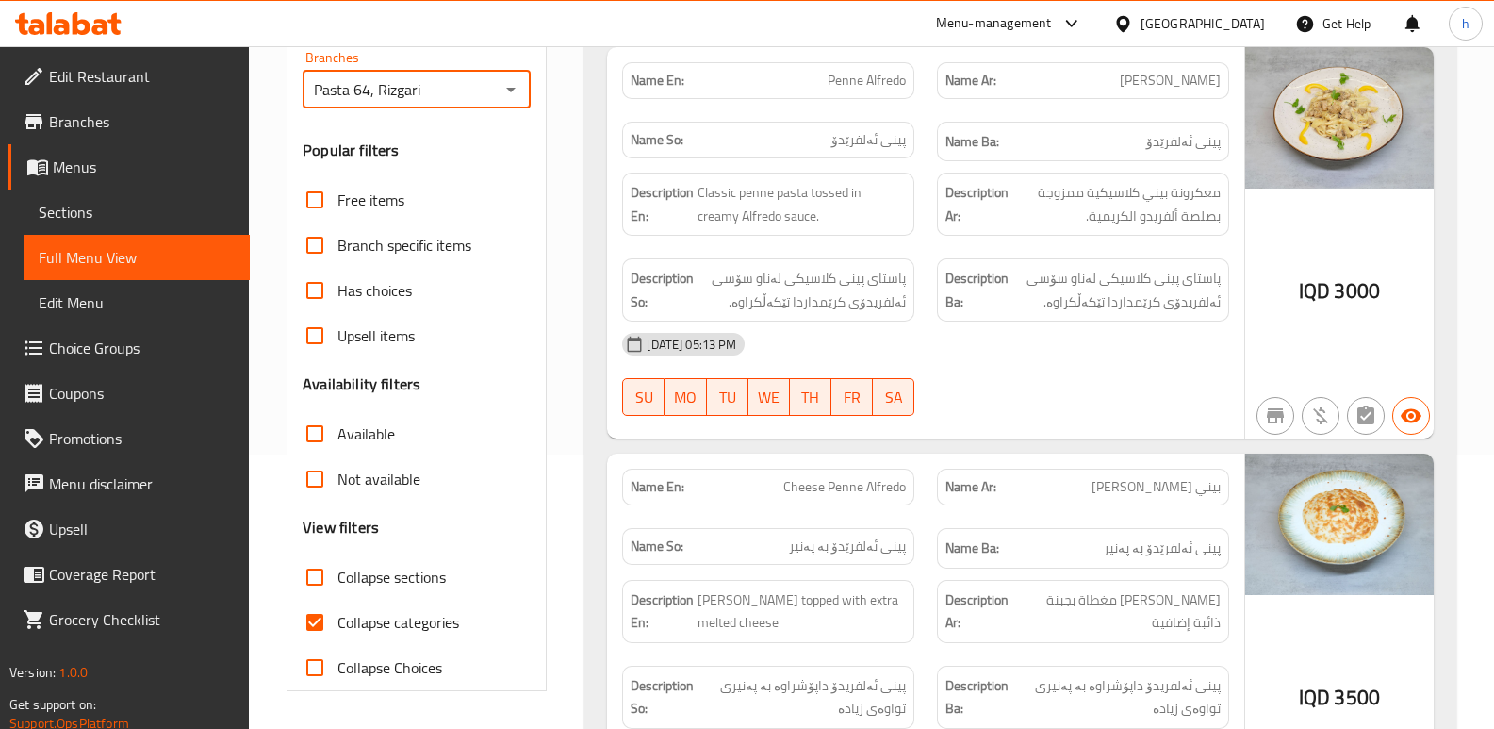
click at [308, 626] on input "Collapse categories" at bounding box center [314, 621] width 45 height 45
checkbox input "false"
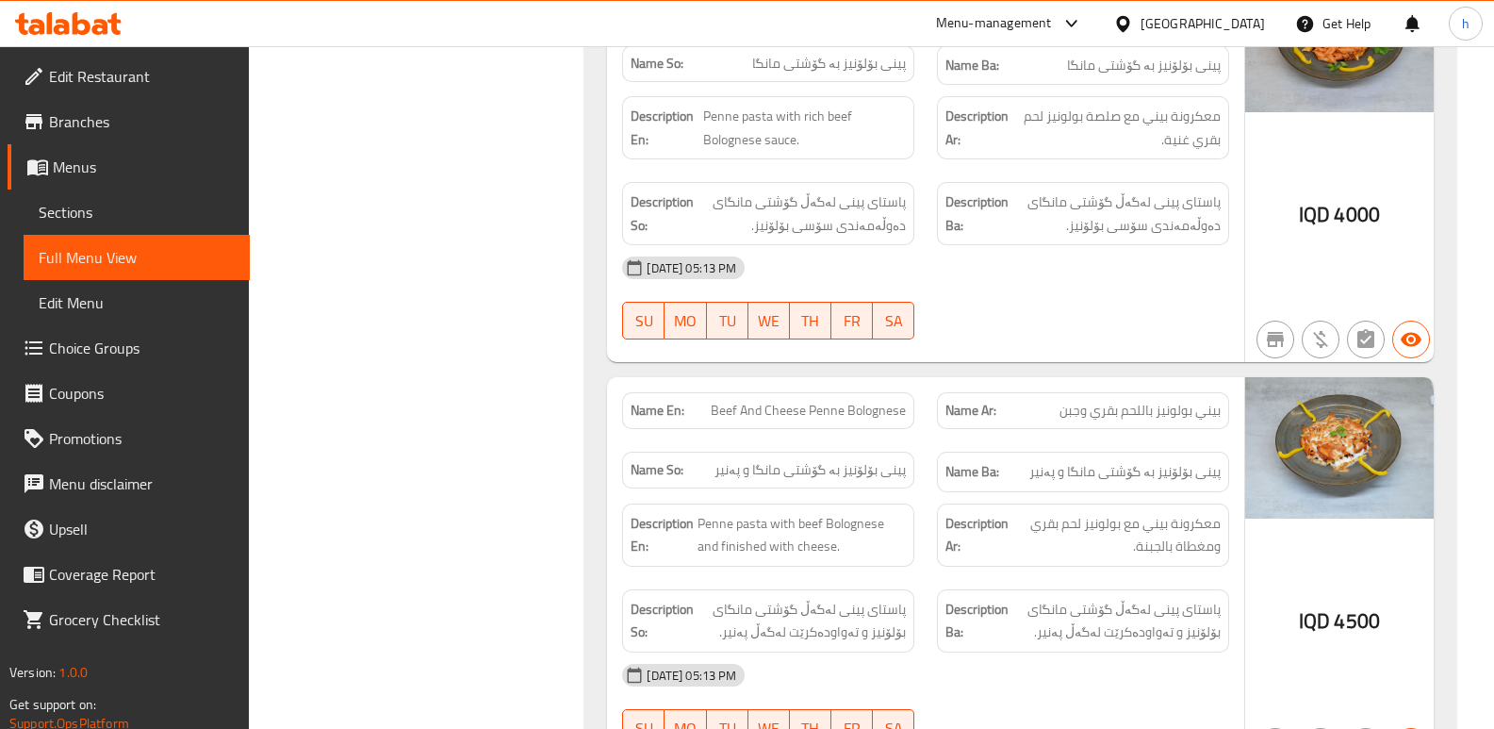
scroll to position [1176, 0]
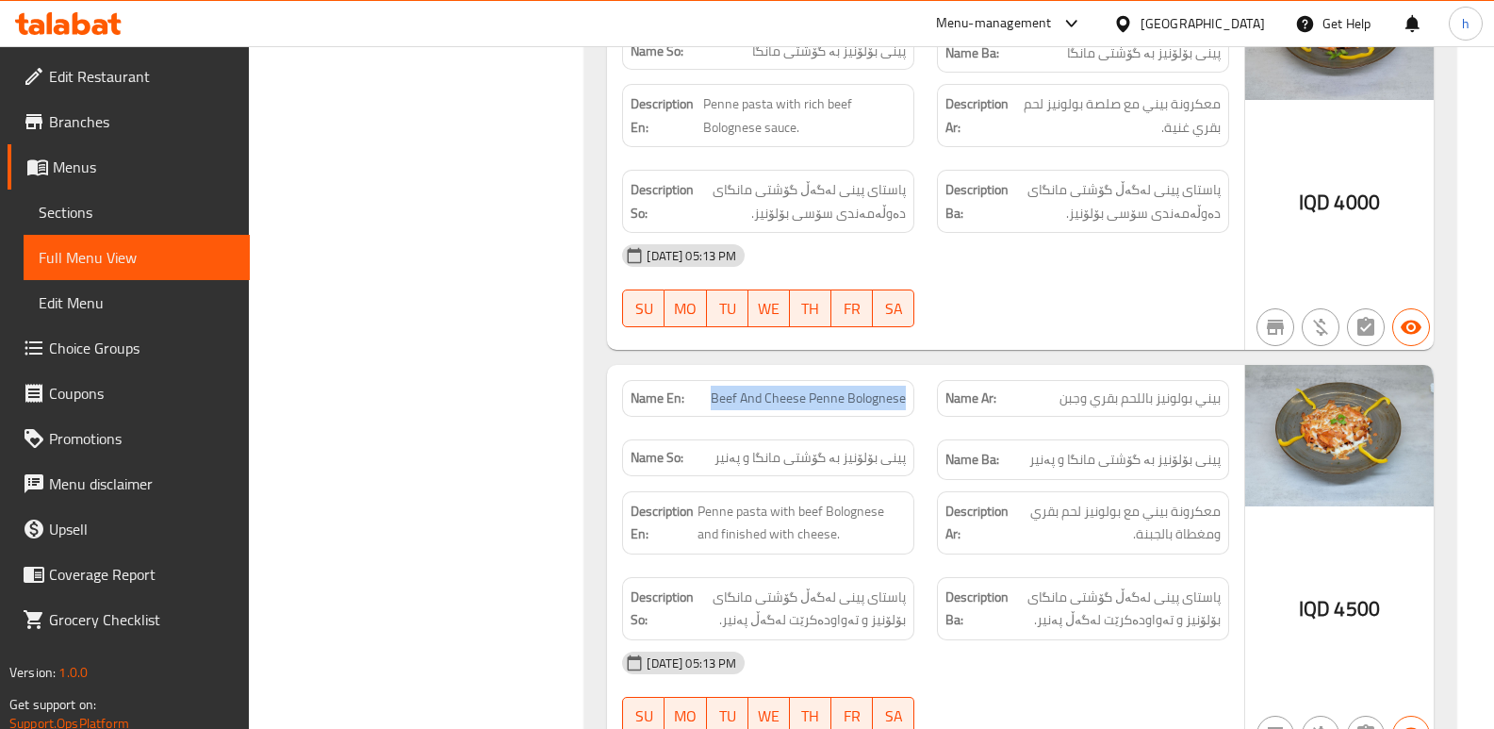
drag, startPoint x: 713, startPoint y: 401, endPoint x: 921, endPoint y: 385, distance: 208.9
click at [921, 385] on div "Name En: Beef And Cheese Penne Bolognese" at bounding box center [768, 398] width 315 height 59
copy span "Beef And Cheese Penne Bolognese"
click at [112, 208] on span "Sections" at bounding box center [137, 212] width 196 height 23
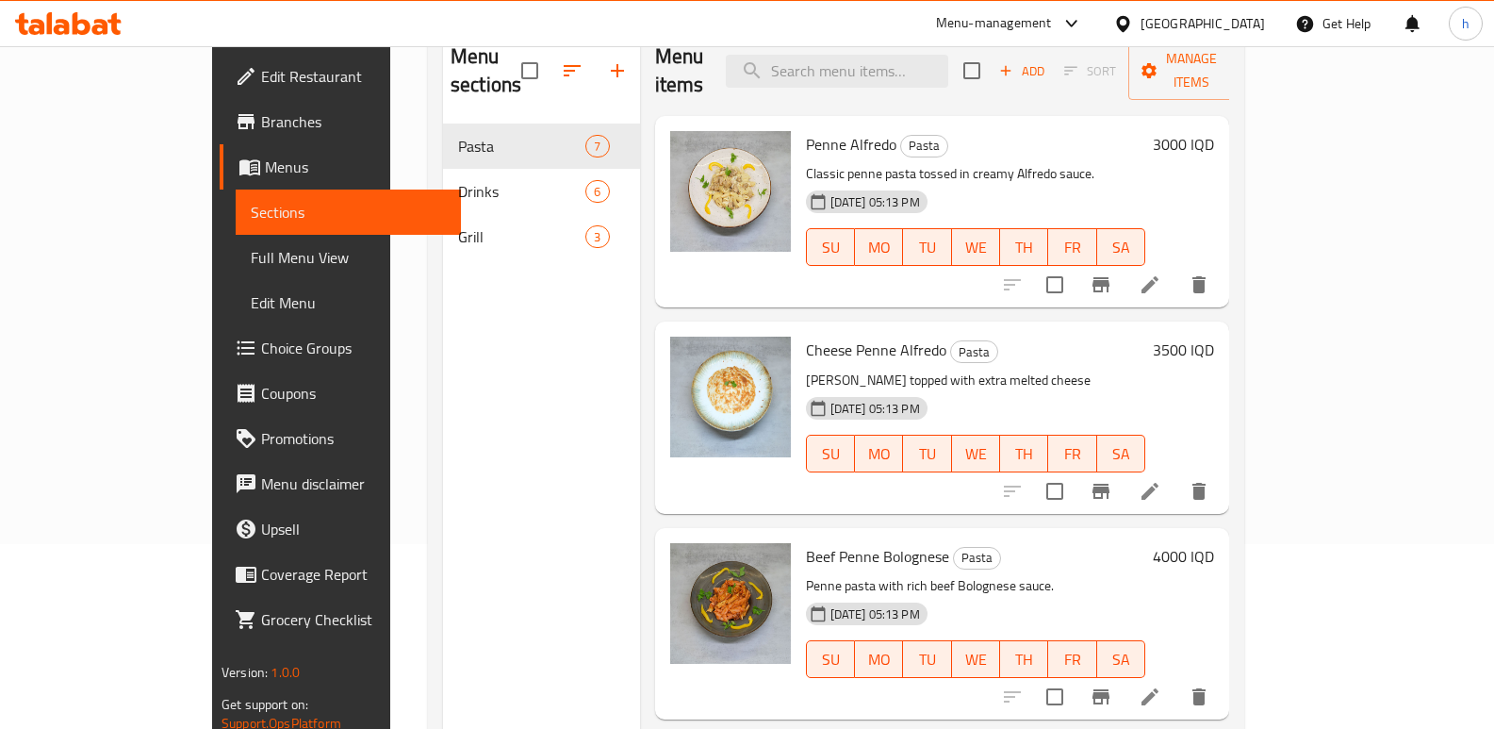
scroll to position [48, 0]
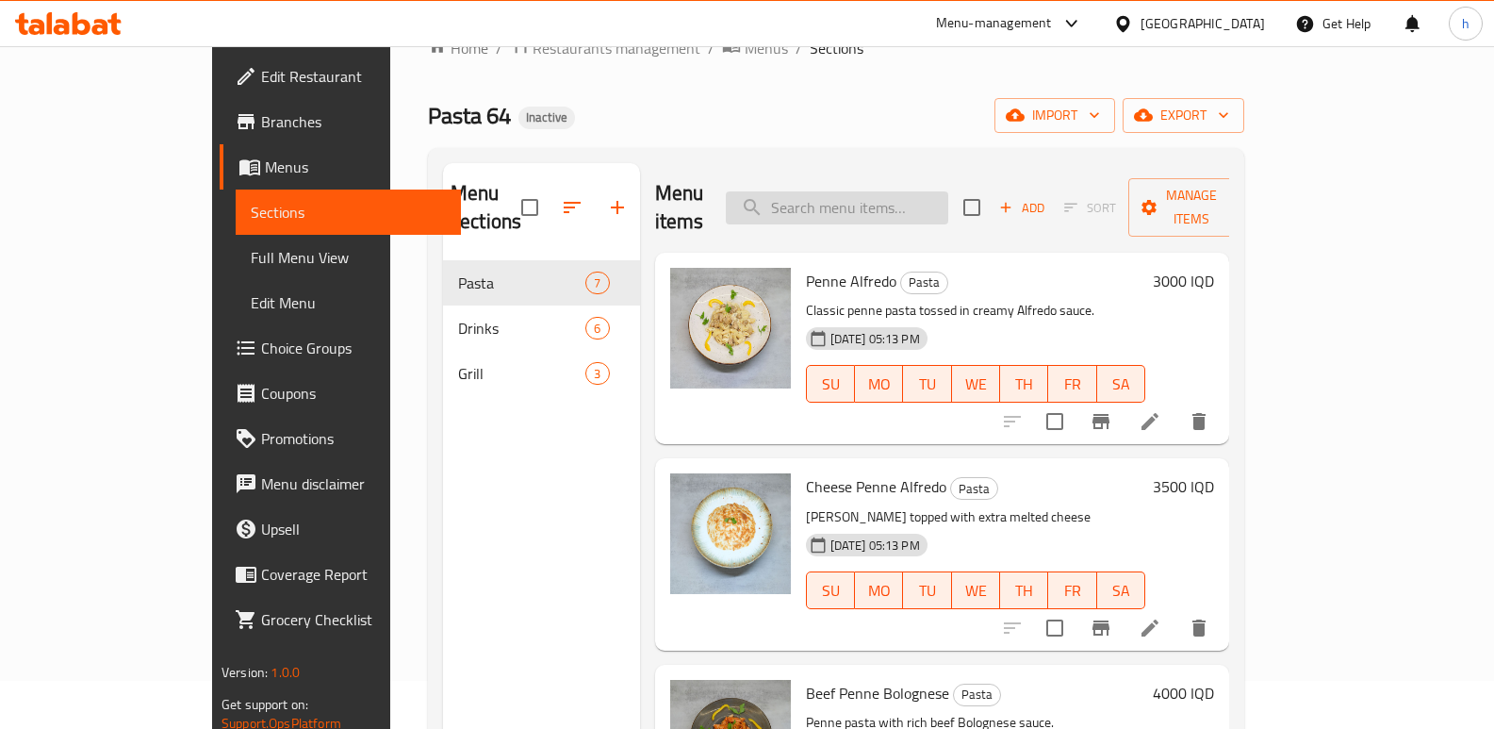
click at [948, 198] on input "search" at bounding box center [837, 207] width 222 height 33
paste input "Beef And Cheese Penne Bolognese"
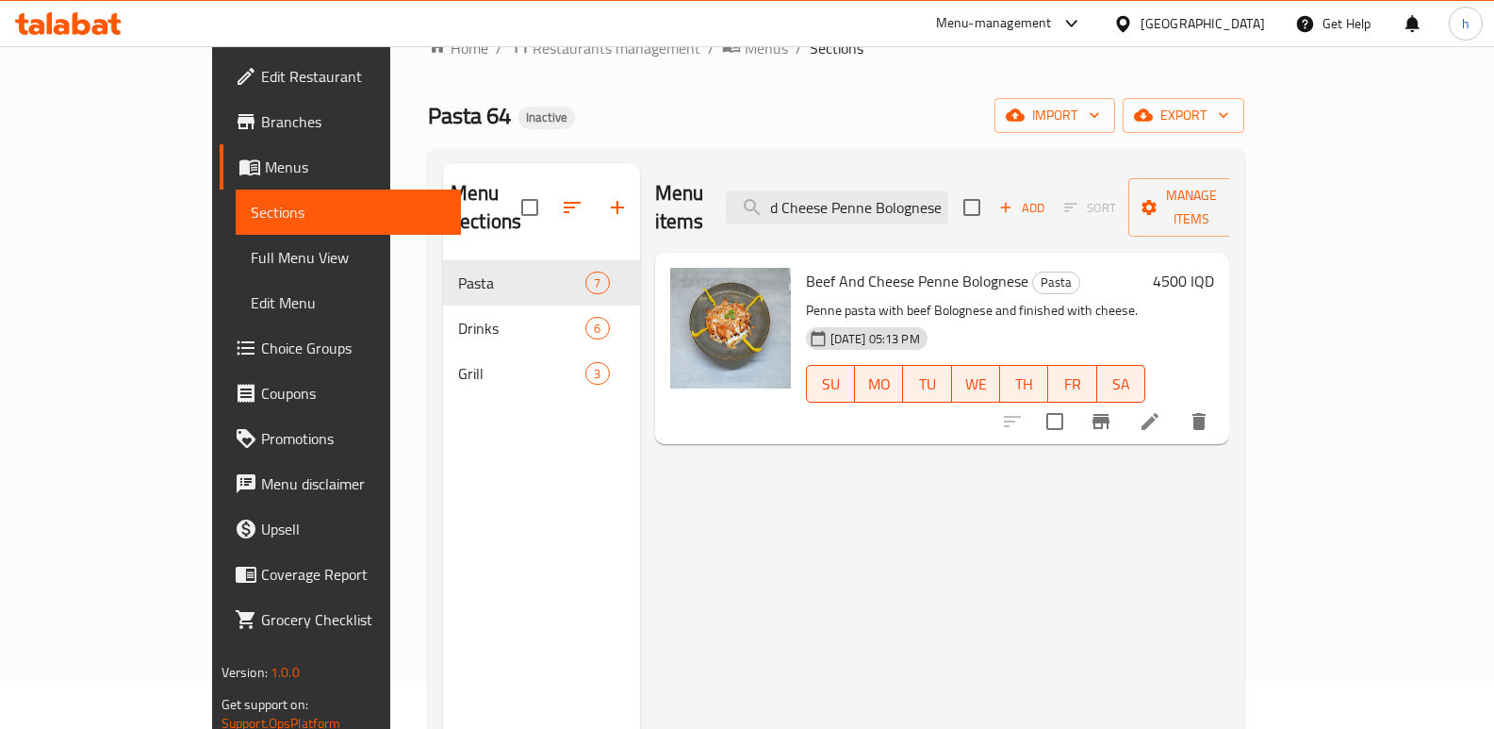
type input "Beef And Cheese Penne Bolognese"
click at [1176, 404] on li at bounding box center [1149, 421] width 53 height 34
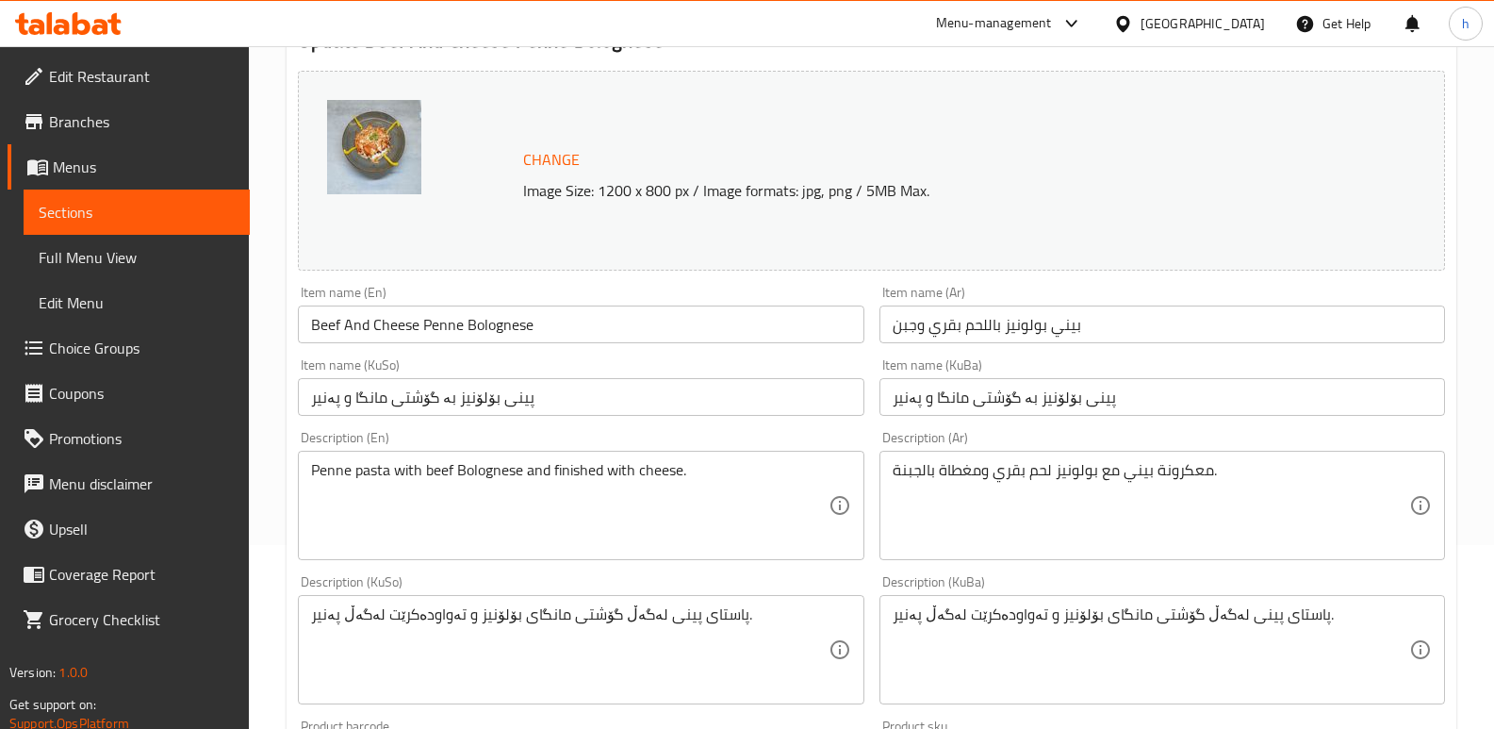
scroll to position [195, 0]
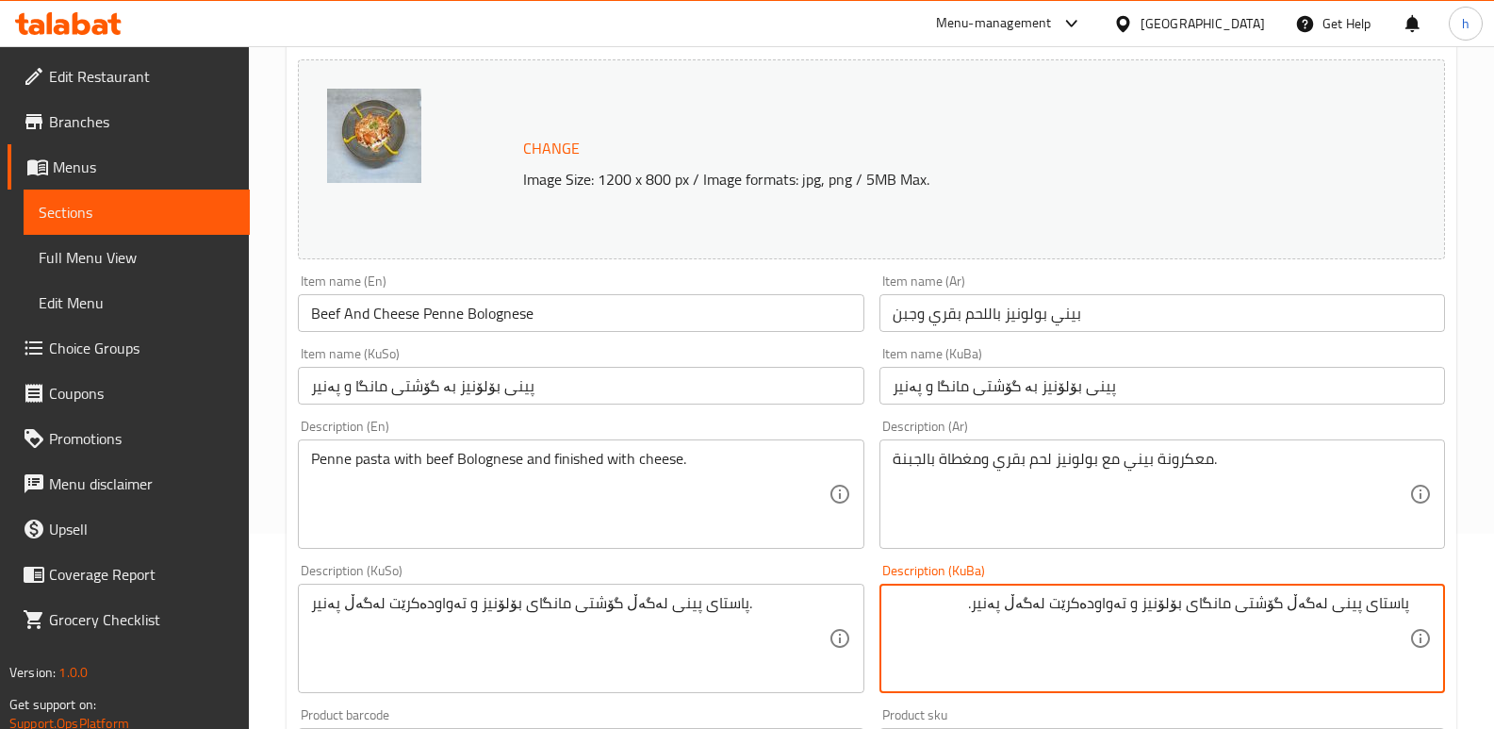
click at [1112, 609] on textarea "پاستای پینی لەگەڵ گۆشتی مانگای بۆلۆنیز و تەواودەکرێت لەگەڵ پەنیر." at bounding box center [1151, 639] width 516 height 90
click at [1097, 634] on textarea "پاستای پینی لەگەڵ گۆشتی مانگای بۆلۆنیز و داپۆشراوە بە لەگەڵ پەنیر." at bounding box center [1151, 639] width 516 height 90
click at [1057, 607] on textarea "پاستای پینی لەگەڵ گۆشتی مانگای بۆلۆنیز و داپۆشراوە بە لەگەڵ پەنیر." at bounding box center [1151, 639] width 516 height 90
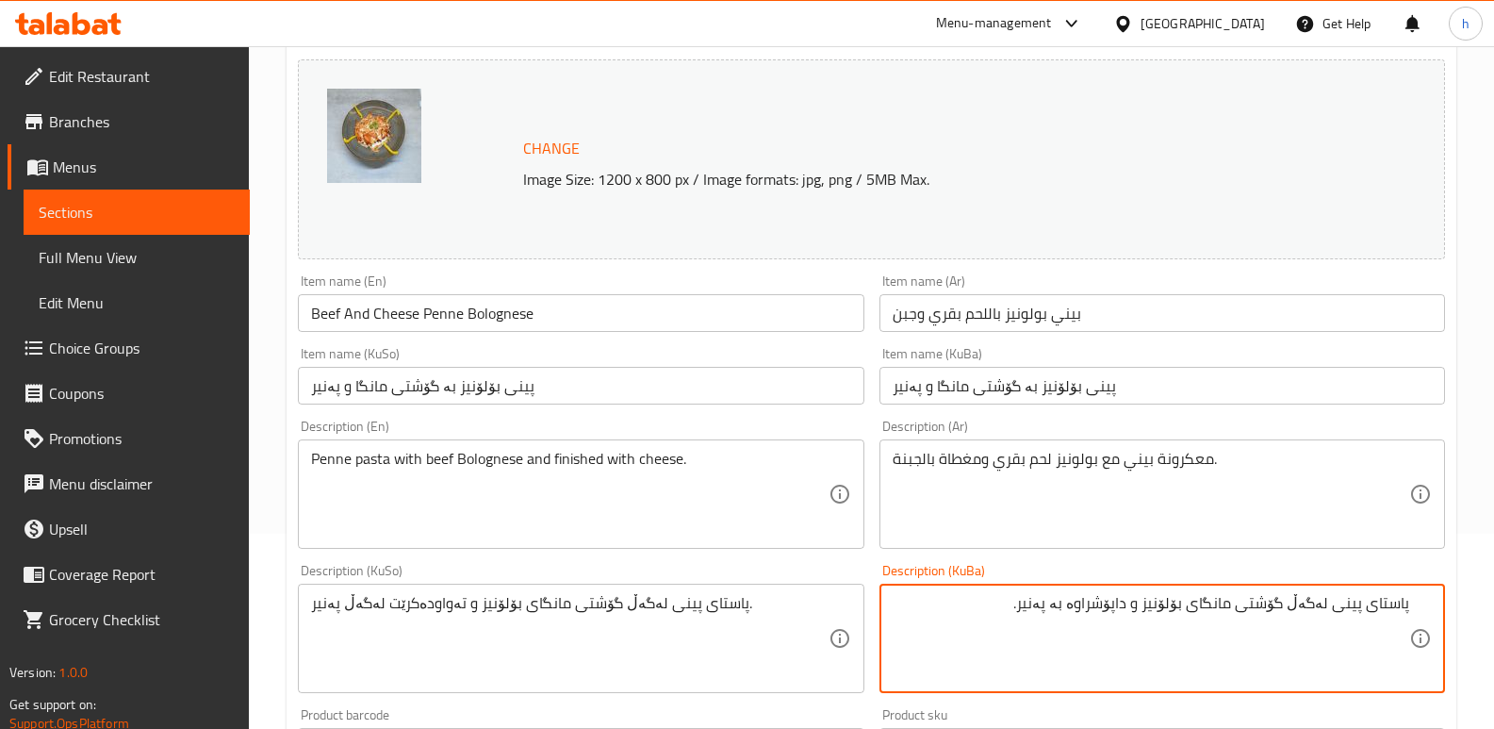
type textarea "پاستای پینی لەگەڵ گۆشتی مانگای بۆلۆنیز و داپۆشراوە بە پەنیر."
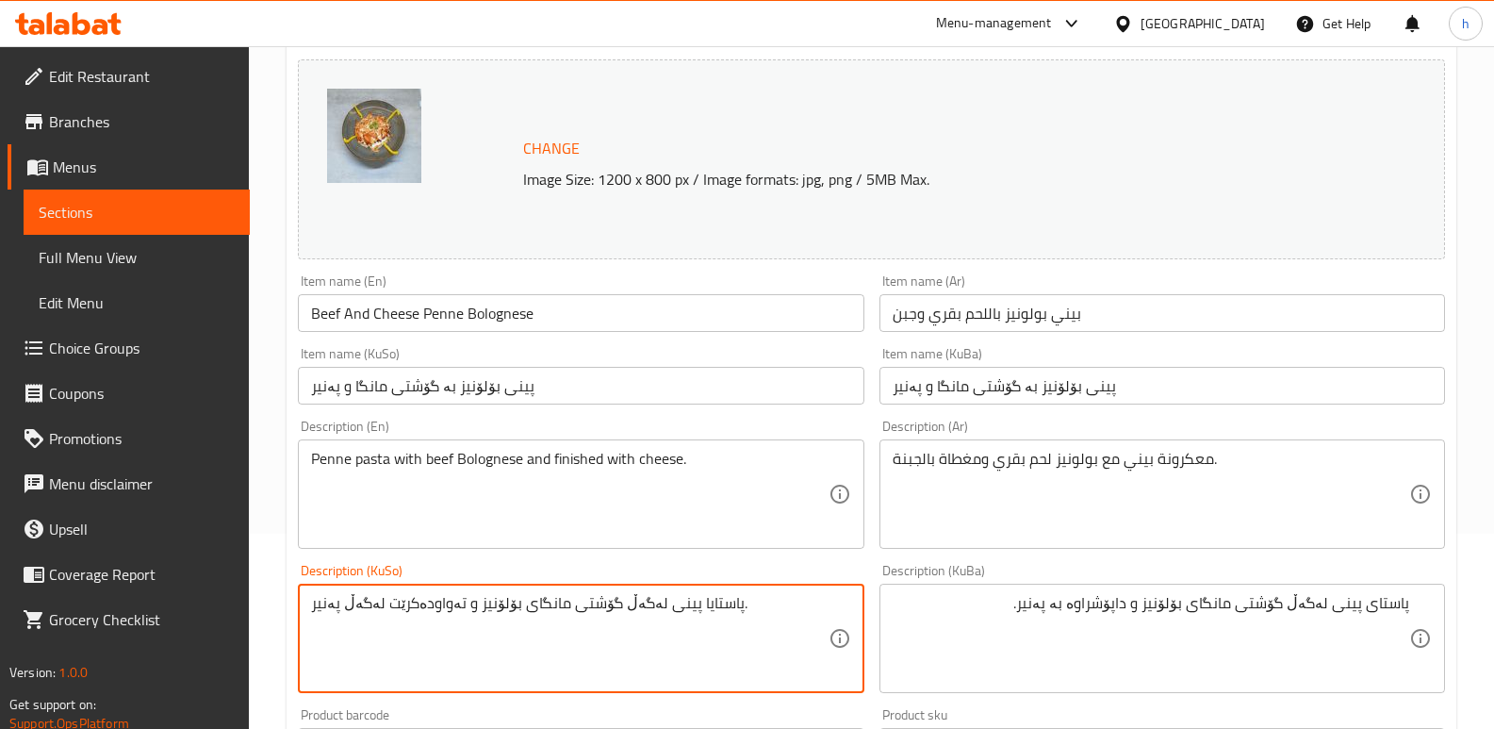
paste textarea "پینی لەگەڵ گۆشتی مانگای بۆلۆنیز و داپۆشراوە بە"
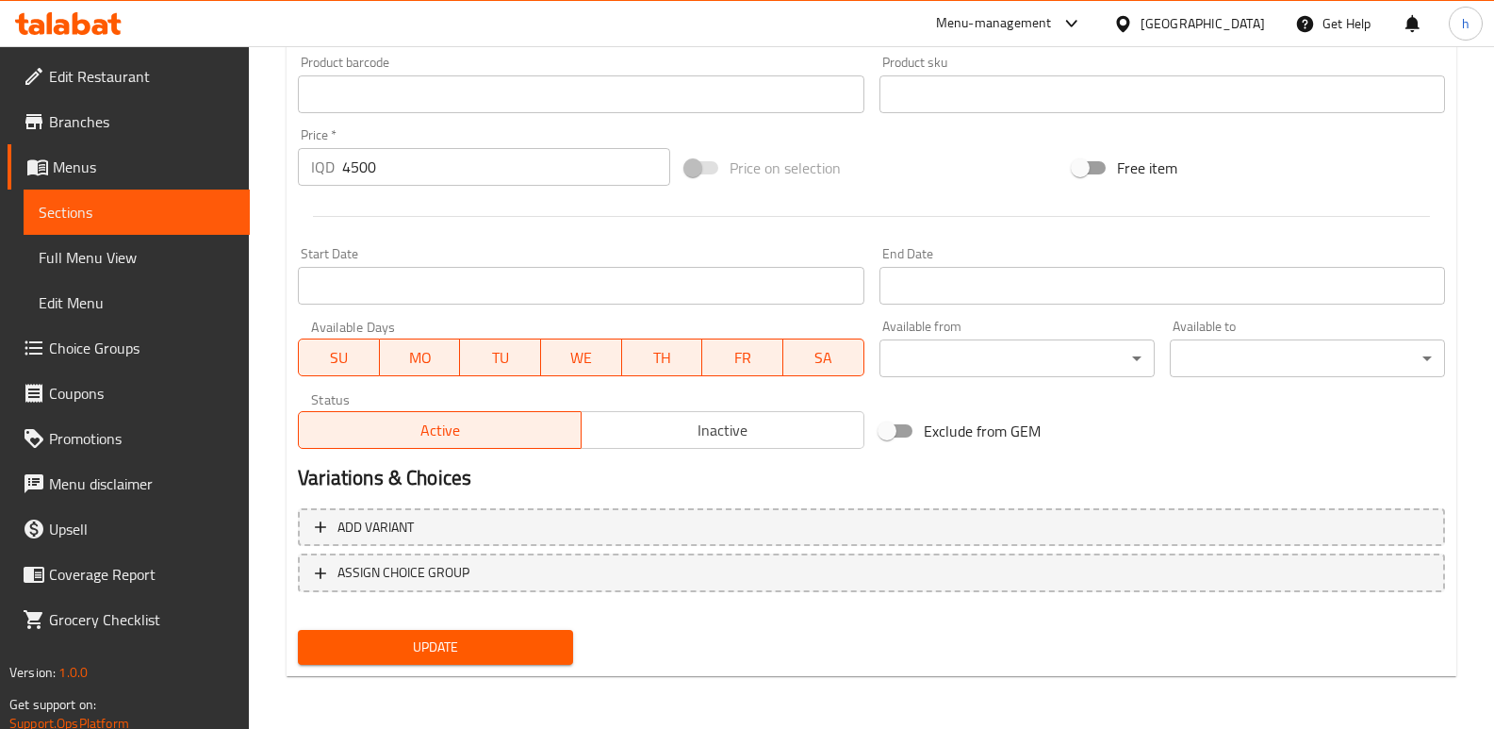
type textarea "پاستای پینی لەگەڵ گۆشتی مانگای بۆلۆنیز و داپۆشراوە بە پەنیر."
click at [554, 658] on span "Update" at bounding box center [435, 647] width 245 height 24
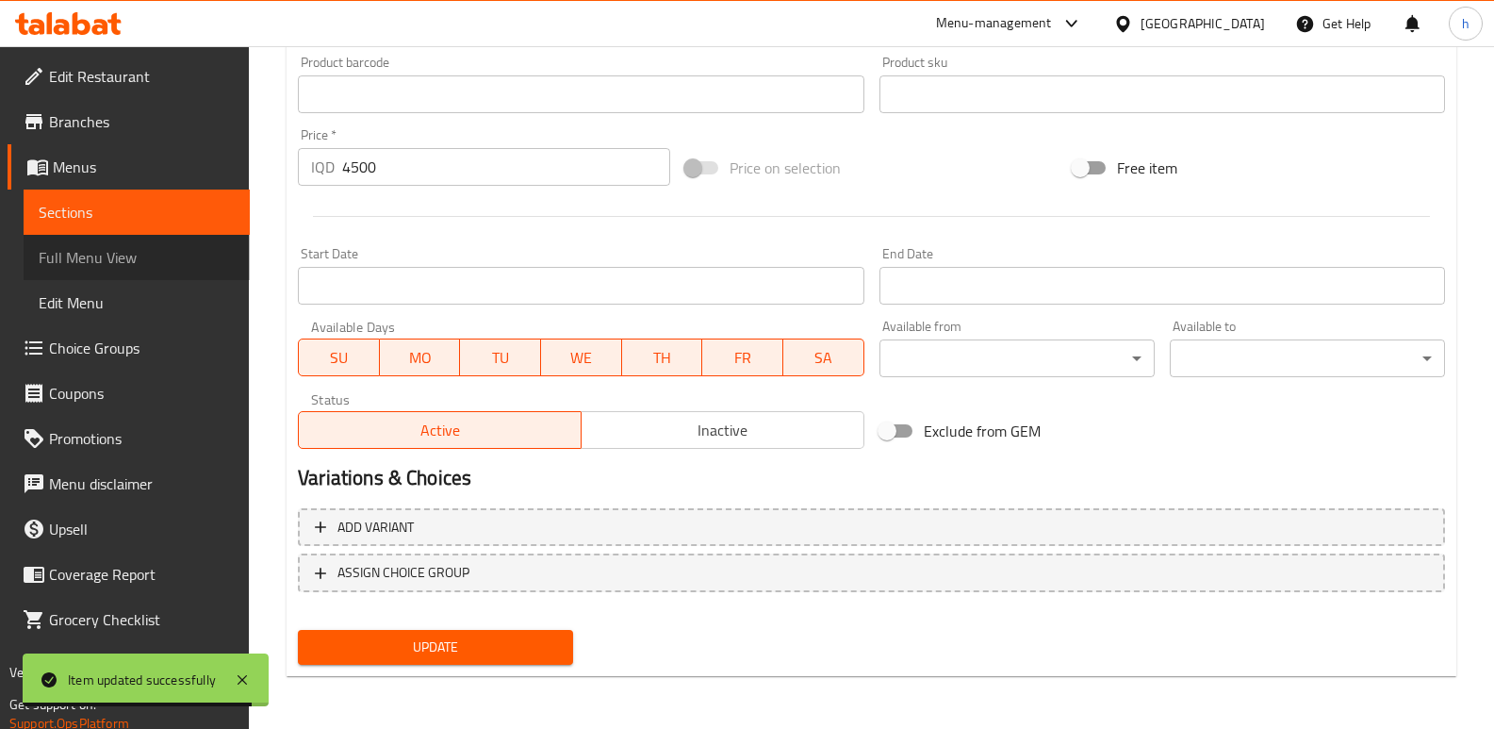
click at [156, 254] on span "Full Menu View" at bounding box center [137, 257] width 196 height 23
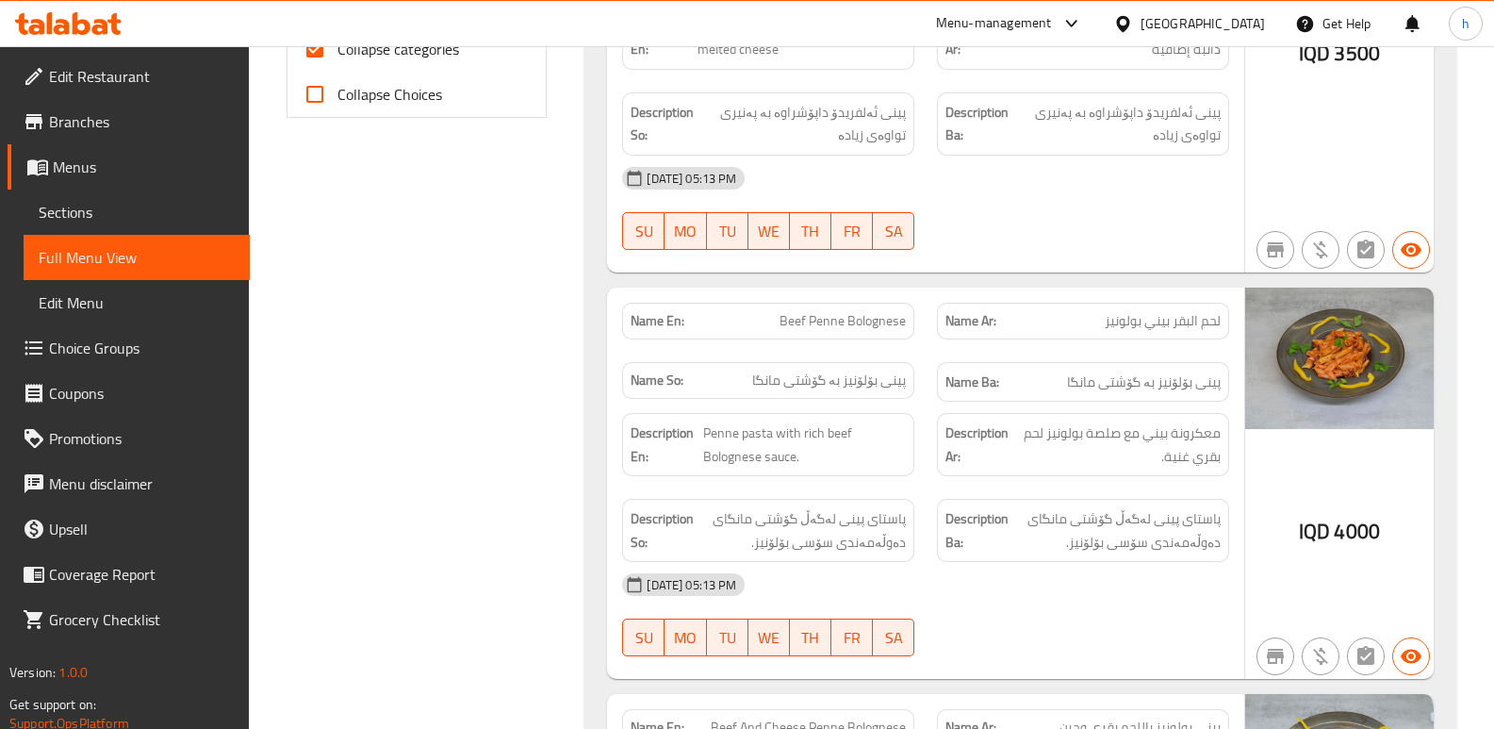
scroll to position [746, 0]
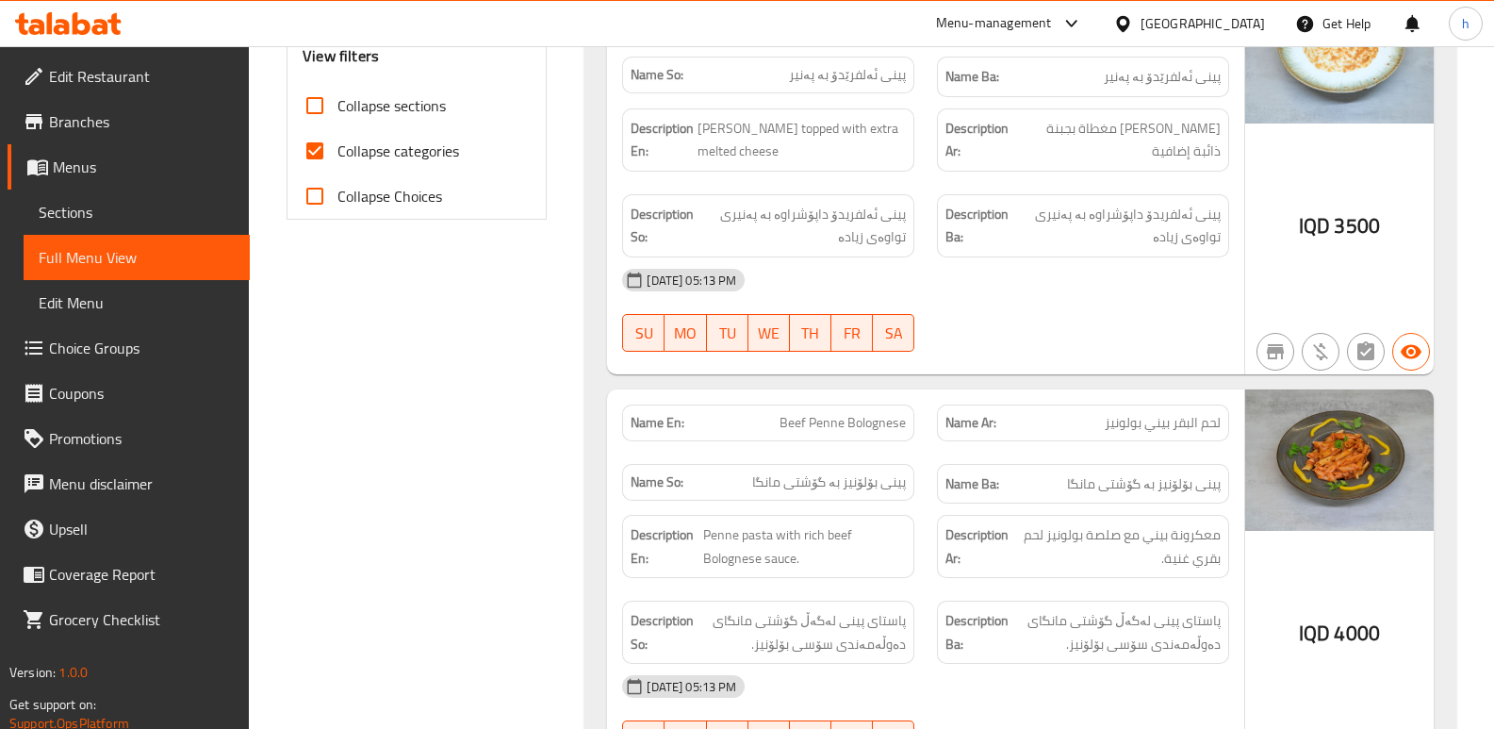
click at [317, 143] on input "Collapse categories" at bounding box center [314, 150] width 45 height 45
checkbox input "false"
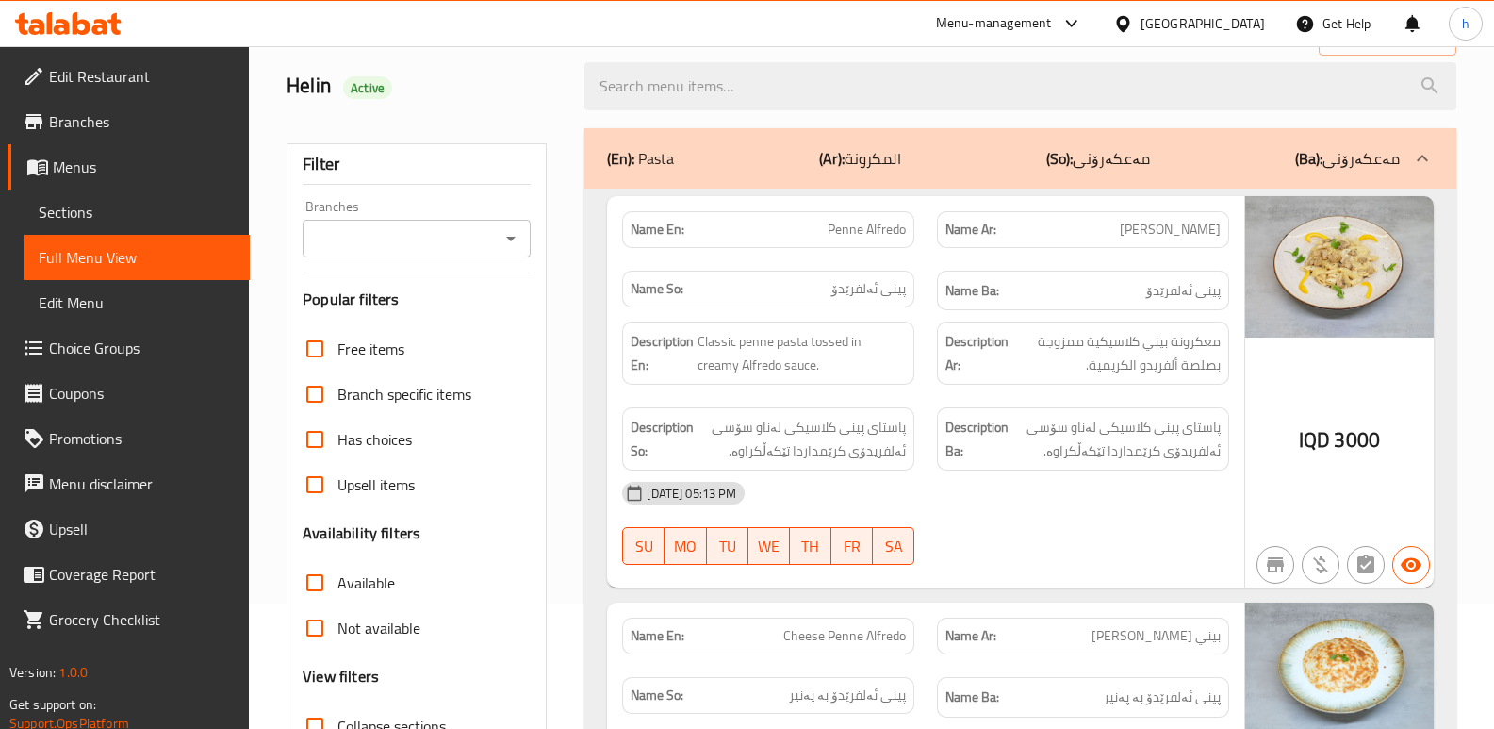
scroll to position [23, 0]
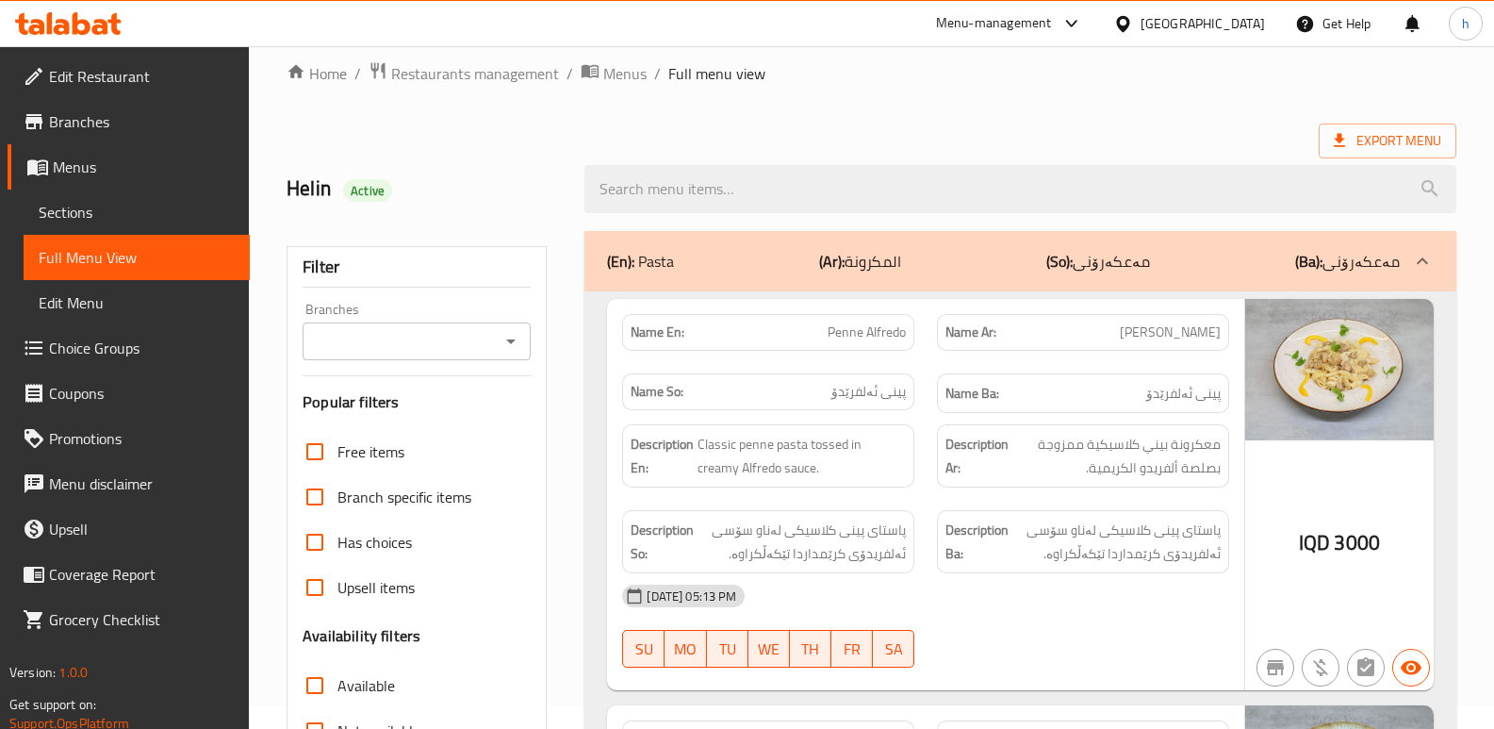
click at [409, 336] on input "Branches" at bounding box center [401, 341] width 186 height 26
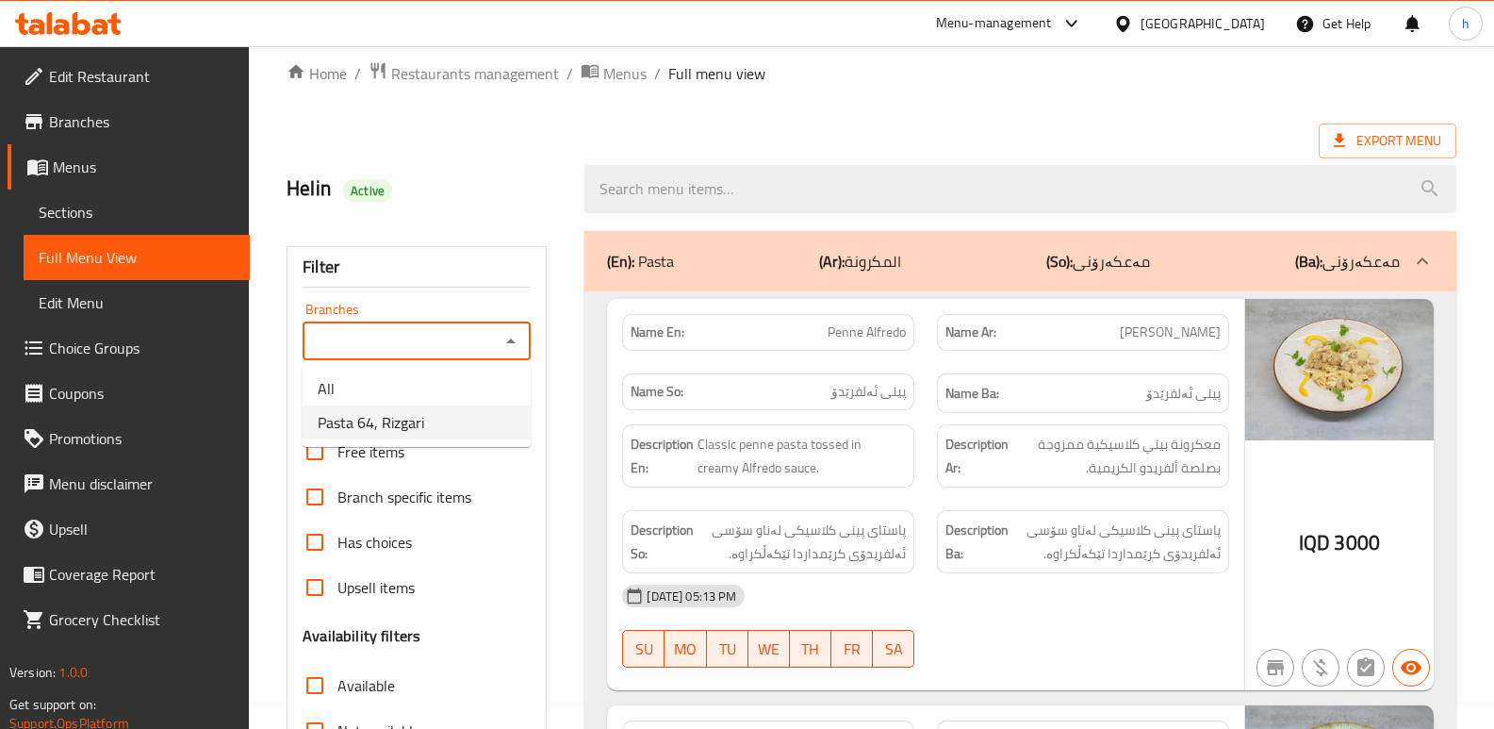
click at [416, 414] on span "Pasta 64, Rizgari" at bounding box center [371, 422] width 107 height 23
type input "Pasta 64, Rizgari"
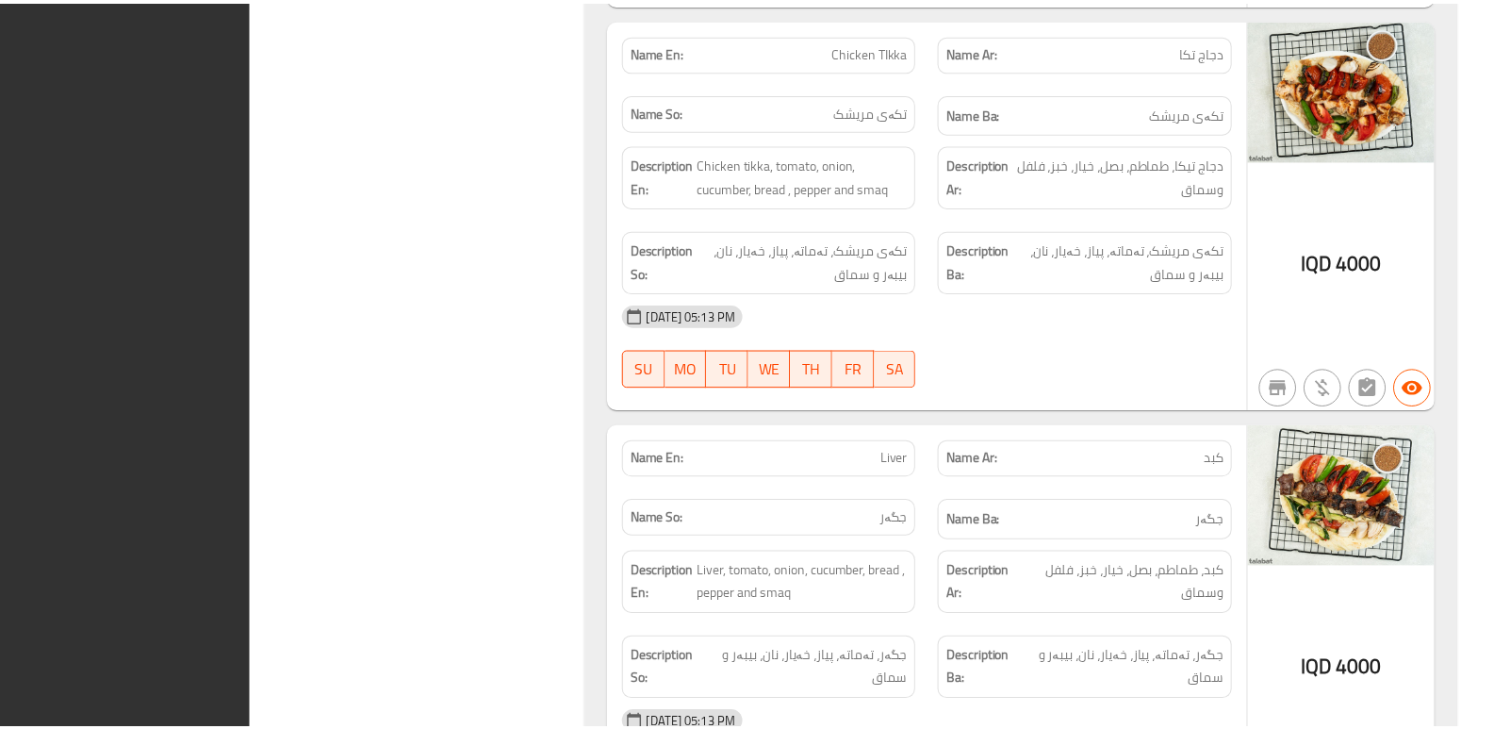
scroll to position [6094, 0]
